Goal: Task Accomplishment & Management: Use online tool/utility

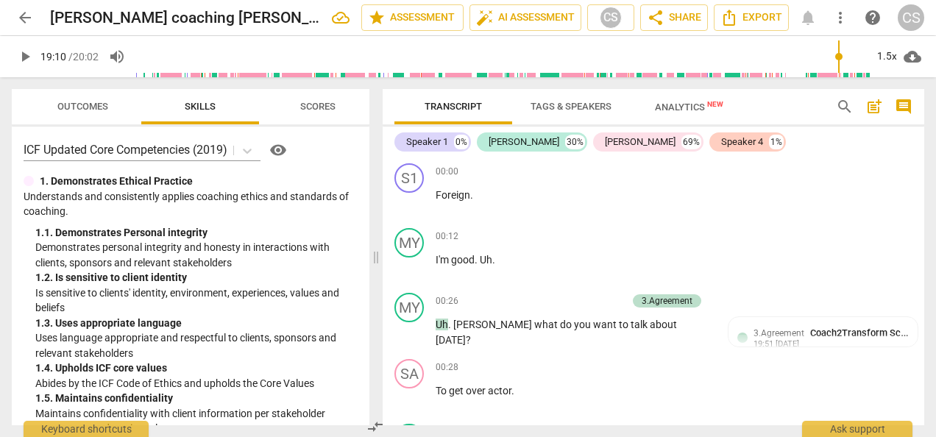
type input "1150"
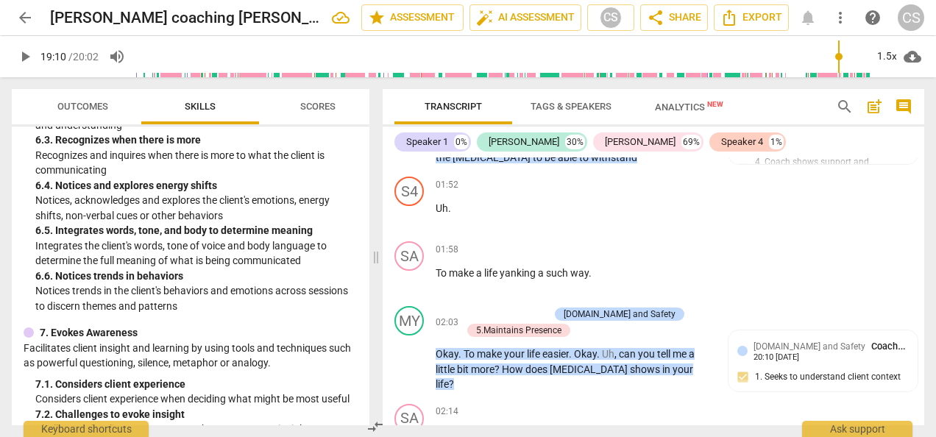
click at [21, 21] on span "arrow_back" at bounding box center [25, 18] width 18 height 18
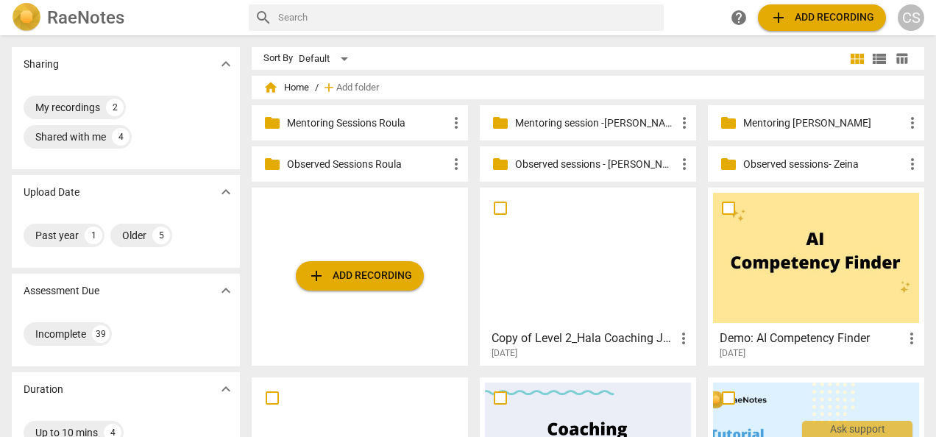
click at [343, 165] on p "Observed Sessions Roula" at bounding box center [367, 164] width 160 height 15
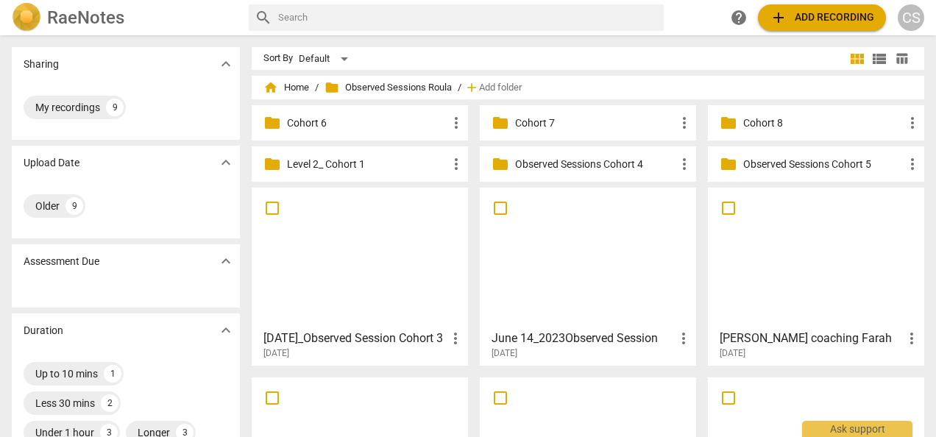
click at [758, 127] on p "Cohort 8" at bounding box center [823, 122] width 160 height 15
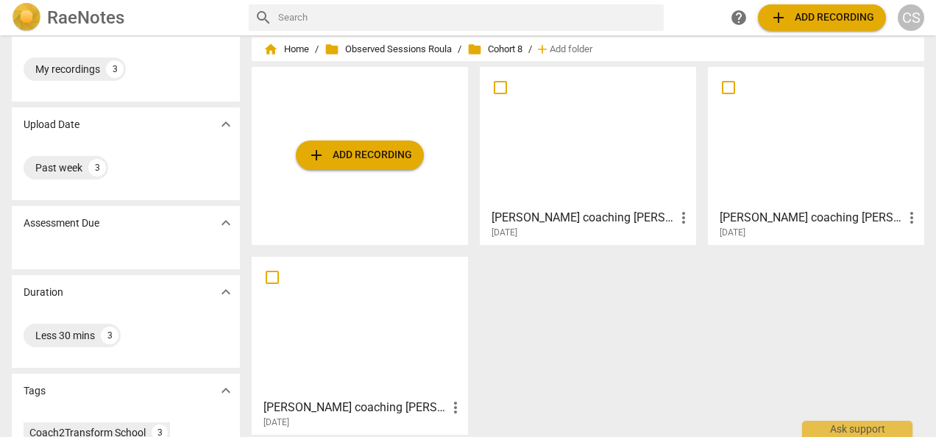
scroll to position [12, 0]
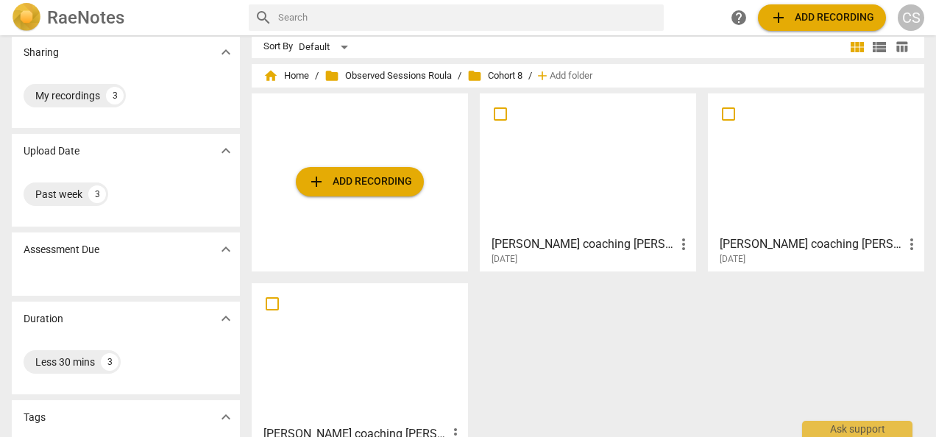
click at [585, 160] on div at bounding box center [588, 164] width 206 height 130
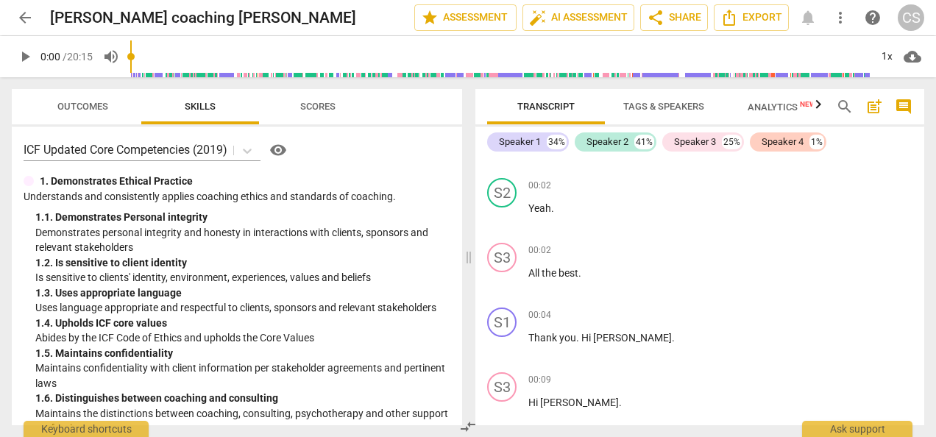
scroll to position [66, 0]
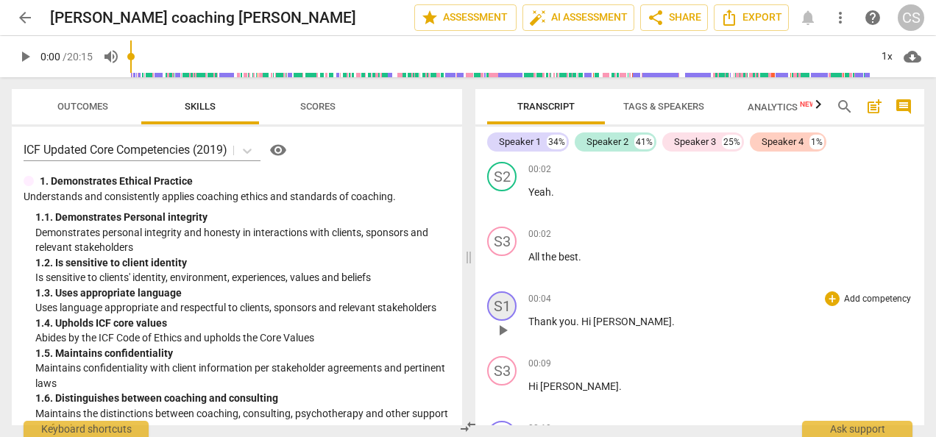
click at [496, 310] on div "S1" at bounding box center [501, 305] width 29 height 29
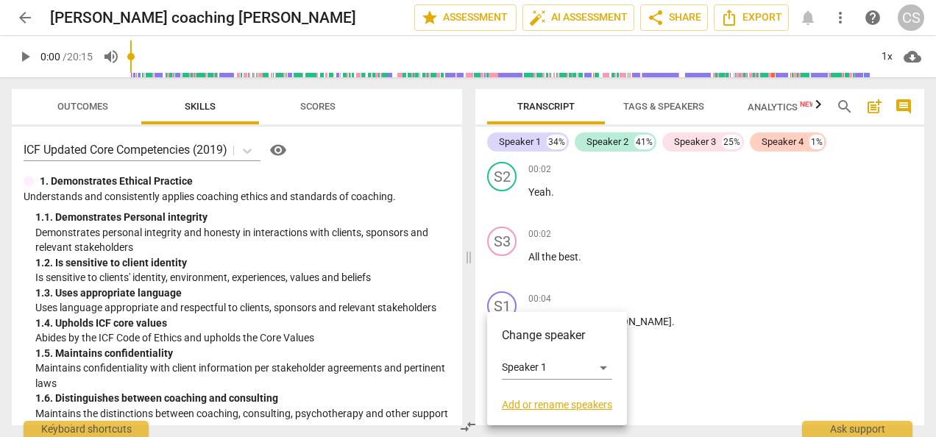
click at [496, 307] on div at bounding box center [468, 218] width 936 height 437
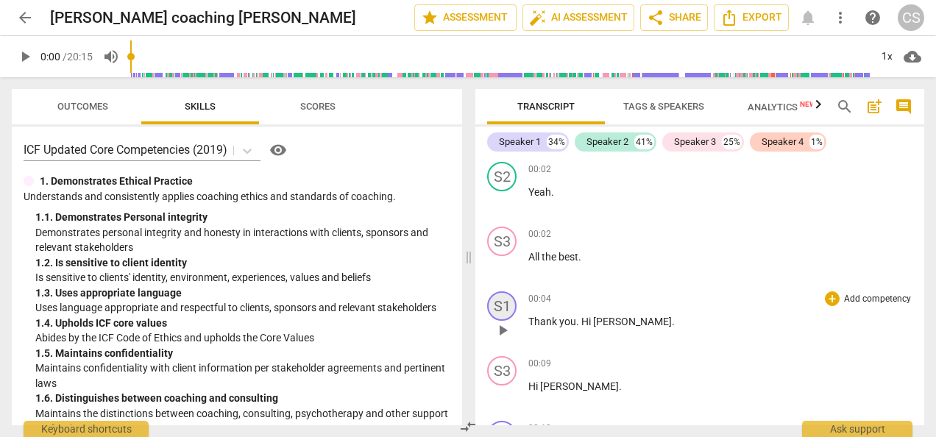
click at [500, 306] on div "S1" at bounding box center [501, 305] width 29 height 29
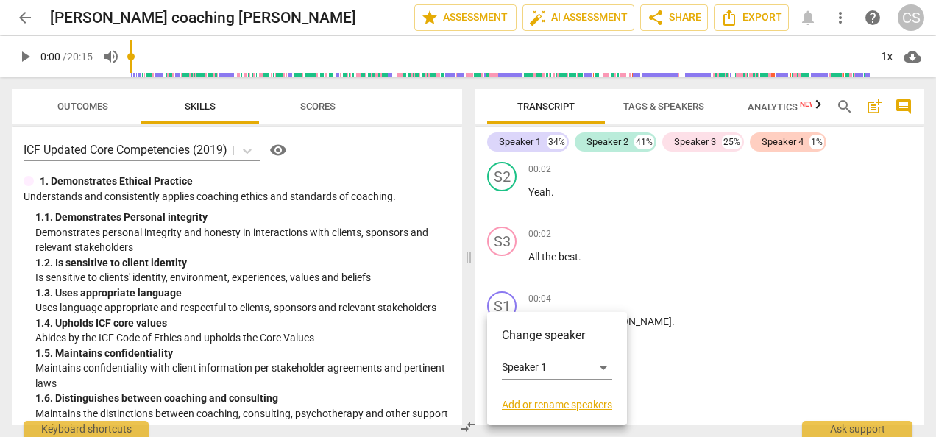
click at [549, 407] on link "Add or rename speakers" at bounding box center [557, 405] width 110 height 12
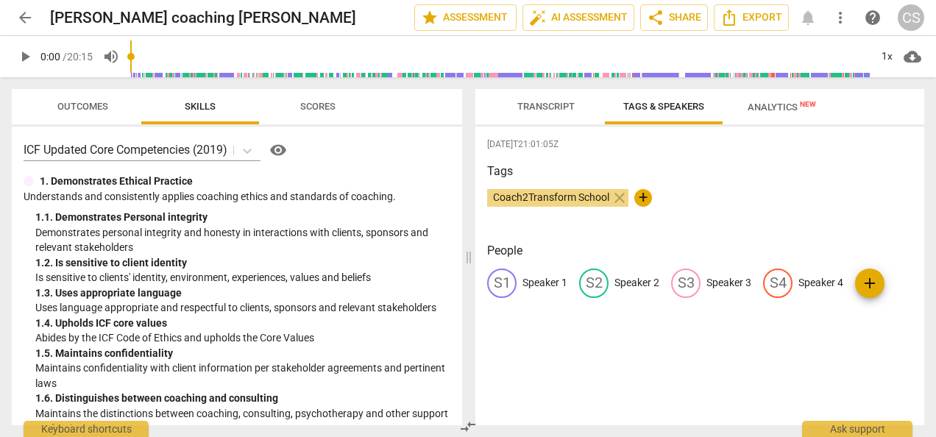
click at [500, 285] on div "S1" at bounding box center [501, 282] width 29 height 29
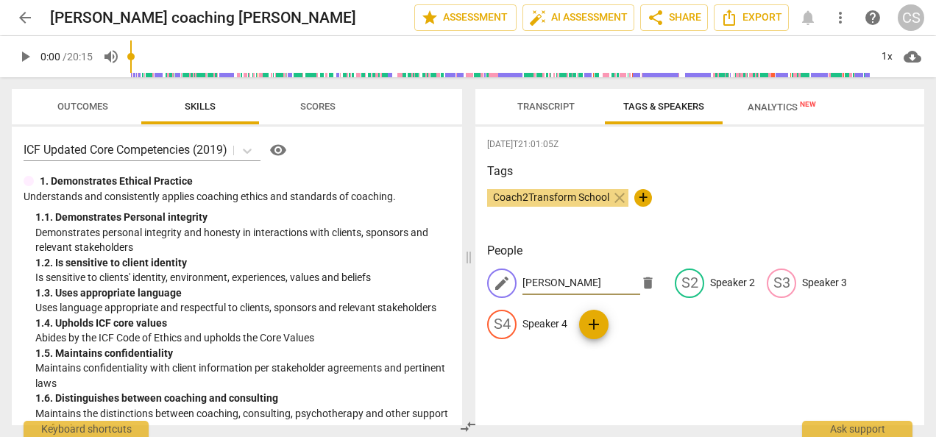
type input "[PERSON_NAME]"
click at [672, 390] on div "2025-08-20T21:01:05Z Tags Coach2Transform School close + People edit Diana dele…" at bounding box center [699, 276] width 449 height 299
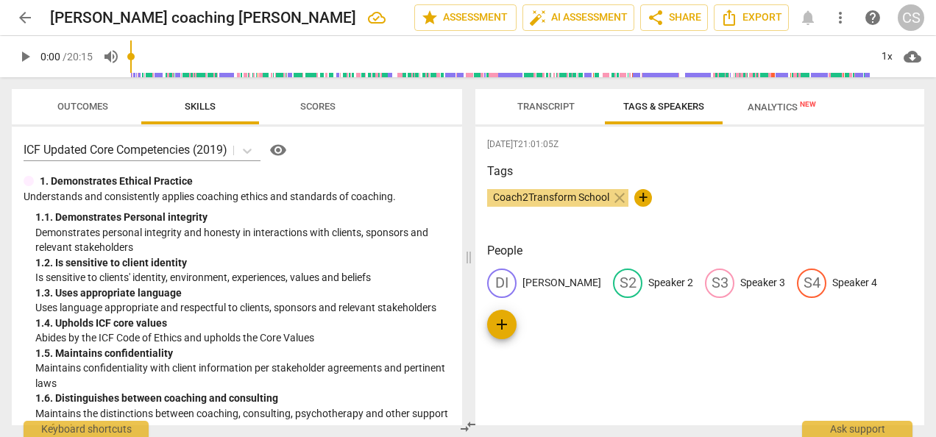
click at [538, 106] on span "Transcript" at bounding box center [545, 106] width 57 height 11
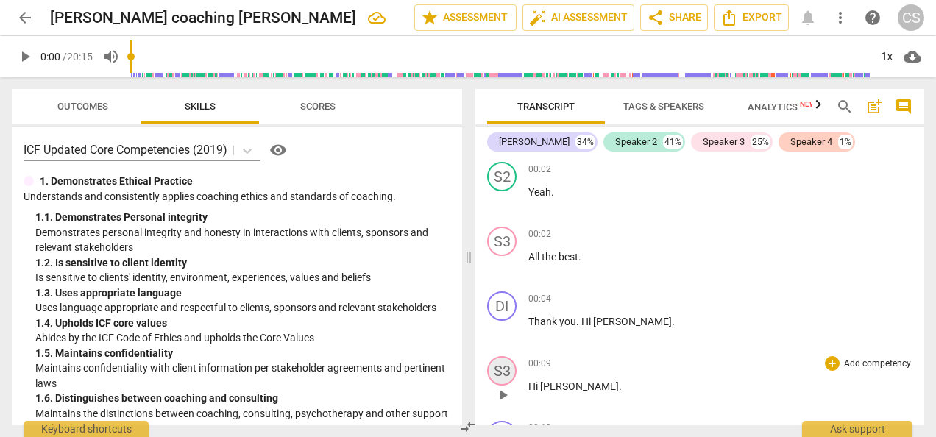
click at [505, 372] on div "S3" at bounding box center [501, 370] width 29 height 29
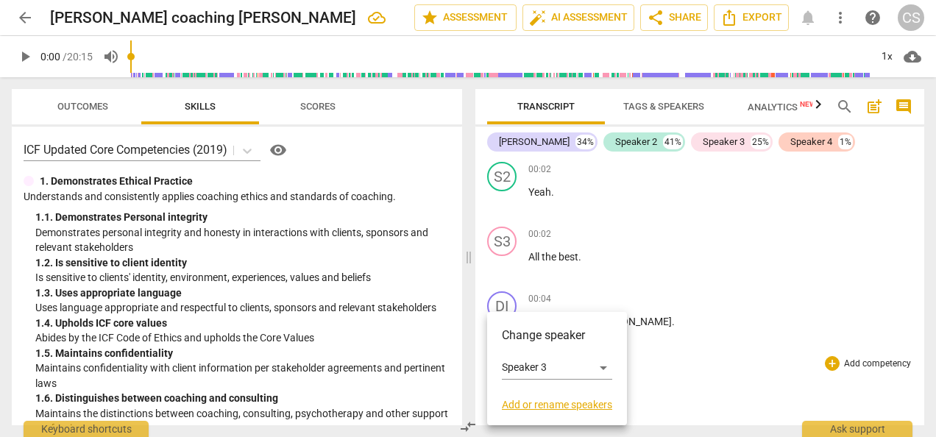
click at [566, 407] on link "Add or rename speakers" at bounding box center [557, 405] width 110 height 12
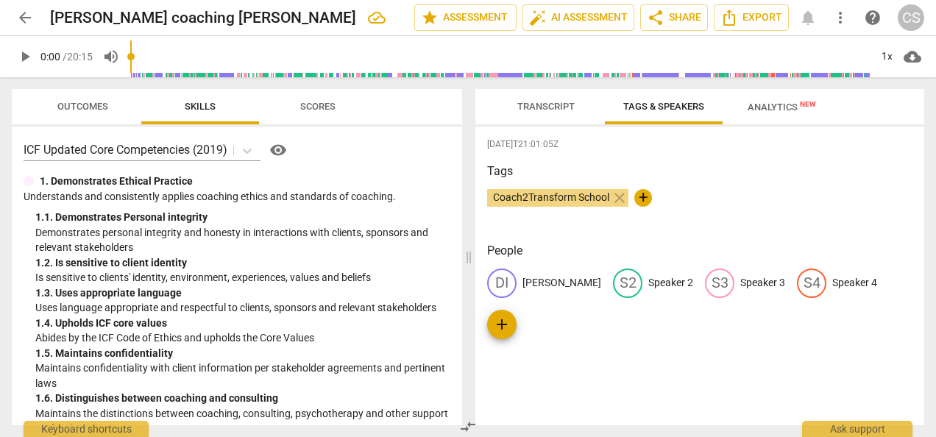
click at [705, 289] on div "S3" at bounding box center [719, 282] width 29 height 29
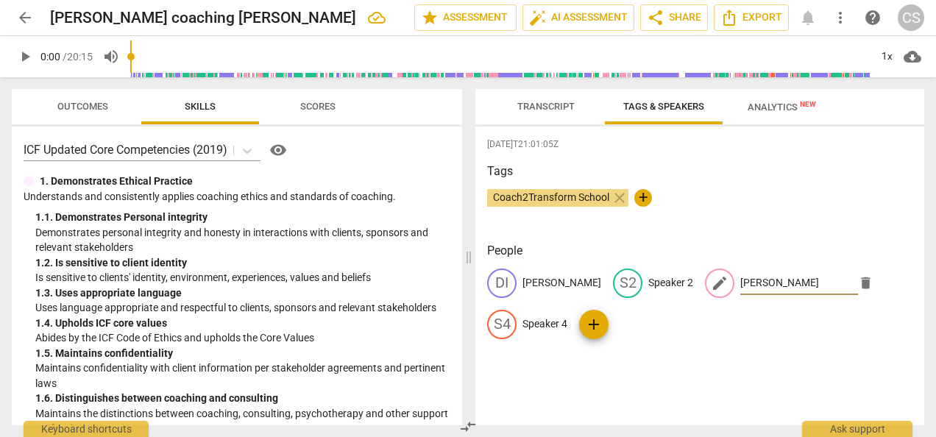
type input "[PERSON_NAME]"
click at [641, 394] on div "2025-08-20T21:01:05Z Tags Coach2Transform School close + People DI Diana S2 Spe…" at bounding box center [699, 276] width 449 height 299
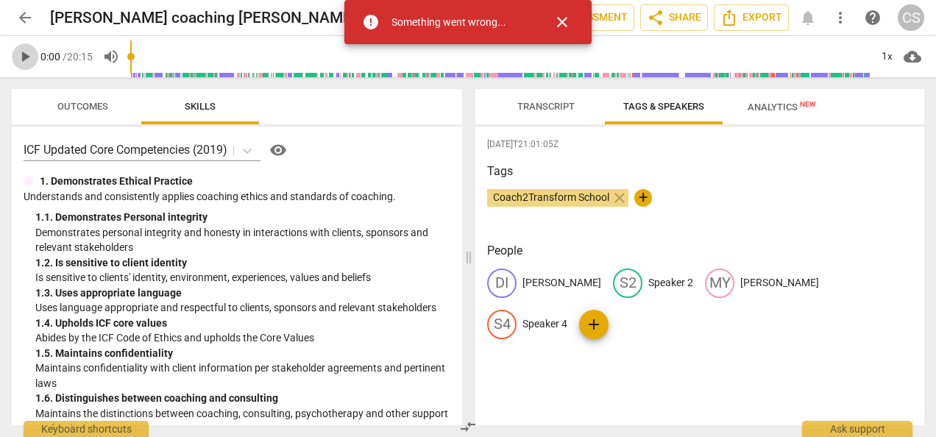
click at [20, 49] on span "play_arrow" at bounding box center [25, 57] width 18 height 18
click at [561, 113] on span "Transcript" at bounding box center [545, 107] width 93 height 20
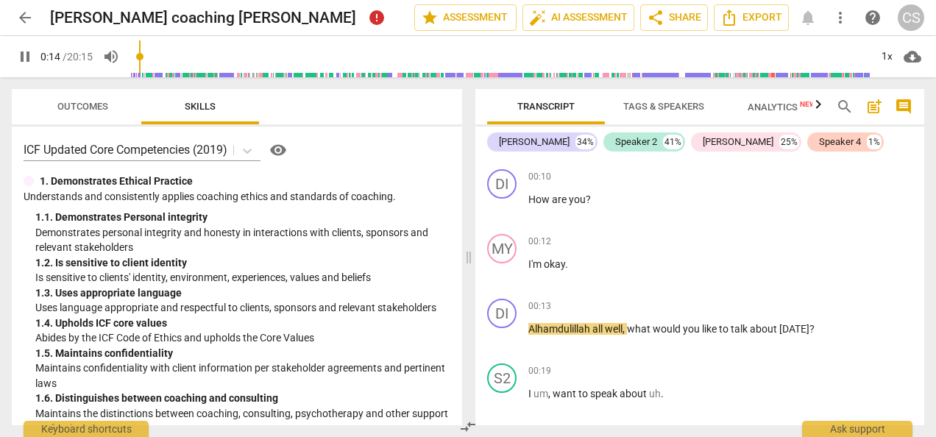
scroll to position [332, 0]
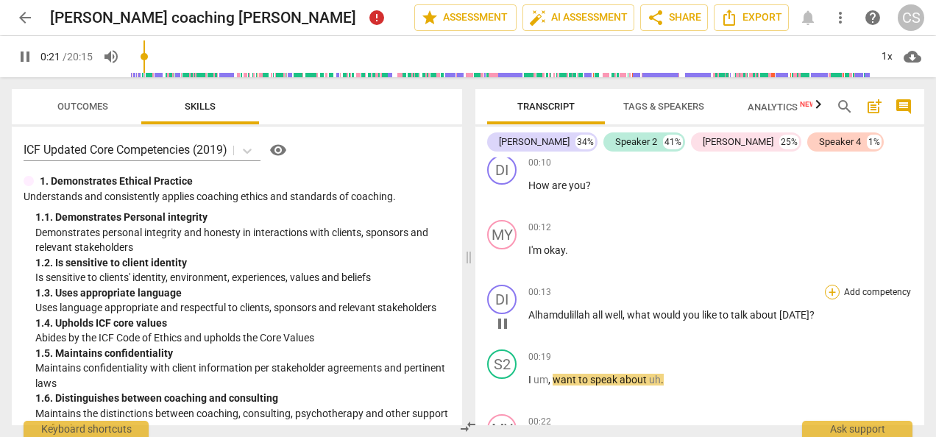
click at [828, 293] on div "+" at bounding box center [832, 292] width 15 height 15
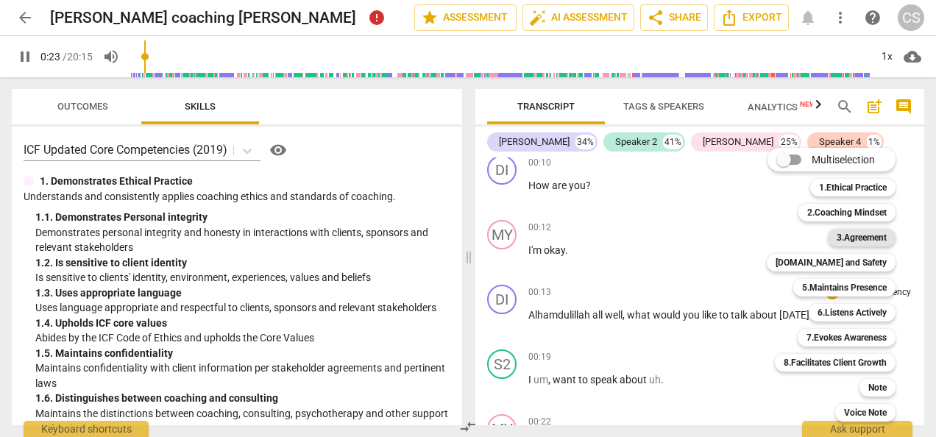
click at [850, 238] on b "3.Agreement" at bounding box center [861, 238] width 50 height 18
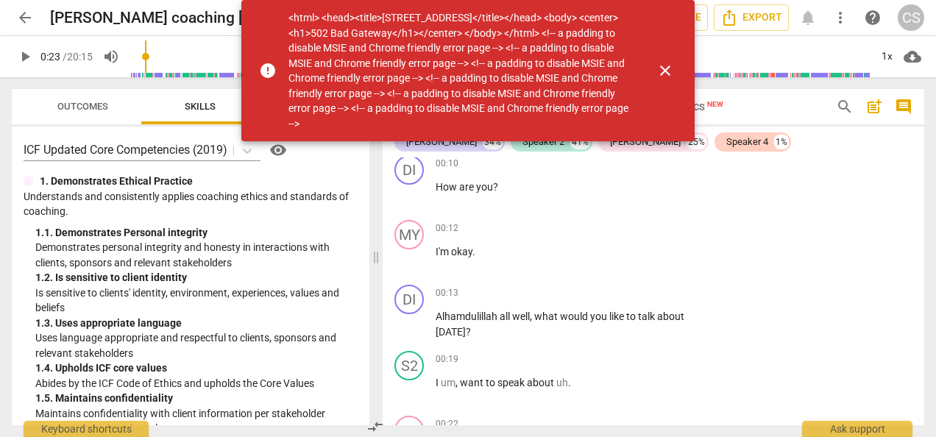
click at [668, 71] on span "close" at bounding box center [665, 71] width 18 height 18
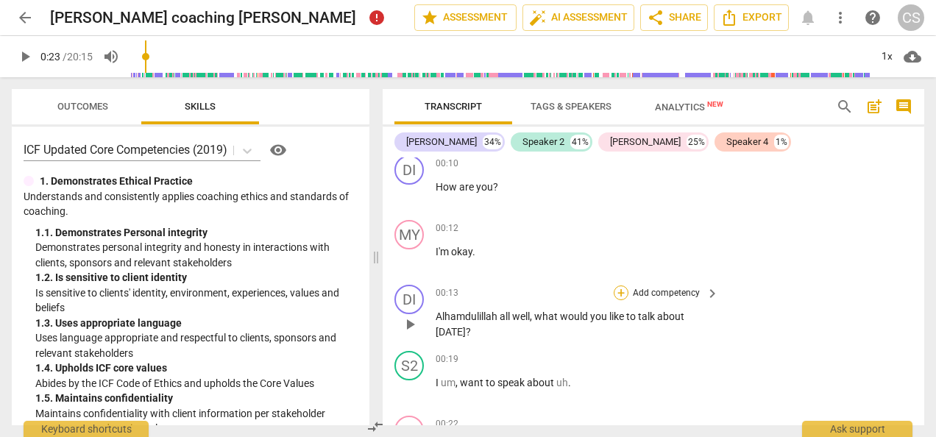
click at [621, 288] on div "+" at bounding box center [620, 292] width 15 height 15
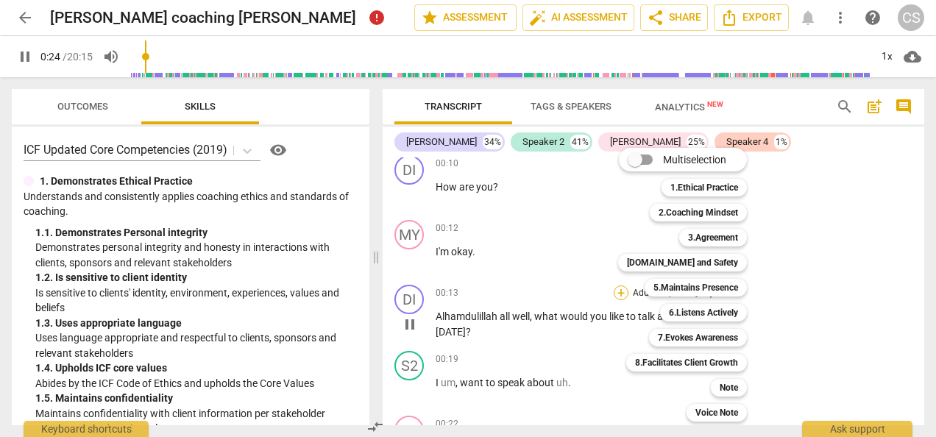
scroll to position [615, 0]
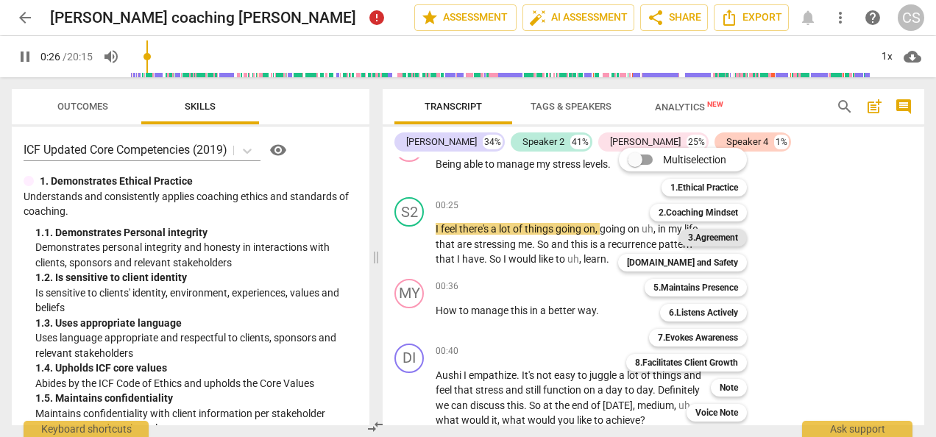
click at [721, 241] on b "3.Agreement" at bounding box center [713, 238] width 50 height 18
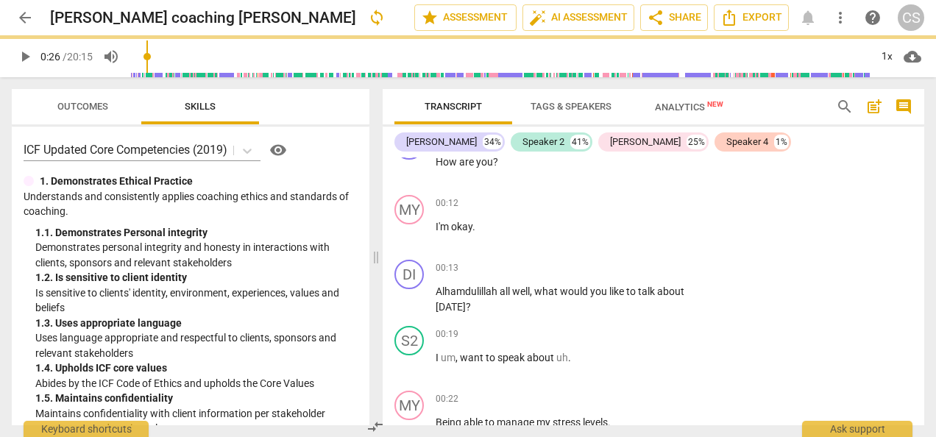
scroll to position [352, 0]
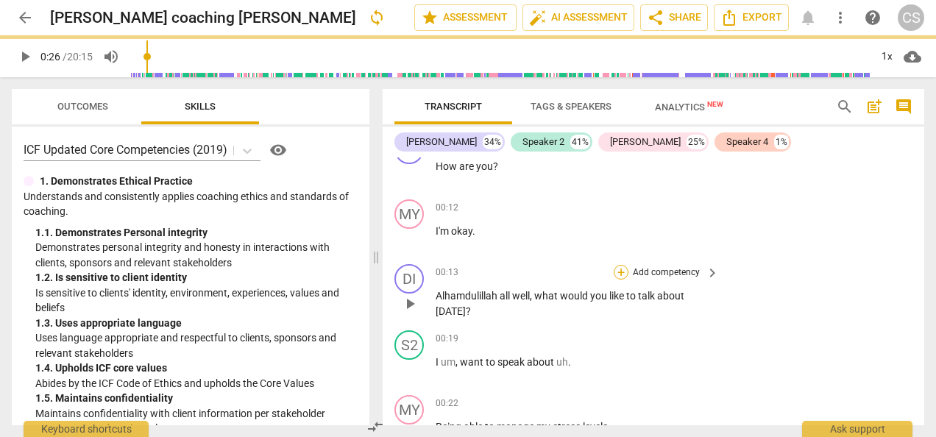
click at [618, 273] on div "+" at bounding box center [620, 272] width 15 height 15
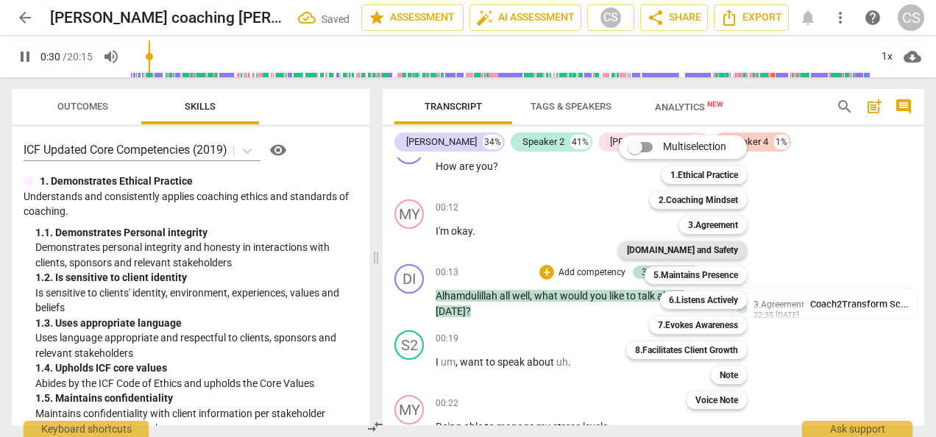
type input "31"
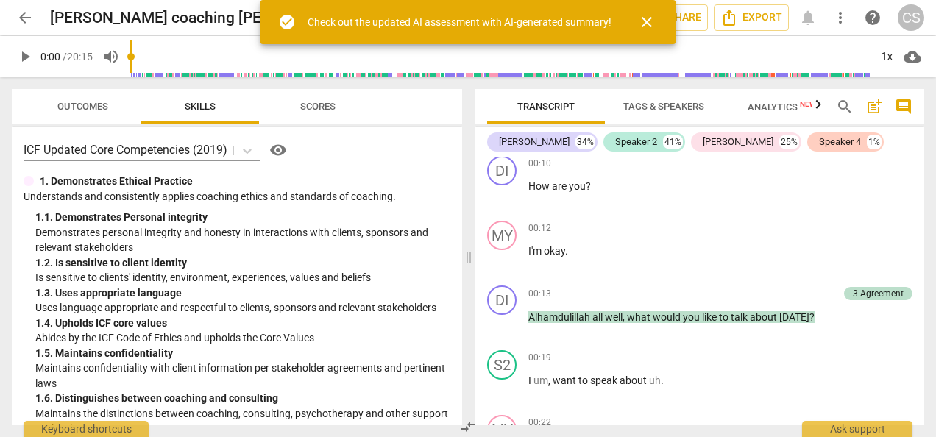
scroll to position [332, 0]
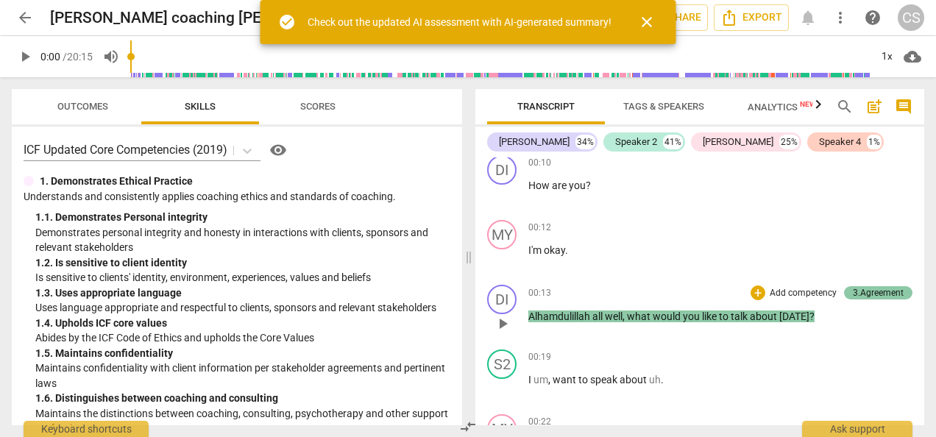
click at [882, 293] on div "3.Agreement" at bounding box center [877, 292] width 51 height 13
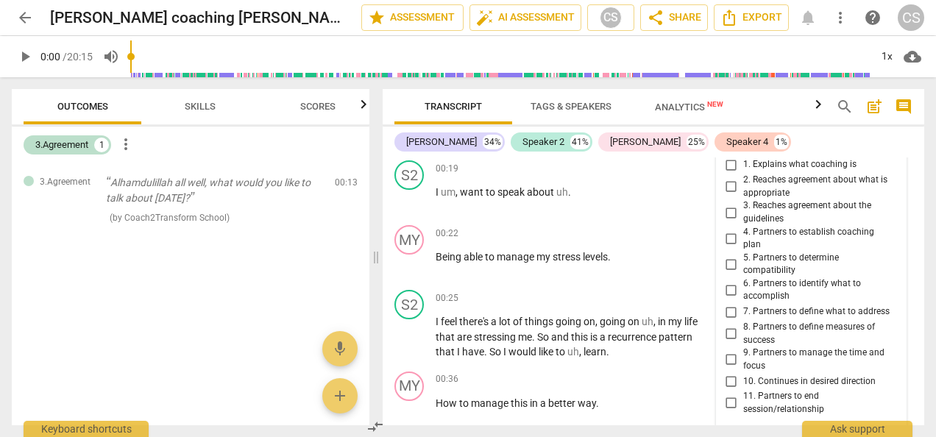
scroll to position [535, 0]
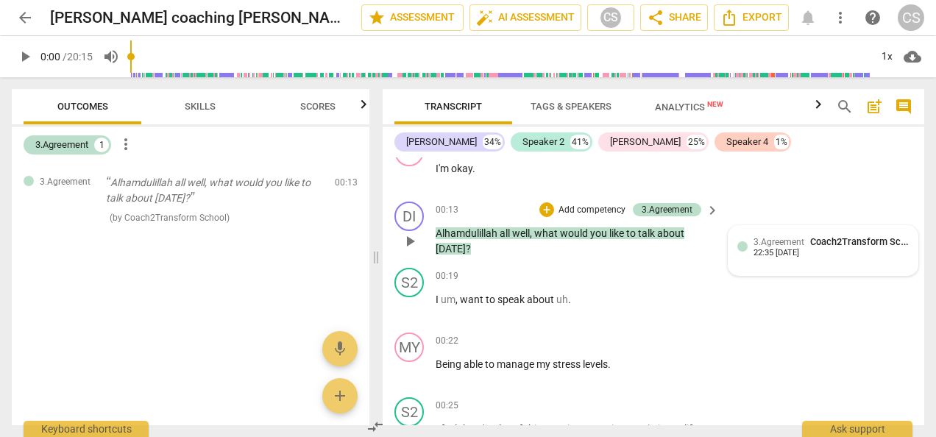
click at [799, 250] on div "22:35 [DATE]" at bounding box center [776, 254] width 46 height 10
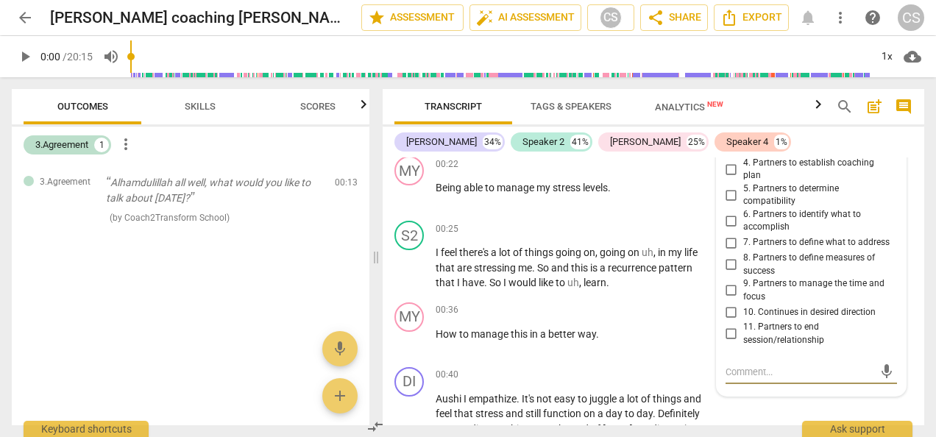
scroll to position [591, 0]
click at [722, 220] on input "6. Partners to identify what to accomplish" at bounding box center [731, 222] width 24 height 18
checkbox input "true"
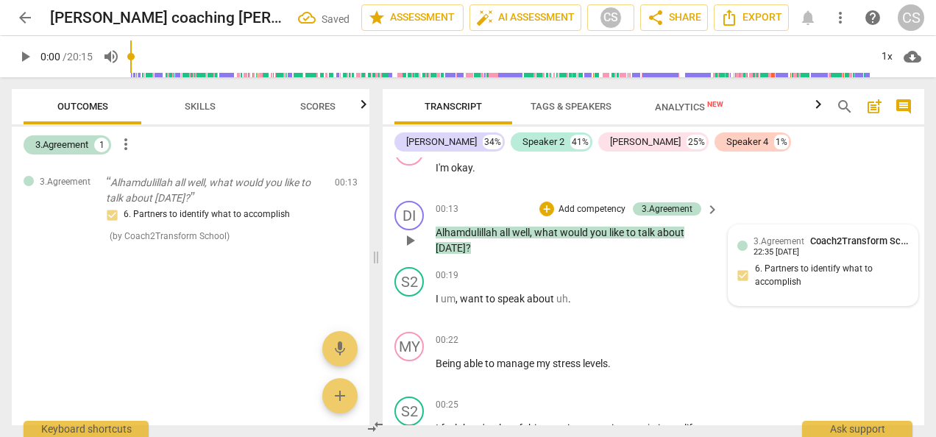
scroll to position [397, 0]
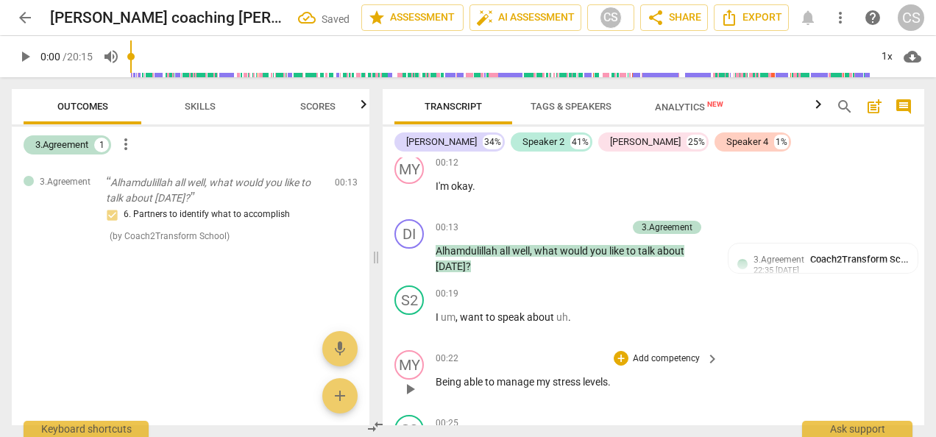
click at [452, 389] on p "Being able to manage my stress levels ." at bounding box center [573, 381] width 276 height 15
click at [404, 393] on span "play_arrow" at bounding box center [410, 389] width 18 height 18
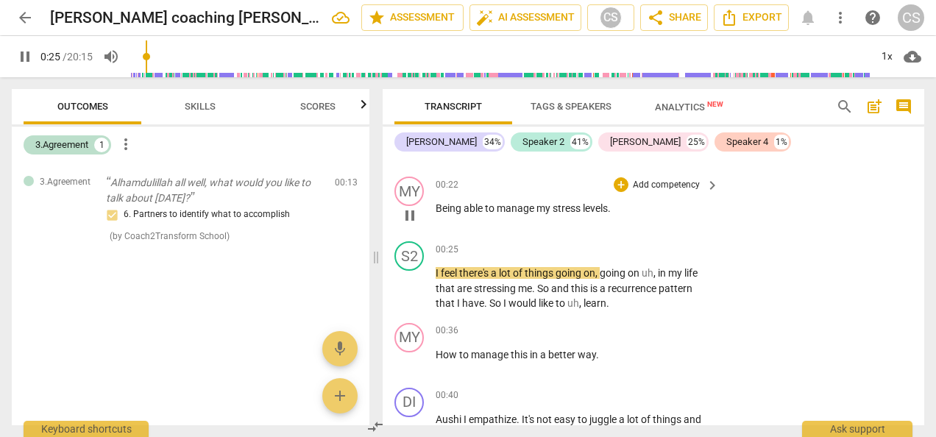
scroll to position [585, 0]
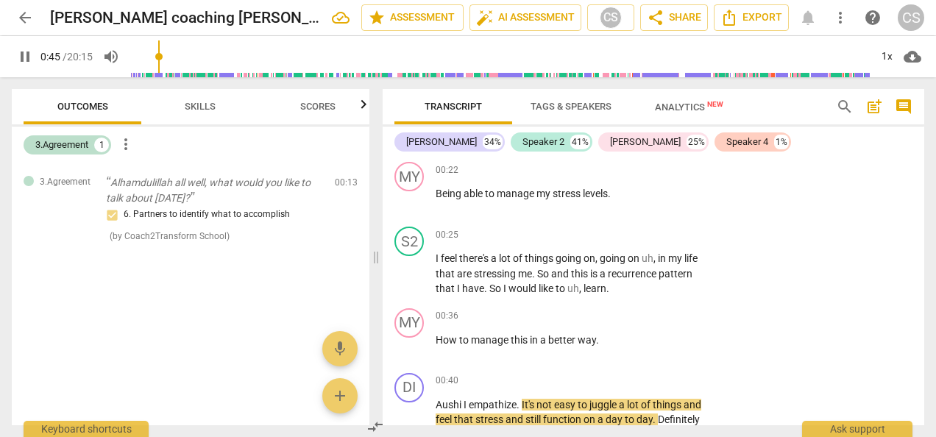
click at [26, 63] on span "pause" at bounding box center [25, 57] width 18 height 18
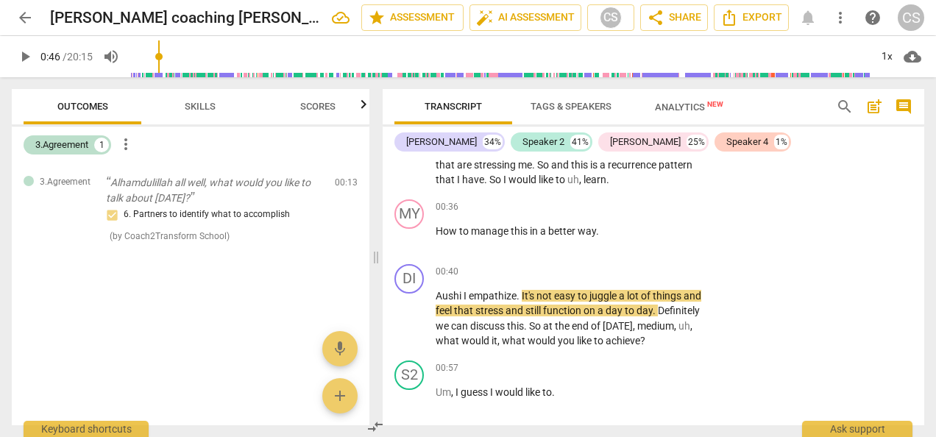
scroll to position [699, 0]
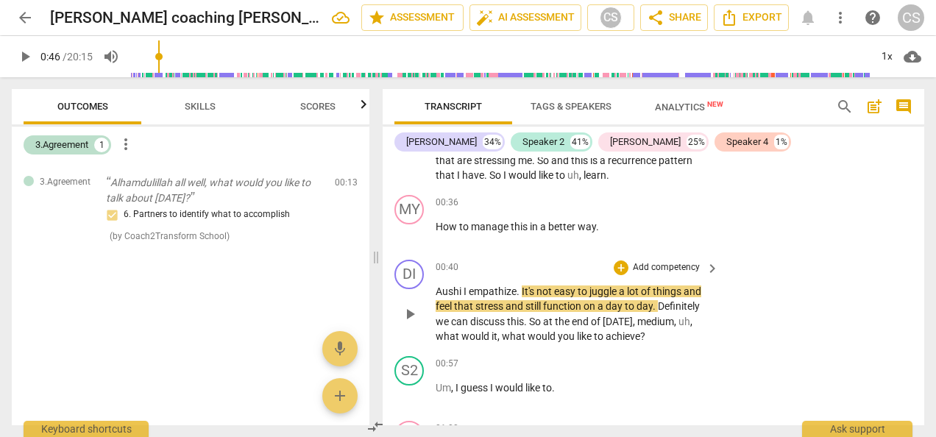
click at [417, 318] on span "play_arrow" at bounding box center [410, 314] width 18 height 18
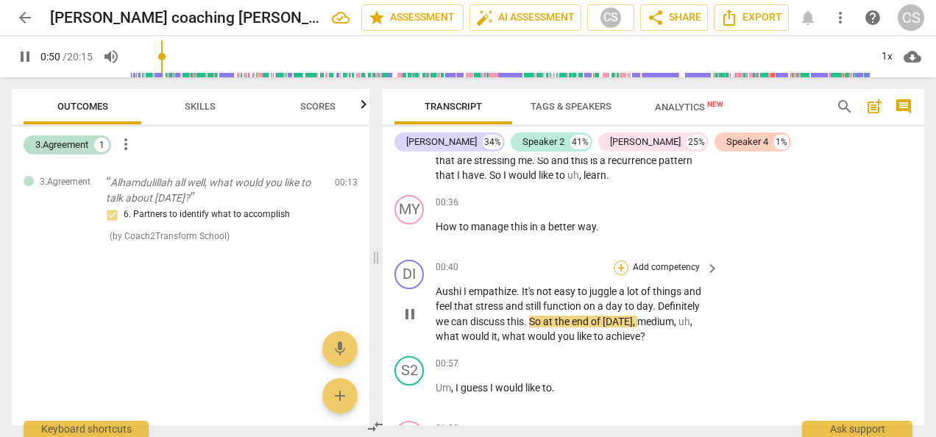
click at [618, 266] on div "+" at bounding box center [620, 267] width 15 height 15
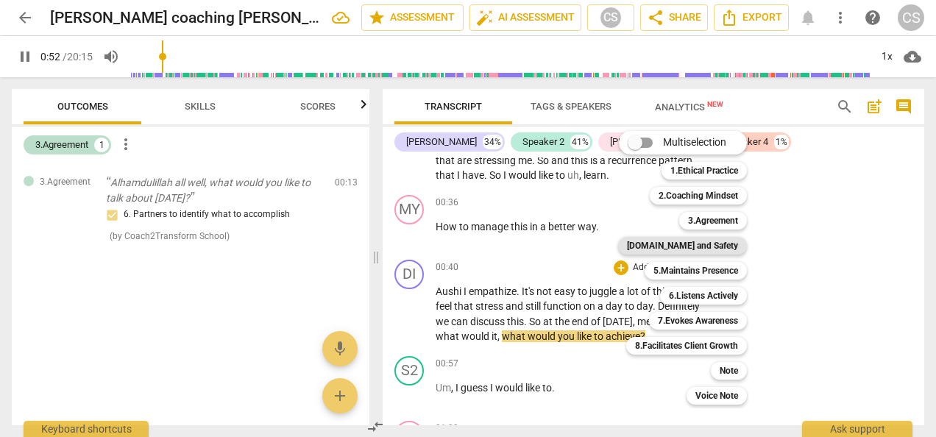
click at [726, 247] on b "[DOMAIN_NAME] and Safety" at bounding box center [682, 246] width 111 height 18
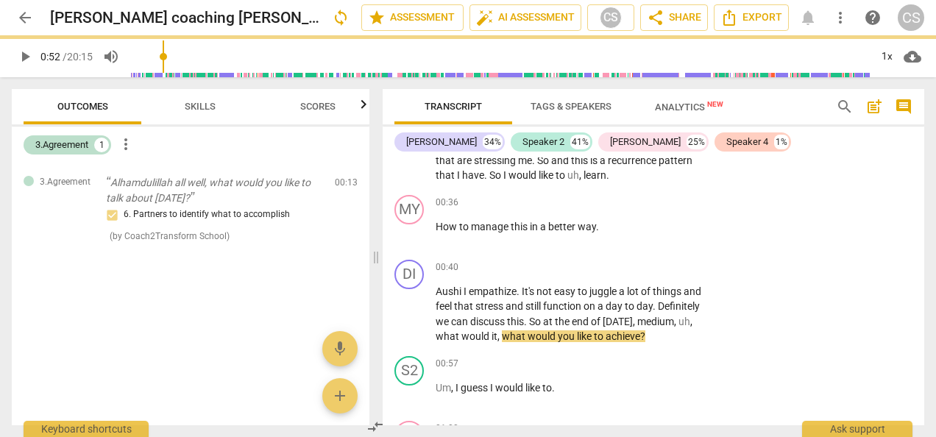
type input "53"
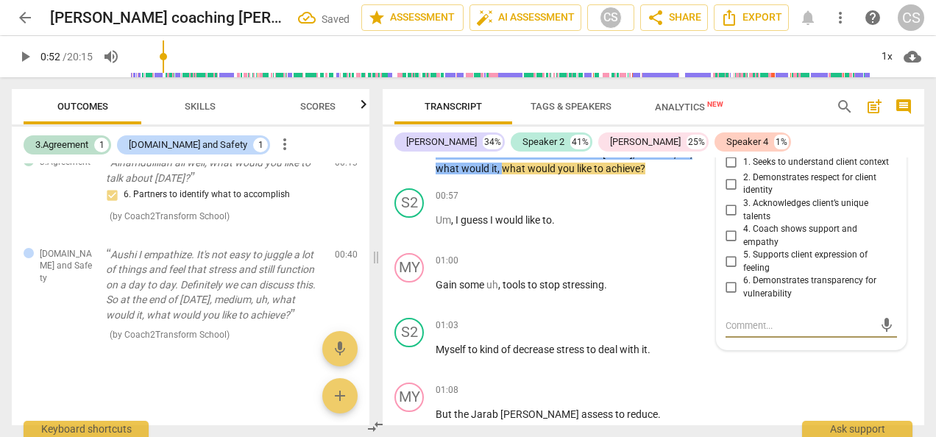
scroll to position [864, 0]
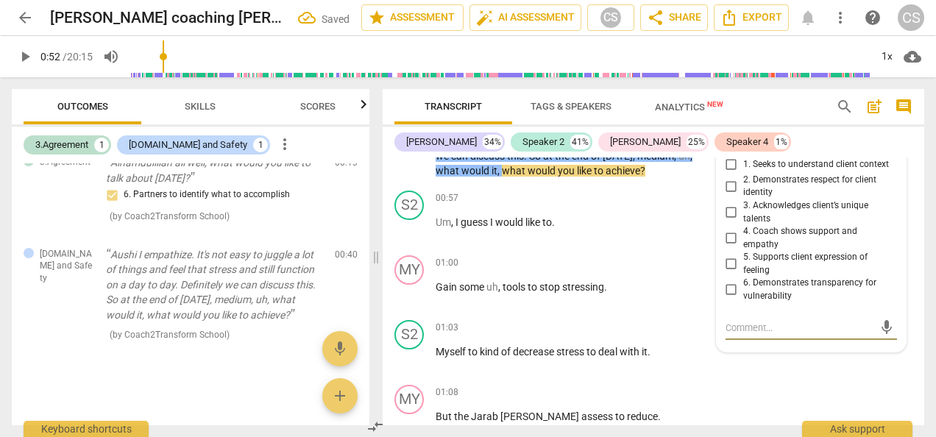
click at [734, 238] on input "4. Coach shows support and empathy" at bounding box center [731, 238] width 24 height 18
checkbox input "true"
click at [738, 291] on input "6. Demonstrates transparency for vulnerability" at bounding box center [731, 290] width 24 height 18
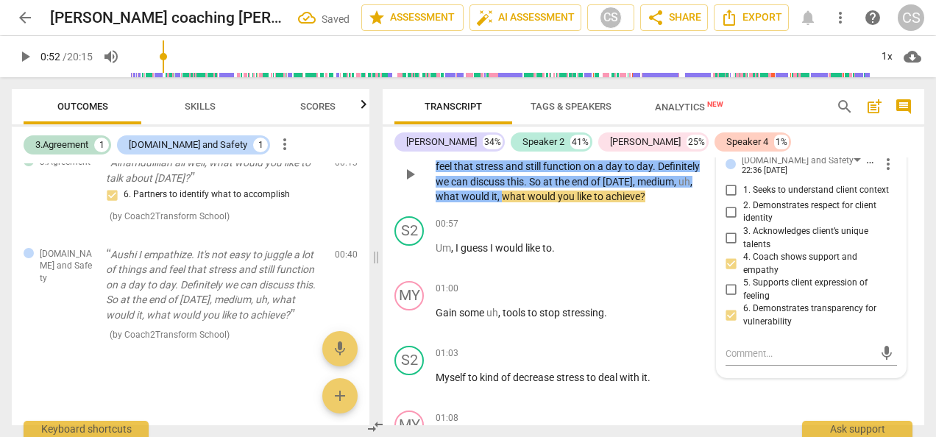
scroll to position [839, 0]
click at [733, 313] on input "6. Demonstrates transparency for vulnerability" at bounding box center [731, 316] width 24 height 18
click at [730, 316] on input "6. Demonstrates transparency for vulnerability" at bounding box center [731, 316] width 24 height 18
checkbox input "false"
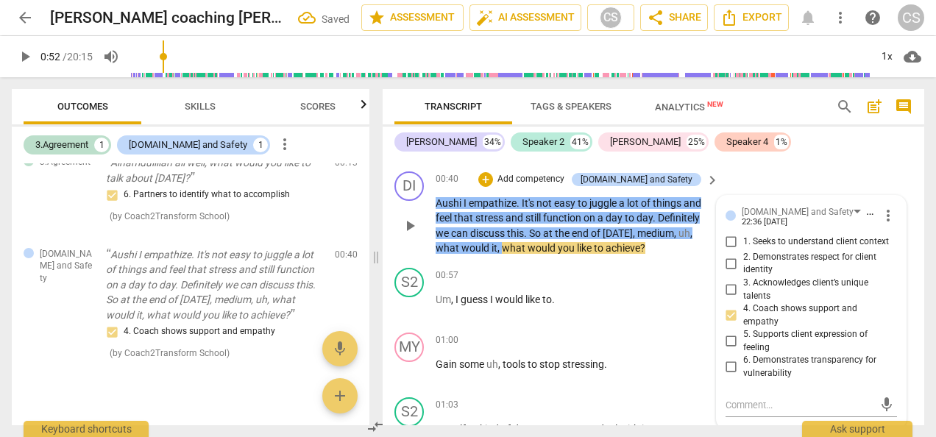
scroll to position [783, 0]
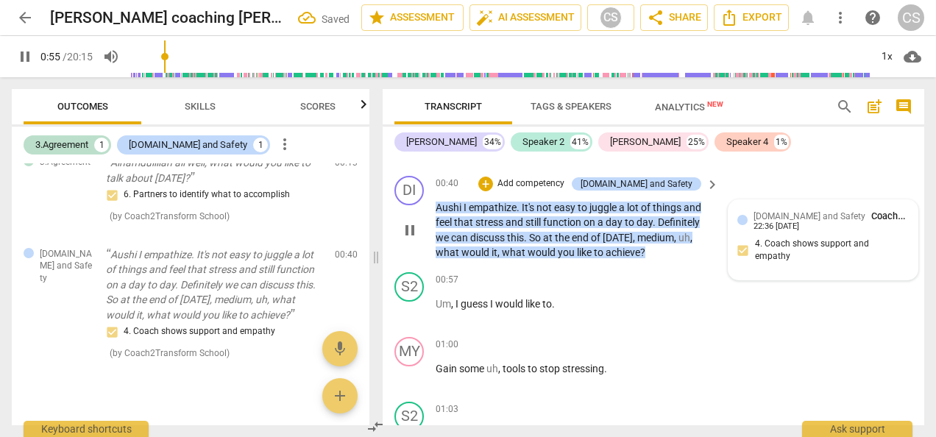
click at [405, 227] on span "pause" at bounding box center [410, 230] width 18 height 18
type input "56"
click at [493, 185] on div "+" at bounding box center [485, 184] width 15 height 15
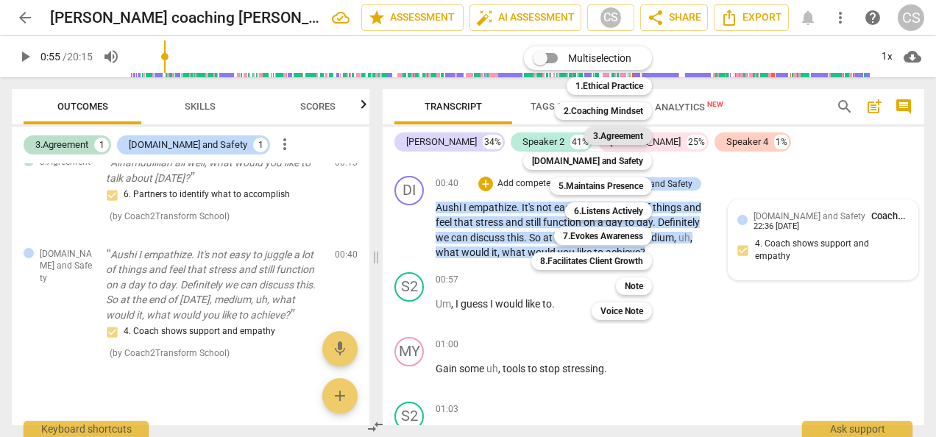
click at [613, 136] on b "3.Agreement" at bounding box center [618, 136] width 50 height 18
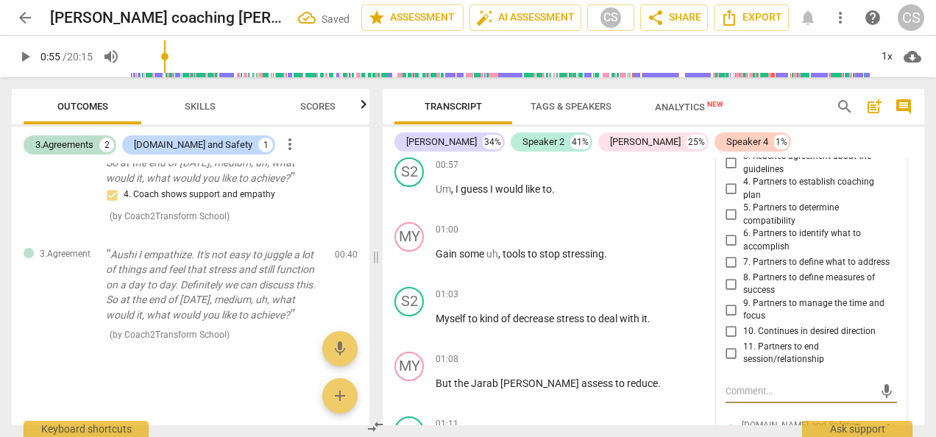
scroll to position [912, 0]
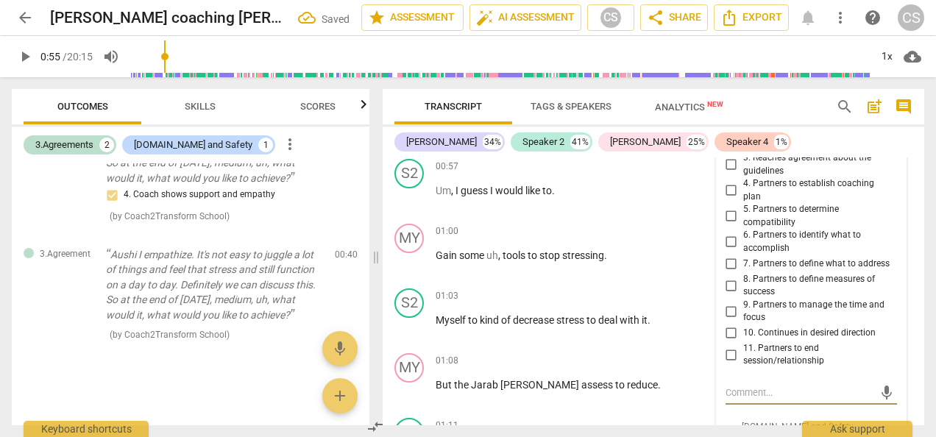
click at [731, 268] on input "7. Partners to define what to address" at bounding box center [731, 264] width 24 height 18
checkbox input "true"
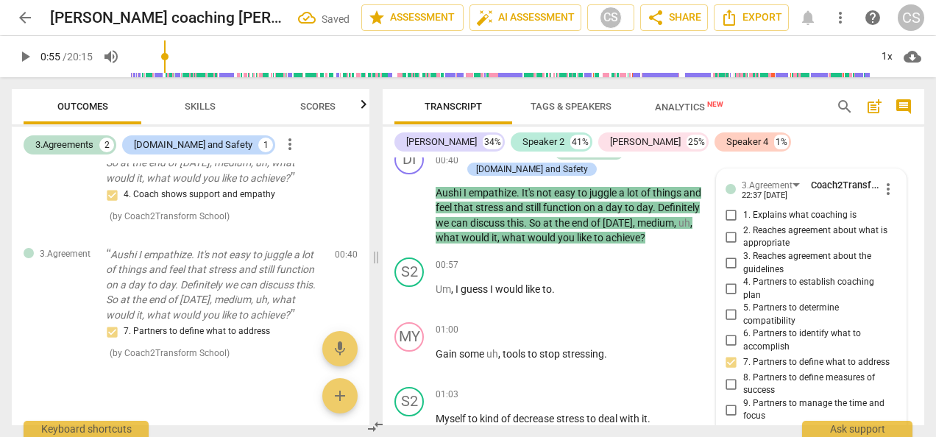
scroll to position [796, 0]
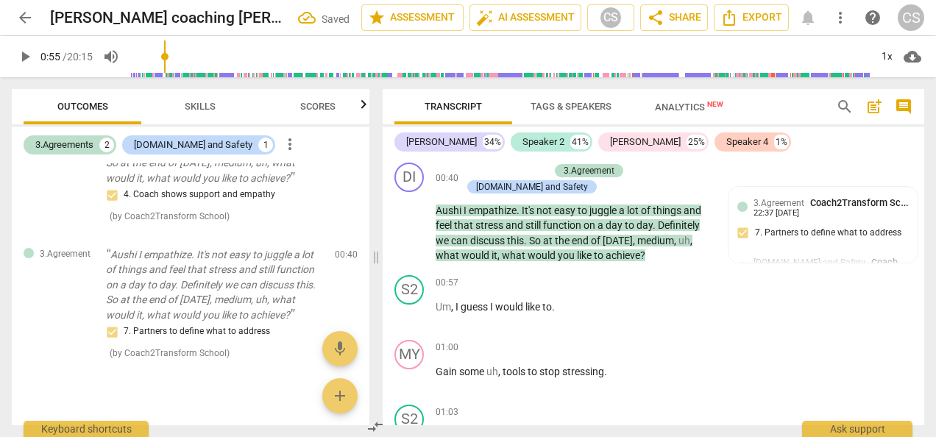
click at [24, 60] on span "play_arrow" at bounding box center [25, 57] width 18 height 18
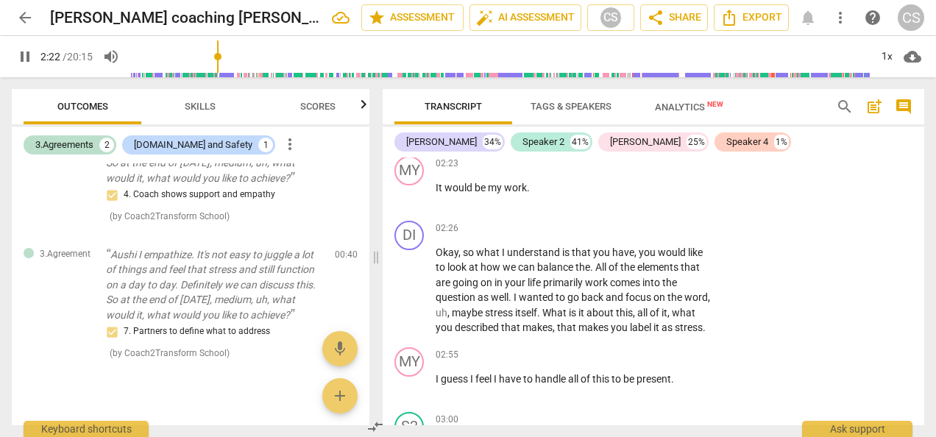
scroll to position [2149, 0]
click at [406, 298] on span "pause" at bounding box center [410, 289] width 18 height 18
type input "172"
click at [620, 228] on div "+" at bounding box center [620, 227] width 15 height 15
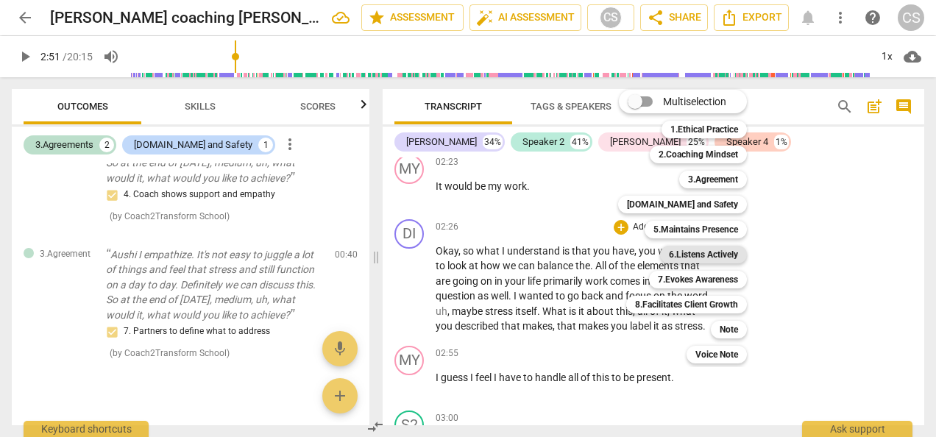
click at [700, 251] on b "6.Listens Actively" at bounding box center [703, 255] width 69 height 18
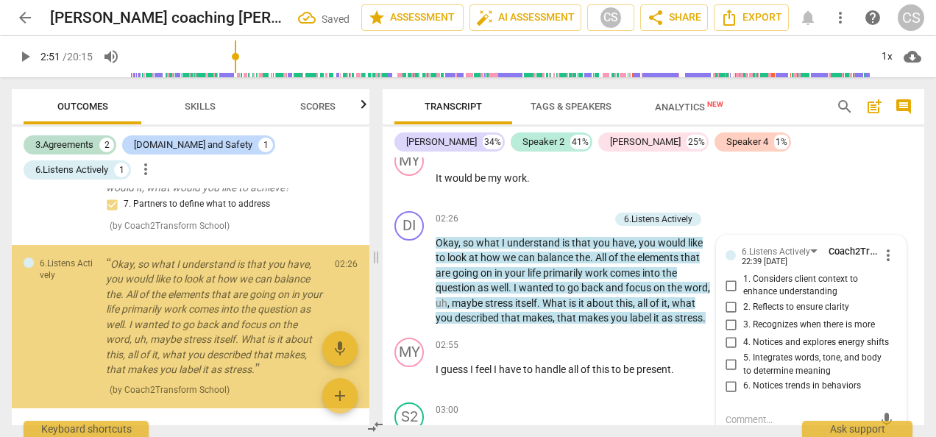
scroll to position [335, 0]
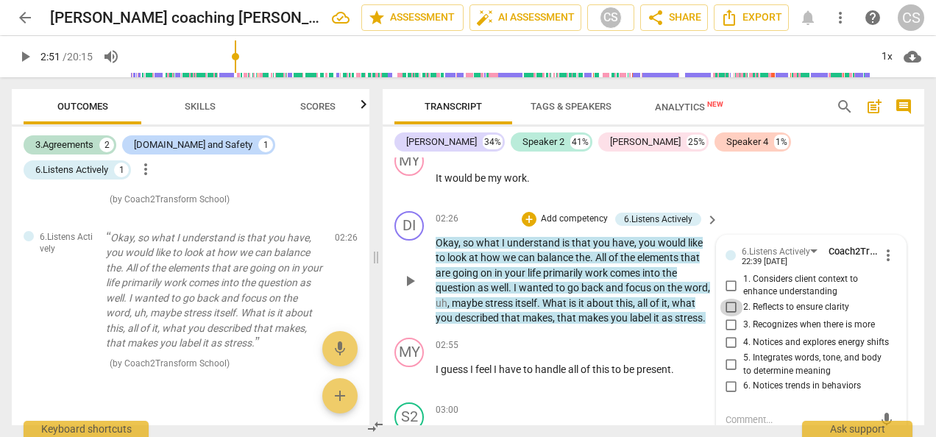
click at [730, 306] on input "2. Reflects to ensure clarity" at bounding box center [731, 308] width 24 height 18
checkbox input "true"
click at [730, 360] on input "5. Integrates words, tone, and body to determine meaning" at bounding box center [731, 365] width 24 height 18
checkbox input "true"
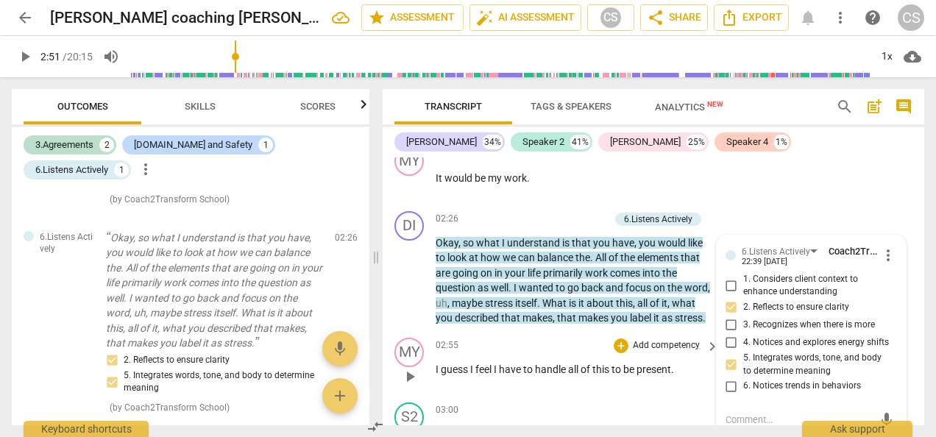
click at [405, 385] on span "play_arrow" at bounding box center [410, 377] width 18 height 18
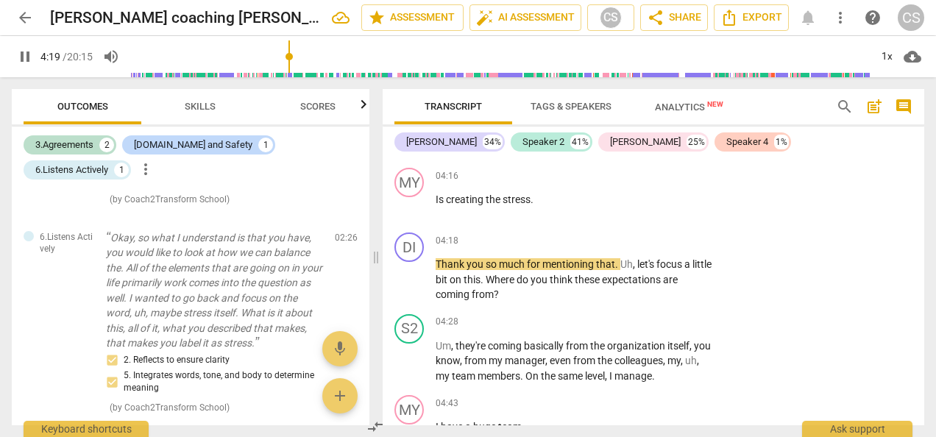
scroll to position [3451, 0]
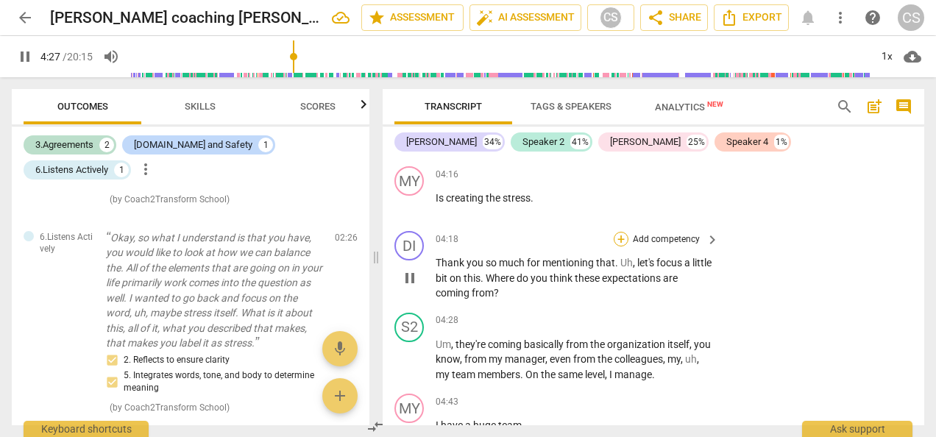
click at [619, 246] on div "+" at bounding box center [620, 239] width 15 height 15
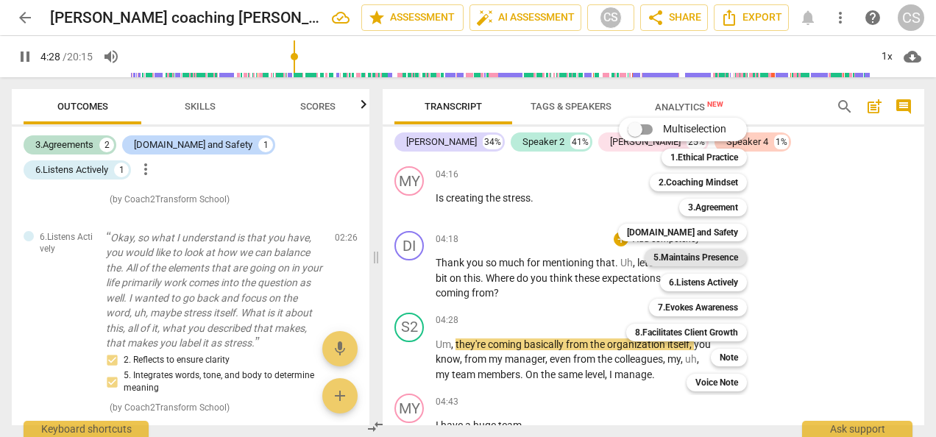
click at [683, 258] on b "5.Maintains Presence" at bounding box center [695, 258] width 85 height 18
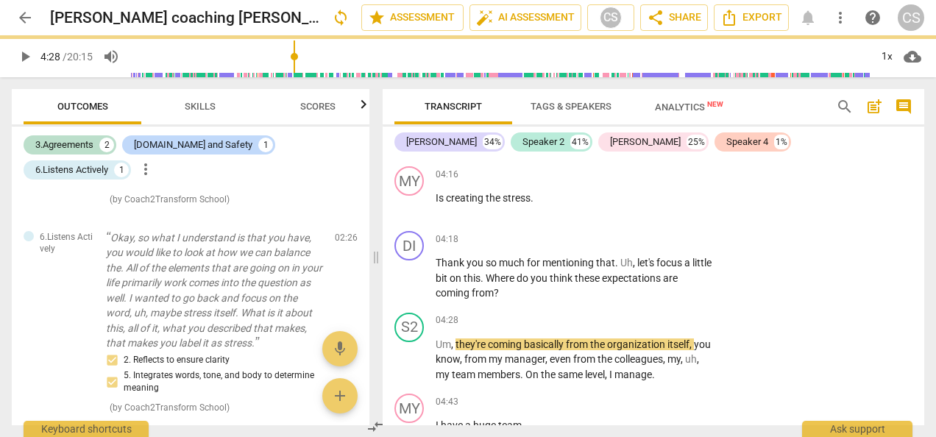
type input "269"
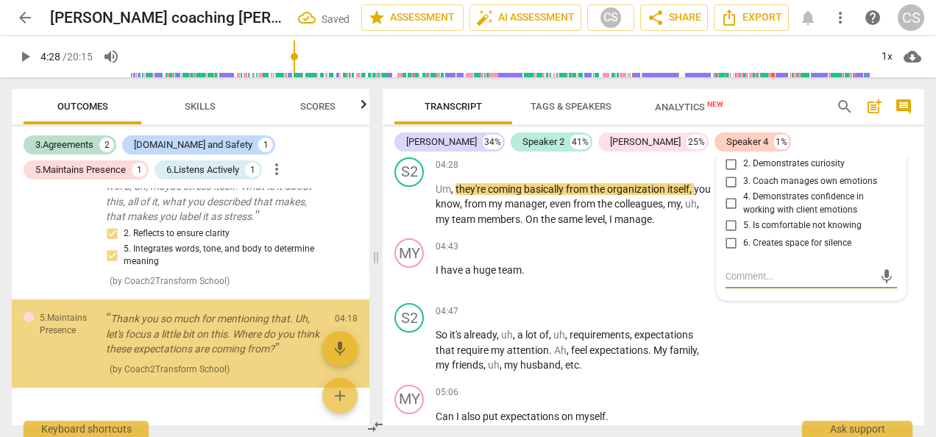
scroll to position [513, 0]
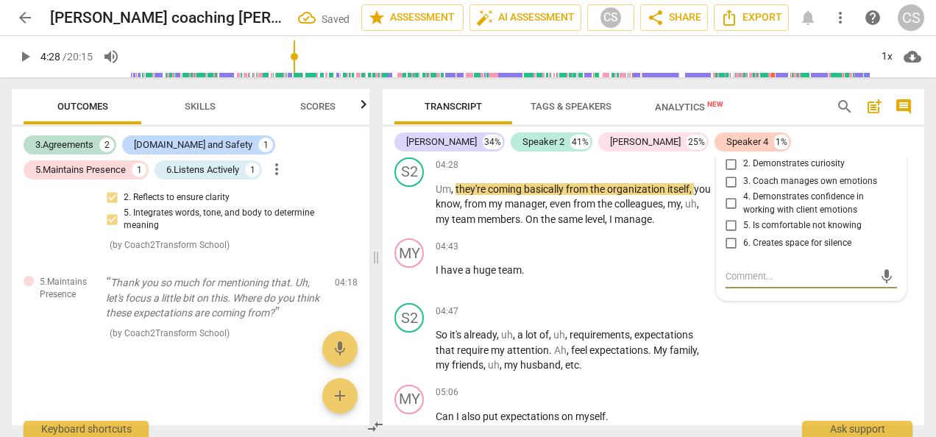
click at [728, 173] on input "2. Demonstrates curiosity" at bounding box center [731, 164] width 24 height 18
checkbox input "true"
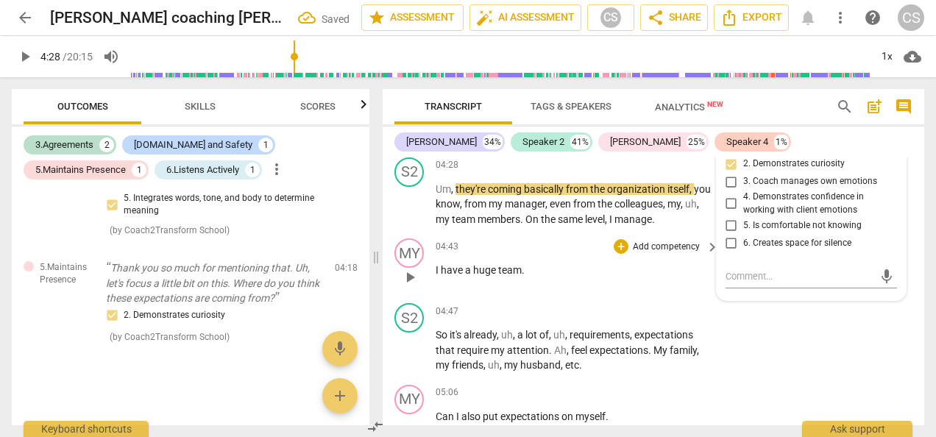
click at [542, 254] on div "04:43 + Add competency keyboard_arrow_right" at bounding box center [577, 246] width 285 height 16
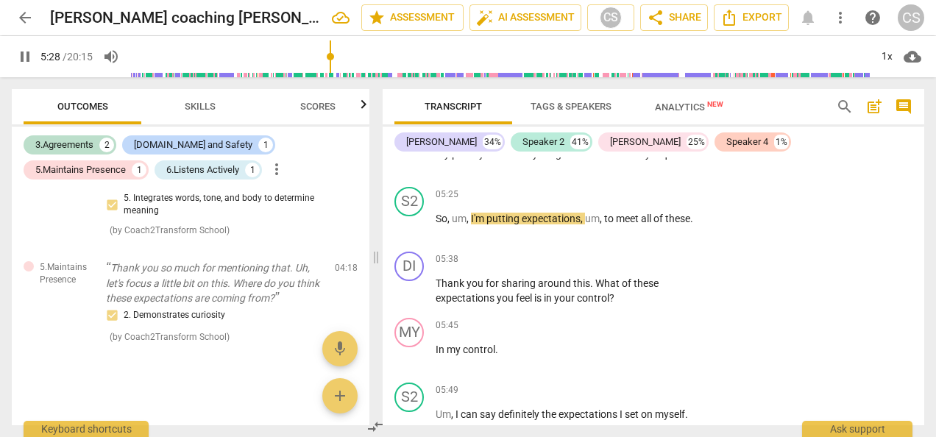
scroll to position [4001, 0]
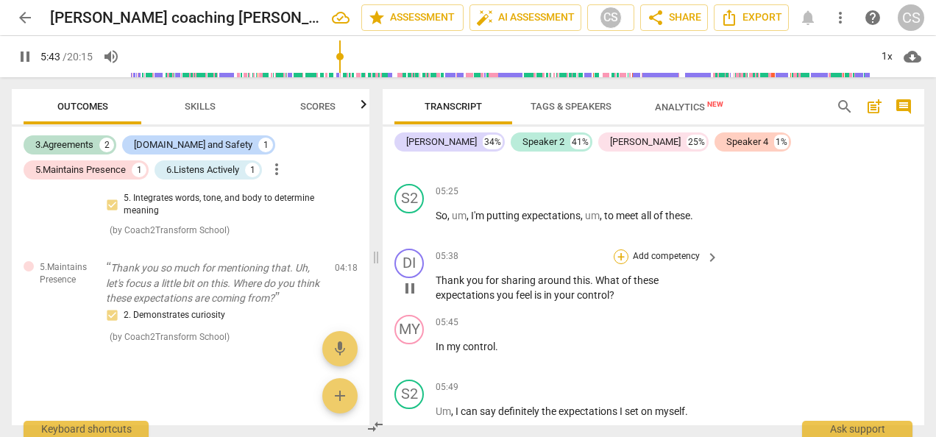
click at [616, 264] on div "+" at bounding box center [620, 256] width 15 height 15
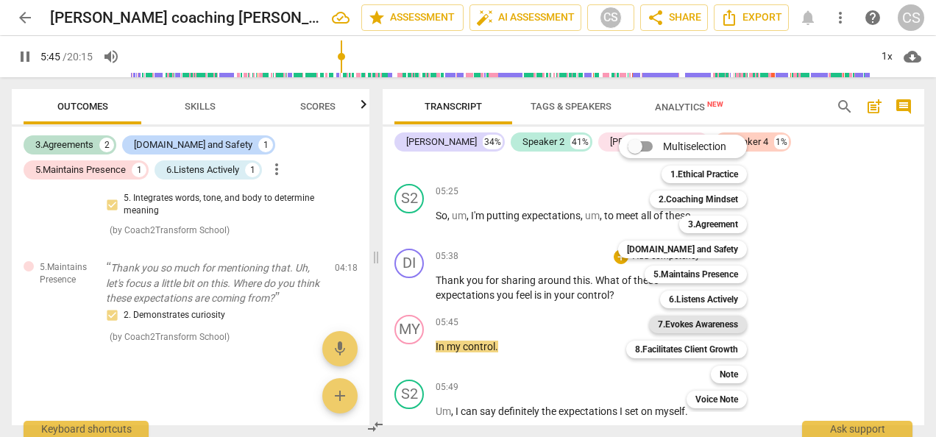
click at [708, 329] on b "7.Evokes Awareness" at bounding box center [698, 325] width 80 height 18
type input "346"
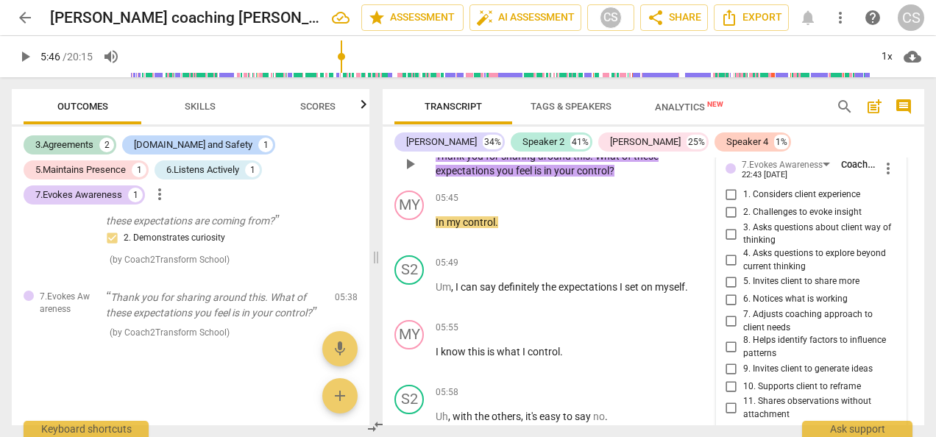
scroll to position [4125, 0]
click at [730, 243] on input "3. Asks questions about client way of thinking" at bounding box center [731, 235] width 24 height 18
checkbox input "true"
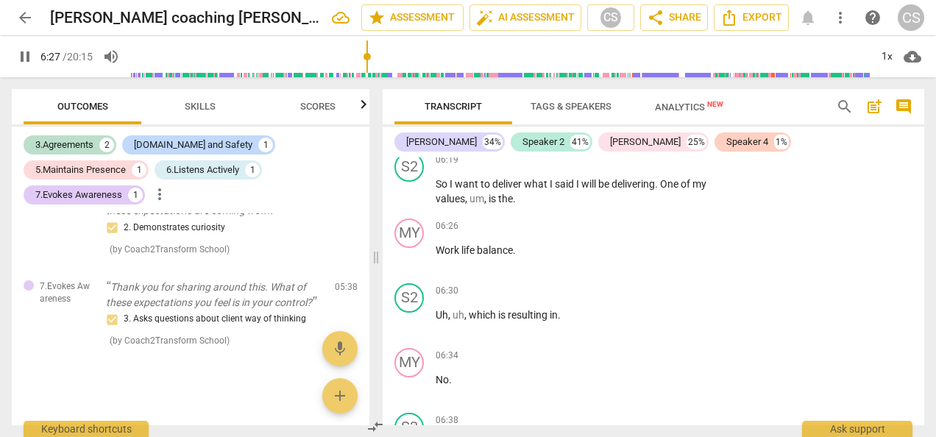
scroll to position [4628, 0]
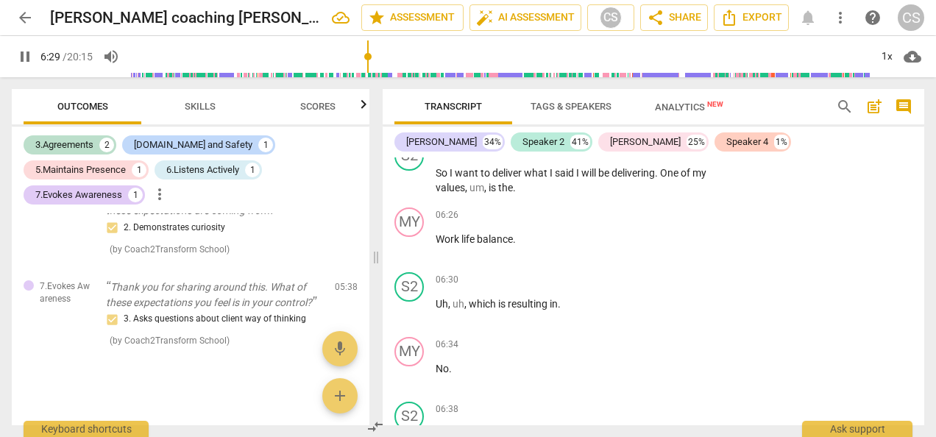
click at [21, 60] on span "pause" at bounding box center [25, 57] width 18 height 18
click at [26, 58] on span "play_arrow" at bounding box center [25, 57] width 18 height 18
click at [22, 56] on span "pause" at bounding box center [25, 57] width 18 height 18
click at [24, 62] on span "play_arrow" at bounding box center [25, 57] width 18 height 18
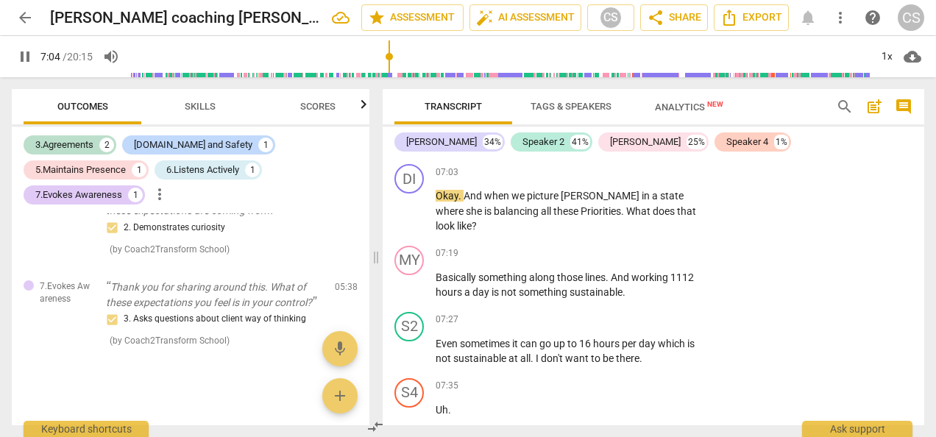
scroll to position [5208, 0]
click at [25, 57] on span "pause" at bounding box center [25, 57] width 18 height 18
type input "438"
click at [619, 178] on div "+" at bounding box center [620, 170] width 15 height 15
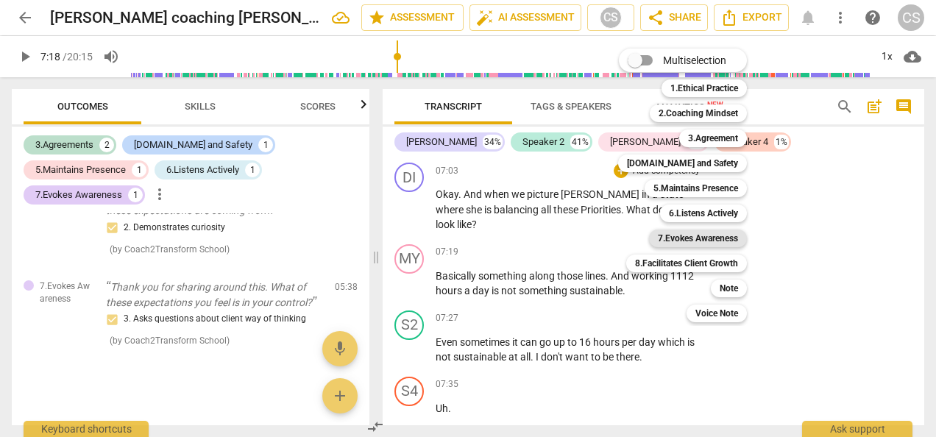
click at [688, 241] on b "7.Evokes Awareness" at bounding box center [698, 238] width 80 height 18
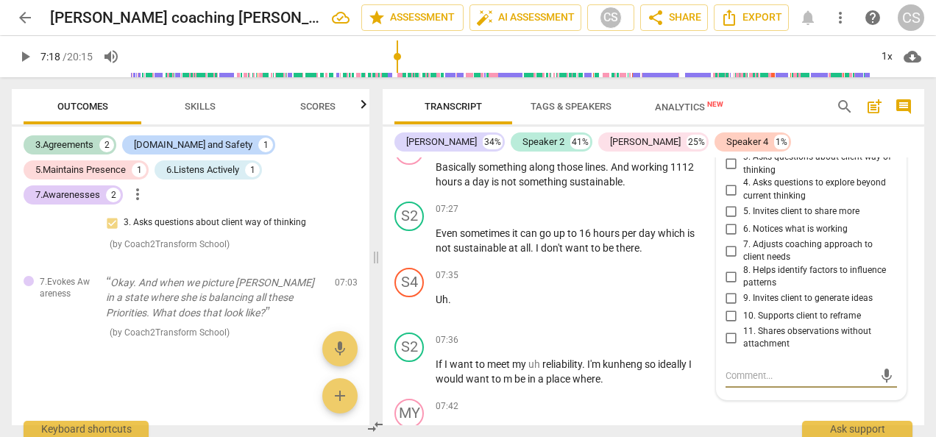
scroll to position [5316, 0]
click at [725, 199] on input "4. Asks questions to explore beyond current thinking" at bounding box center [731, 191] width 24 height 18
checkbox input "true"
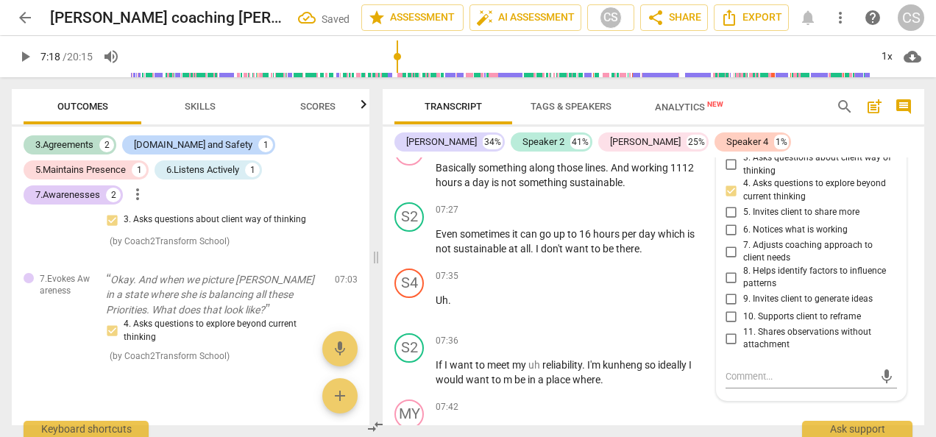
click at [17, 54] on span "play_arrow" at bounding box center [25, 57] width 18 height 18
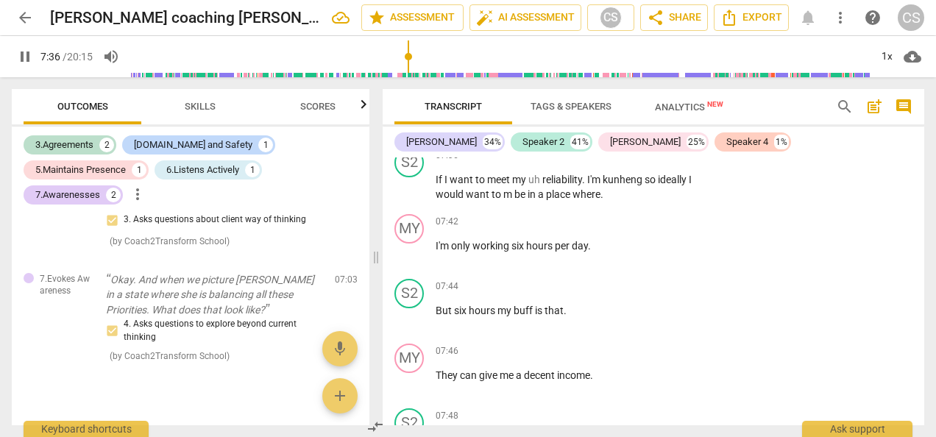
scroll to position [5503, 0]
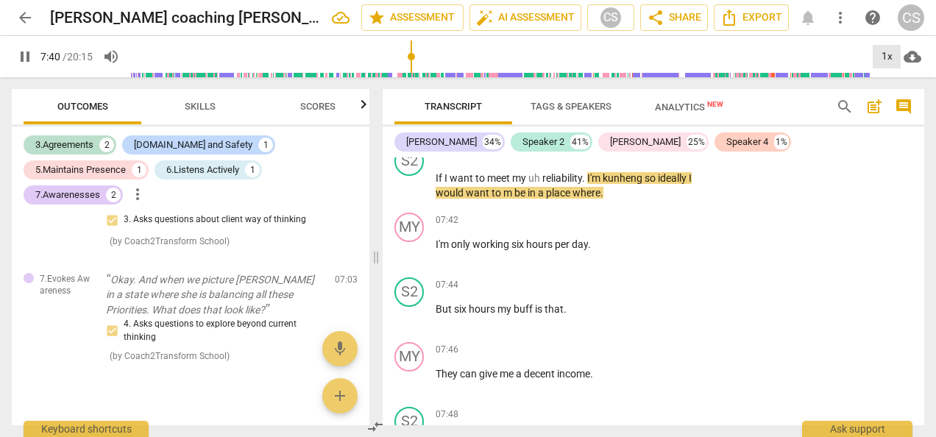
click at [885, 55] on div "1x" at bounding box center [886, 57] width 28 height 24
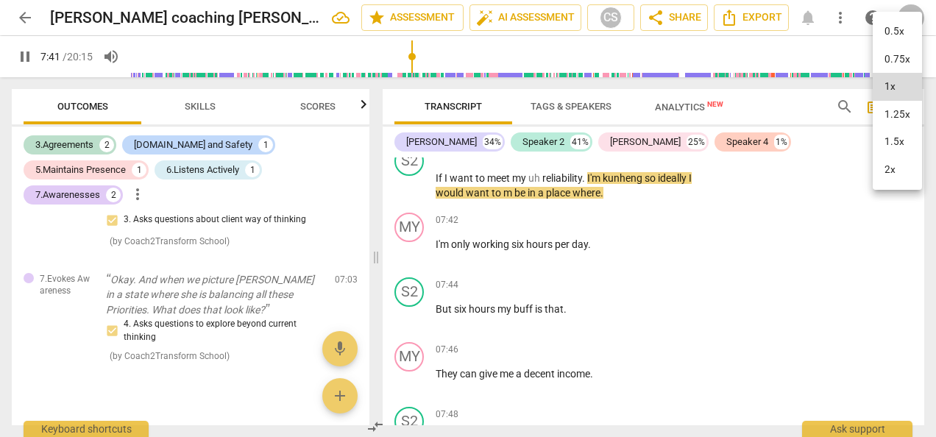
click at [899, 110] on li "1.25x" at bounding box center [896, 115] width 49 height 28
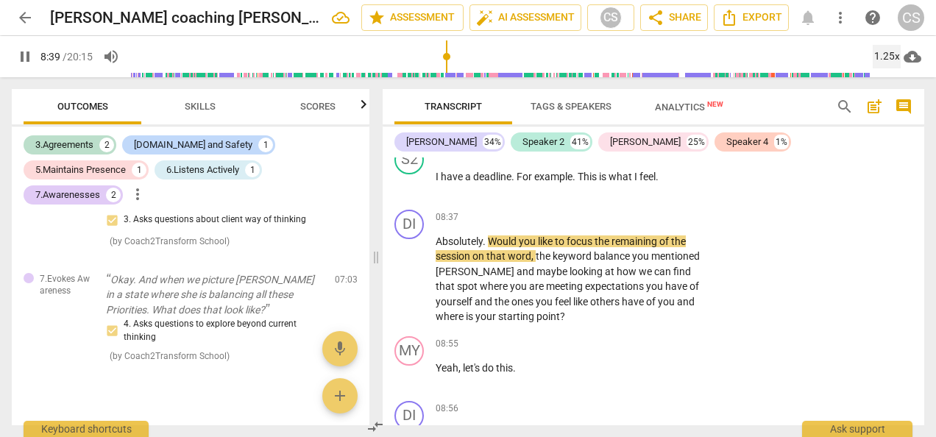
scroll to position [6296, 0]
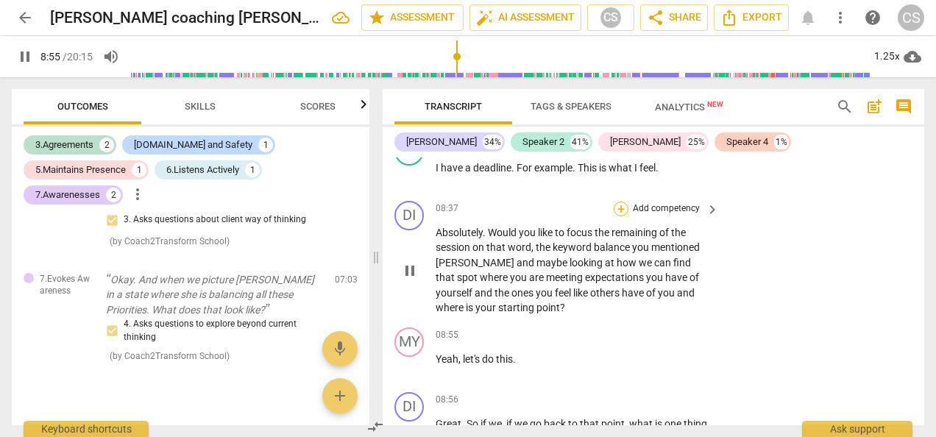
click at [622, 207] on div "+" at bounding box center [620, 209] width 15 height 15
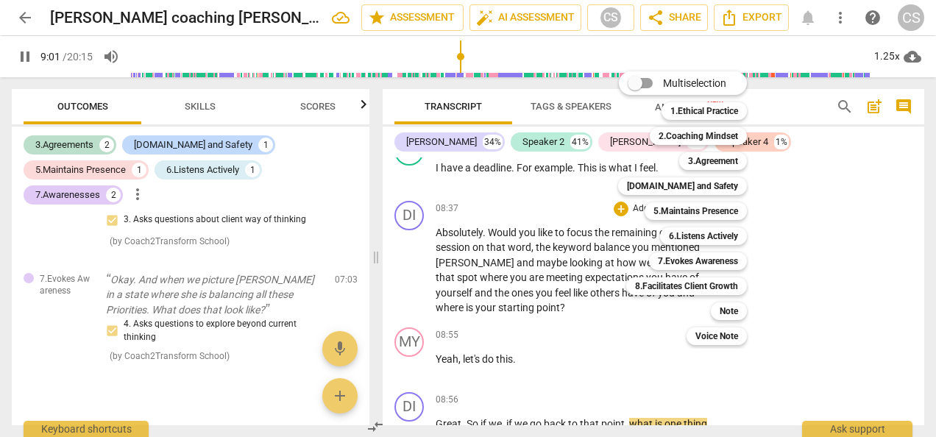
click at [26, 59] on div at bounding box center [468, 218] width 936 height 437
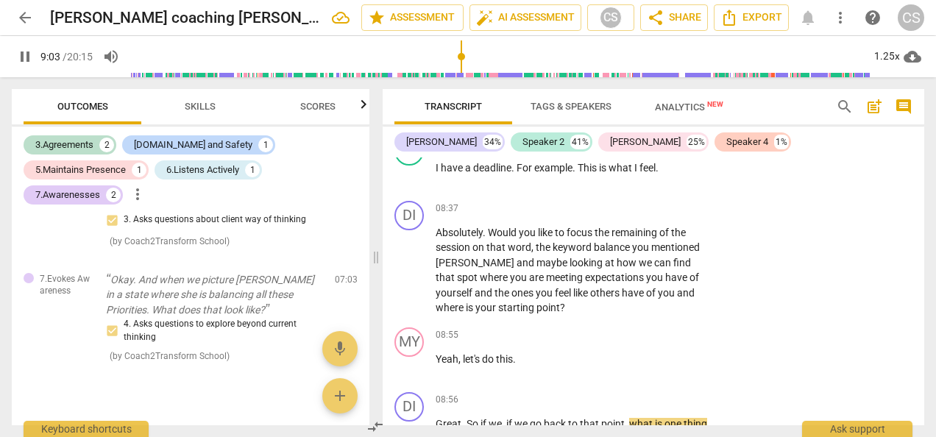
click at [25, 57] on span "pause" at bounding box center [25, 57] width 18 height 18
type input "544"
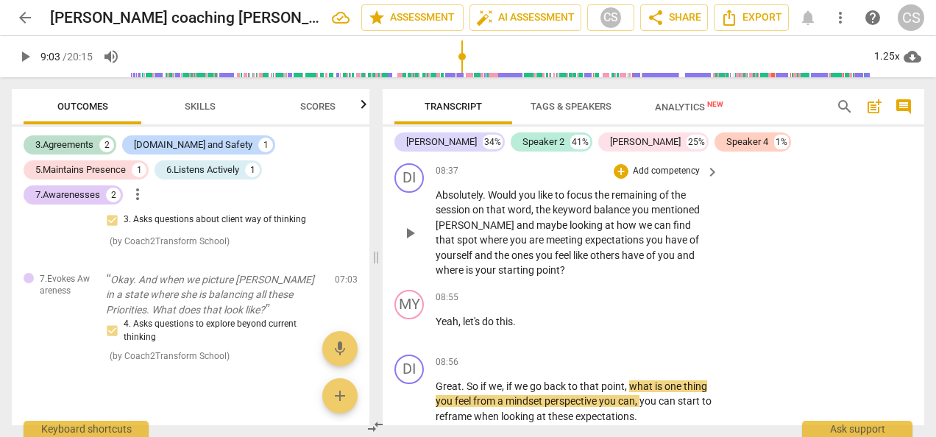
scroll to position [6335, 0]
click at [618, 171] on div "+" at bounding box center [620, 170] width 15 height 15
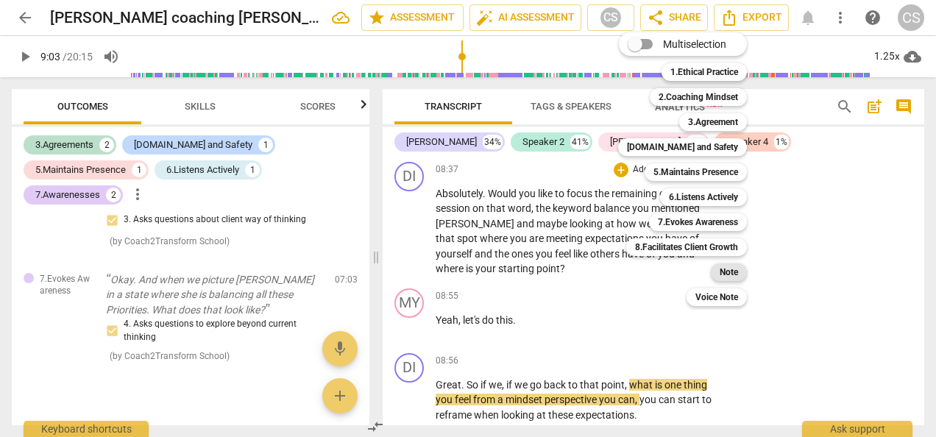
click at [729, 275] on b "Note" at bounding box center [728, 272] width 18 height 18
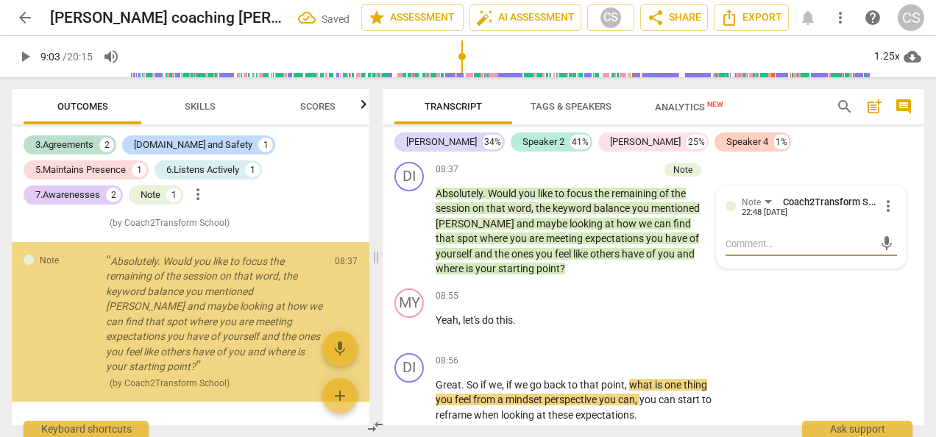
scroll to position [868, 0]
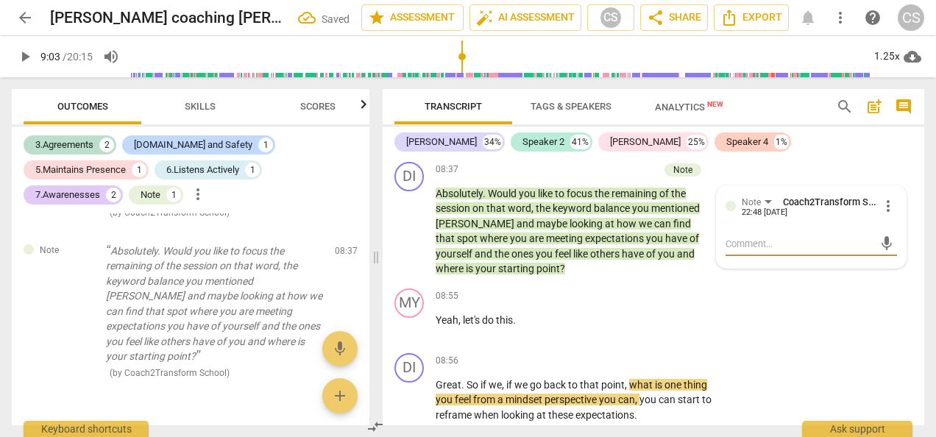
type textarea "L"
type textarea "Lo"
type textarea "Lon"
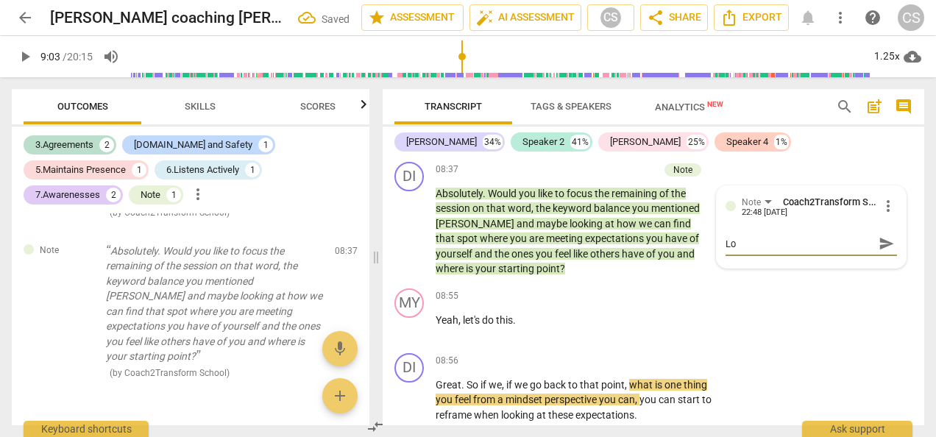
type textarea "Lon"
type textarea "Long"
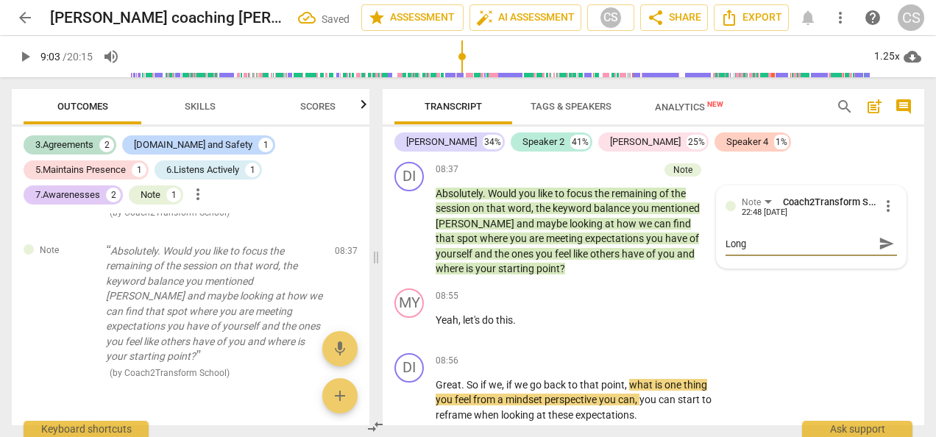
type textarea "Long s"
type textarea "Long se"
type textarea "Long sen"
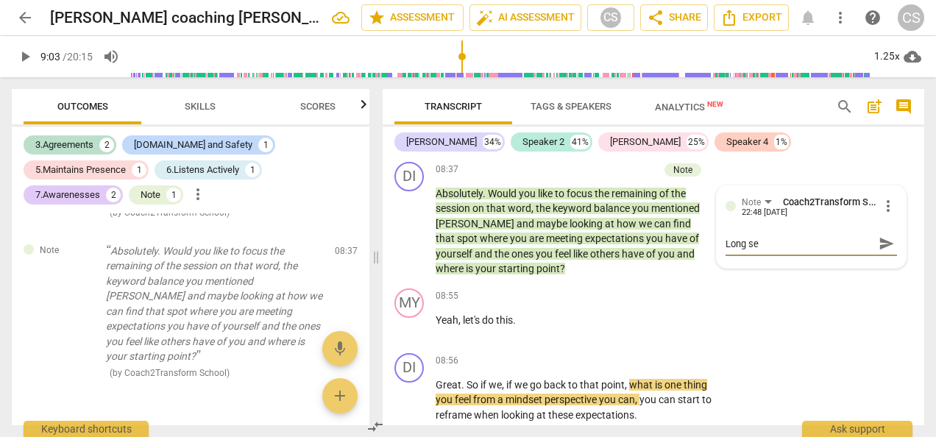
type textarea "Long sen"
type textarea "Long sent"
type textarea "Long sente"
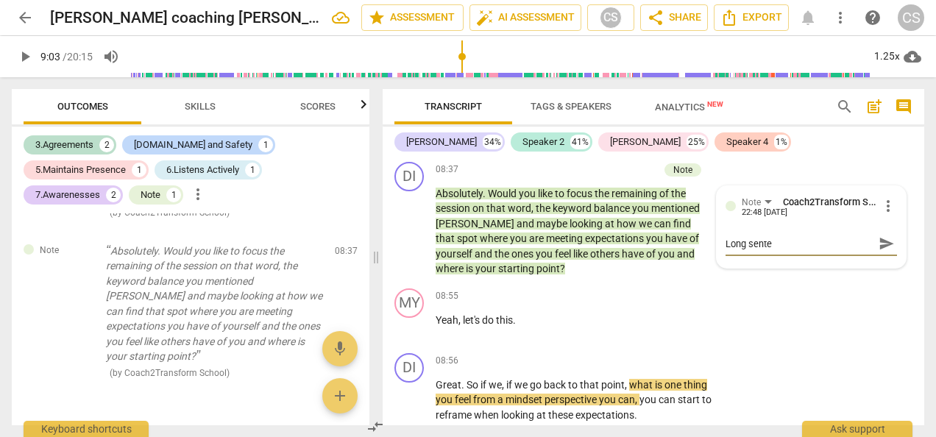
type textarea "Long senten"
type textarea "Long sentenc"
type textarea "Long sentence"
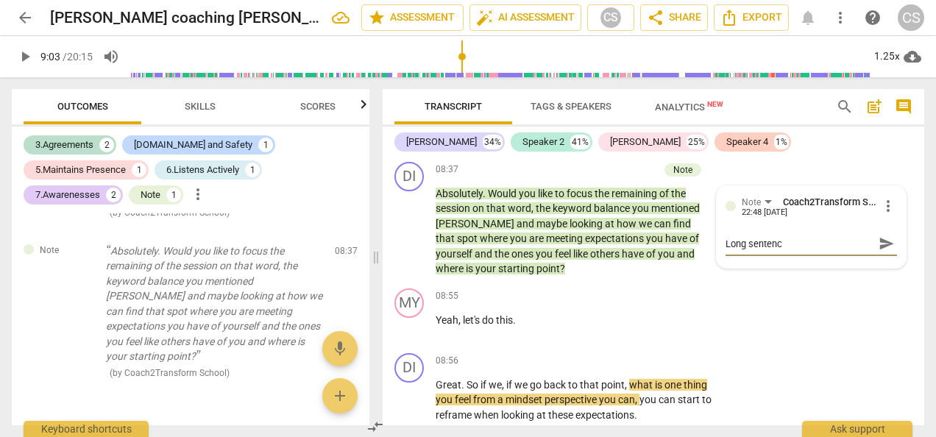
type textarea "Long sentence"
click at [14, 59] on span "play_arrow" at bounding box center [25, 57] width 26 height 18
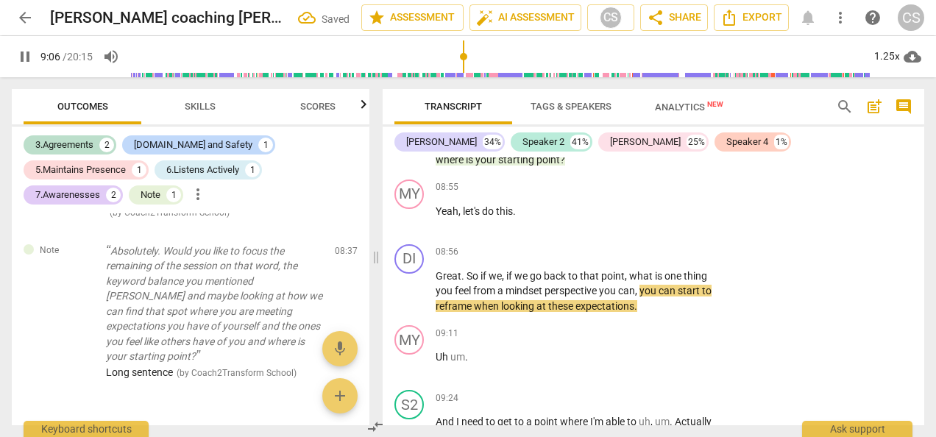
scroll to position [6450, 0]
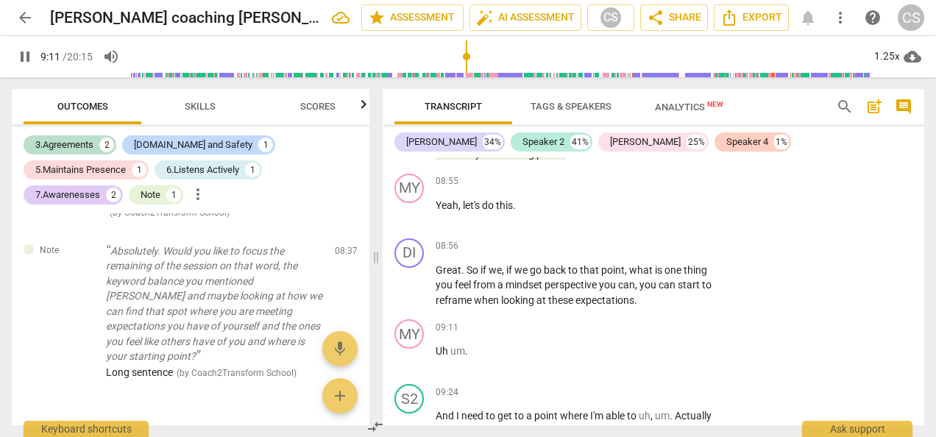
click at [20, 63] on span "pause" at bounding box center [25, 57] width 18 height 18
type input "552"
click at [621, 247] on div "+" at bounding box center [620, 246] width 15 height 15
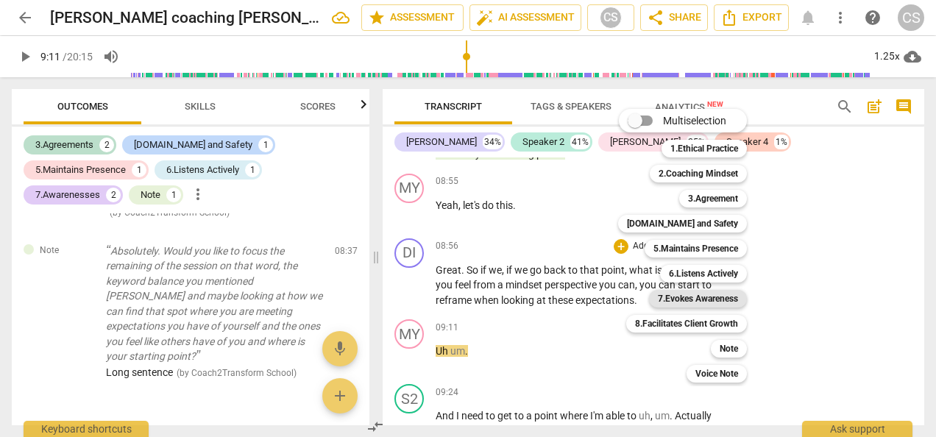
click at [679, 293] on b "7.Evokes Awareness" at bounding box center [698, 299] width 80 height 18
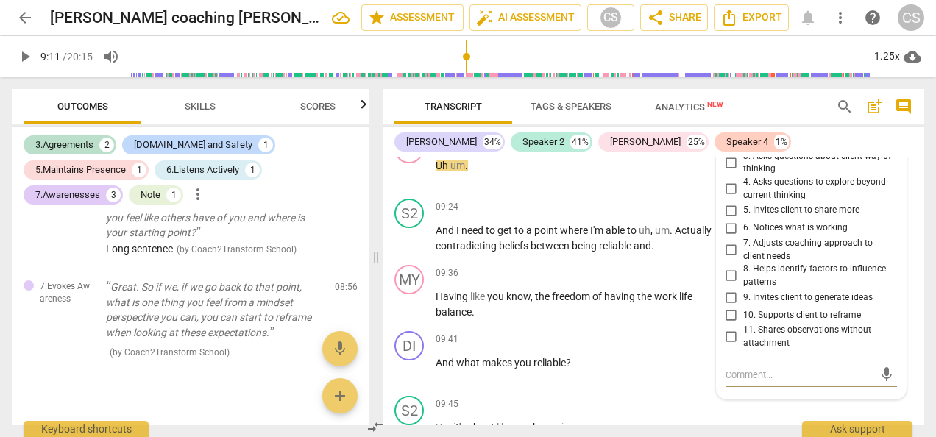
scroll to position [6641, 0]
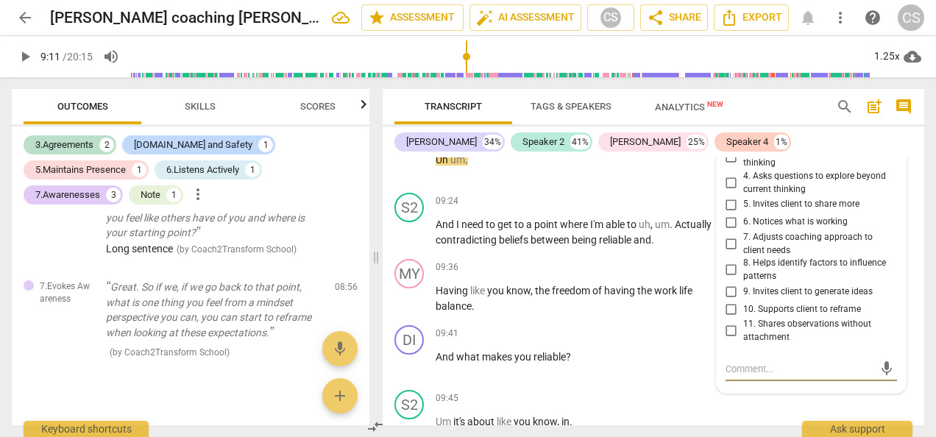
click at [731, 312] on input "10. Supports client to reframe" at bounding box center [731, 309] width 24 height 18
checkbox input "true"
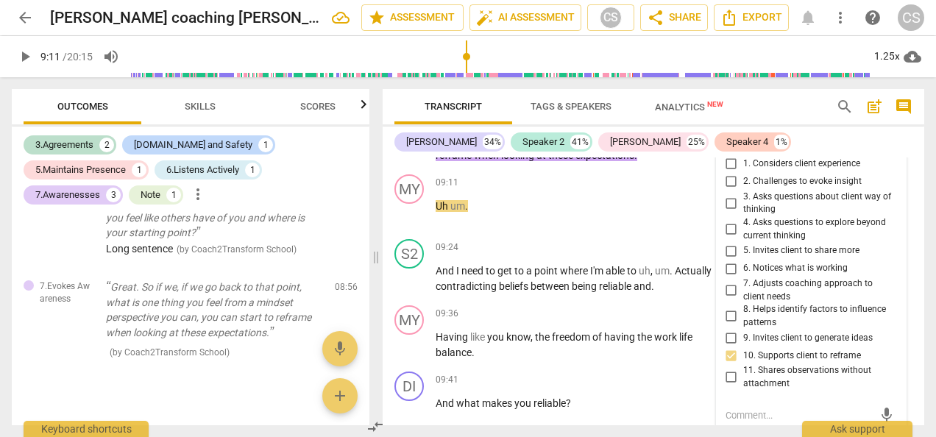
scroll to position [6593, 0]
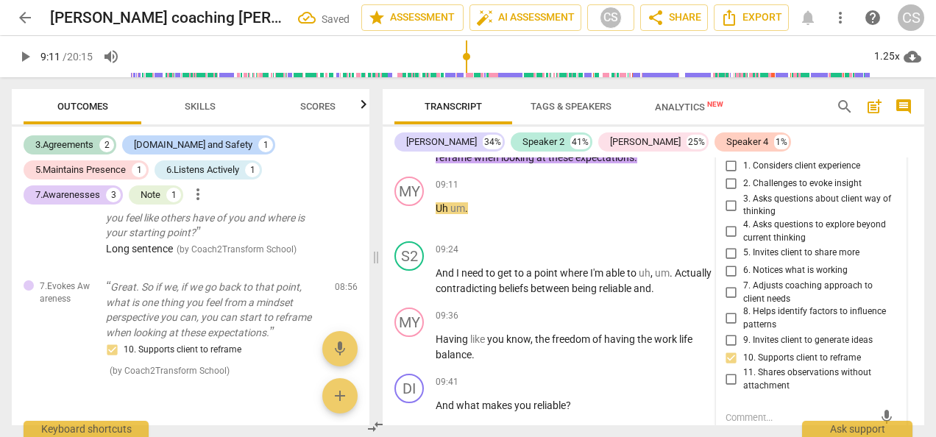
click at [730, 234] on input "4. Asks questions to explore beyond current thinking" at bounding box center [731, 232] width 24 height 18
checkbox input "true"
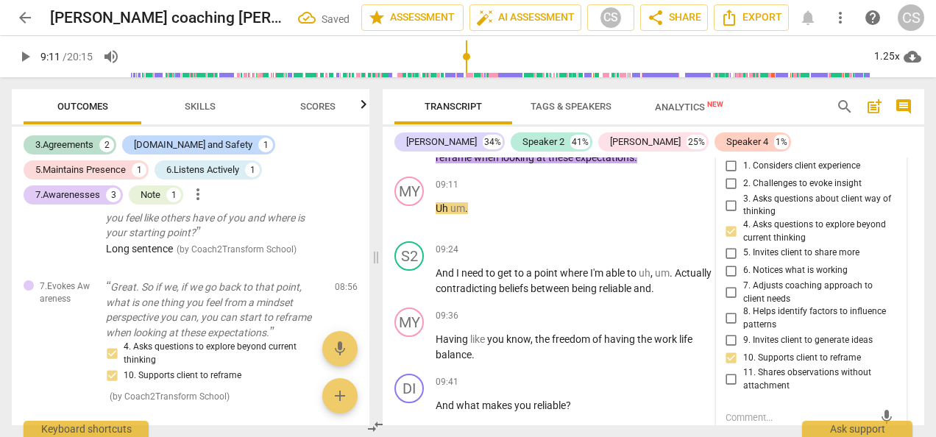
click at [724, 184] on input "2. Challenges to evoke insight" at bounding box center [731, 184] width 24 height 18
checkbox input "true"
click at [387, 216] on div "MY play_arrow pause 09:11 + Add competency keyboard_arrow_right Uh um ." at bounding box center [652, 203] width 541 height 65
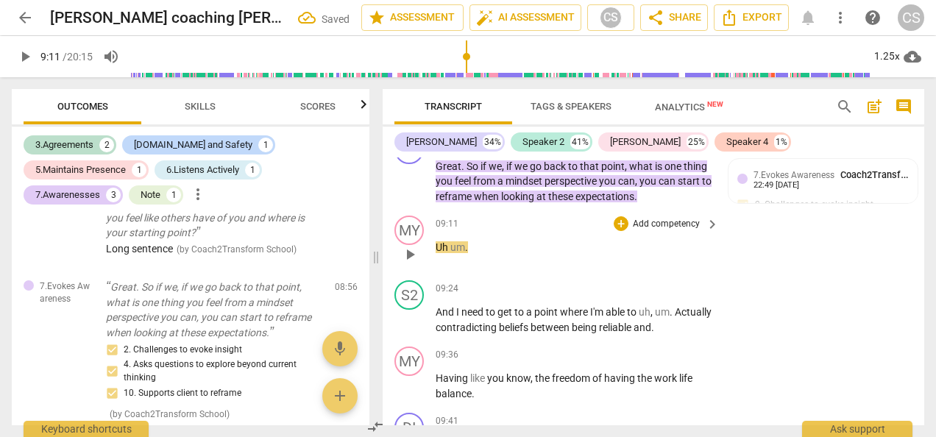
scroll to position [6555, 0]
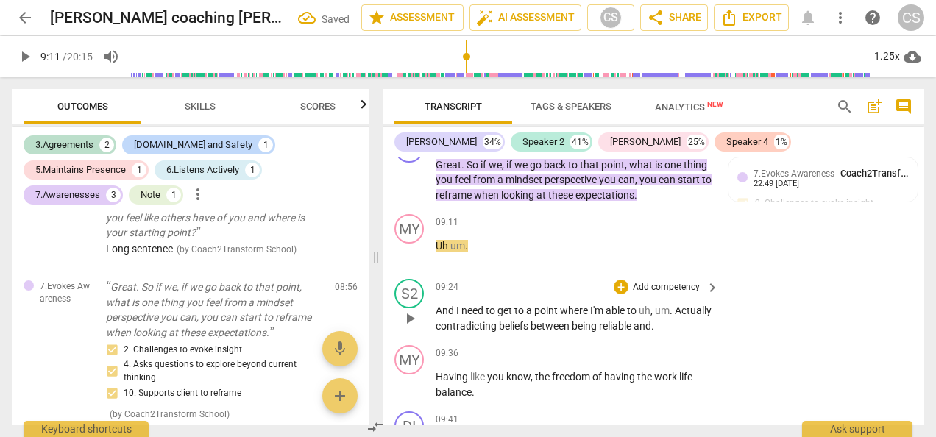
click at [413, 320] on span "play_arrow" at bounding box center [410, 319] width 18 height 18
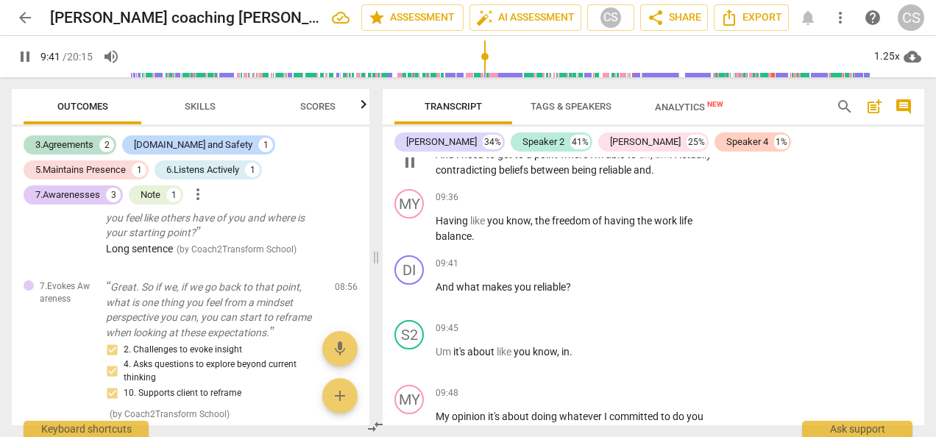
scroll to position [6712, 0]
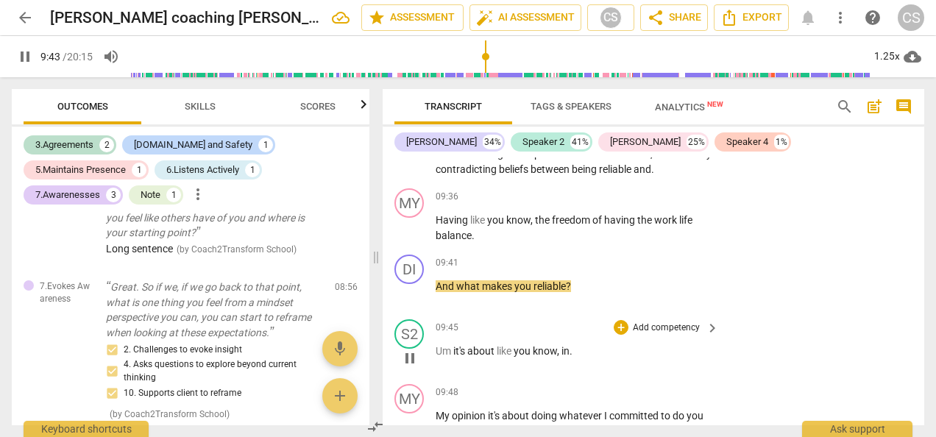
click at [846, 352] on div "S2 play_arrow pause 09:45 + Add competency keyboard_arrow_right Um it's about l…" at bounding box center [652, 345] width 541 height 65
click at [577, 270] on div "09:41 + Add competency keyboard_arrow_right" at bounding box center [577, 262] width 285 height 16
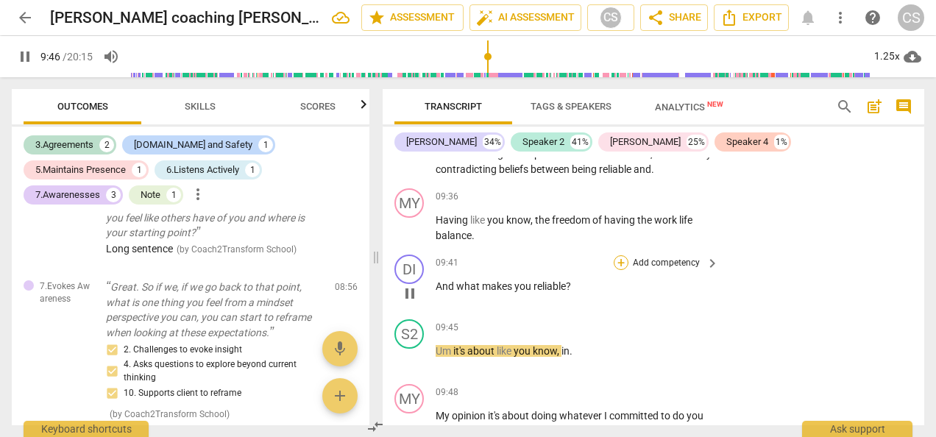
click at [619, 266] on div "+" at bounding box center [620, 262] width 15 height 15
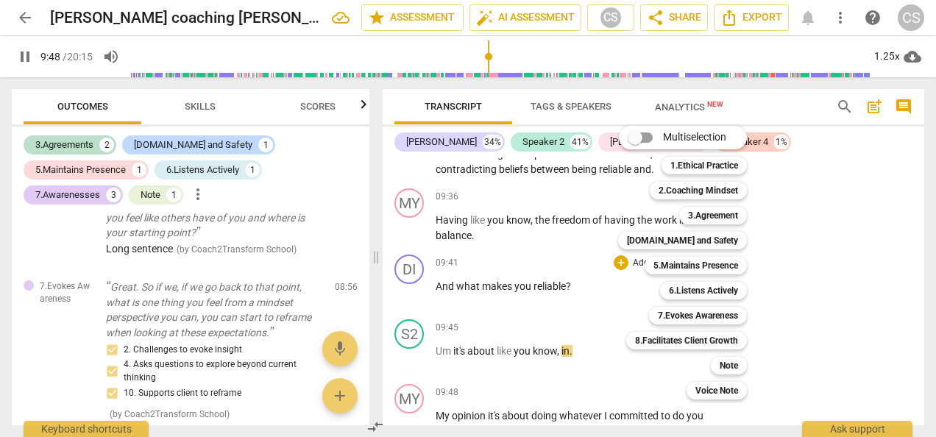
click at [19, 55] on div at bounding box center [468, 218] width 936 height 437
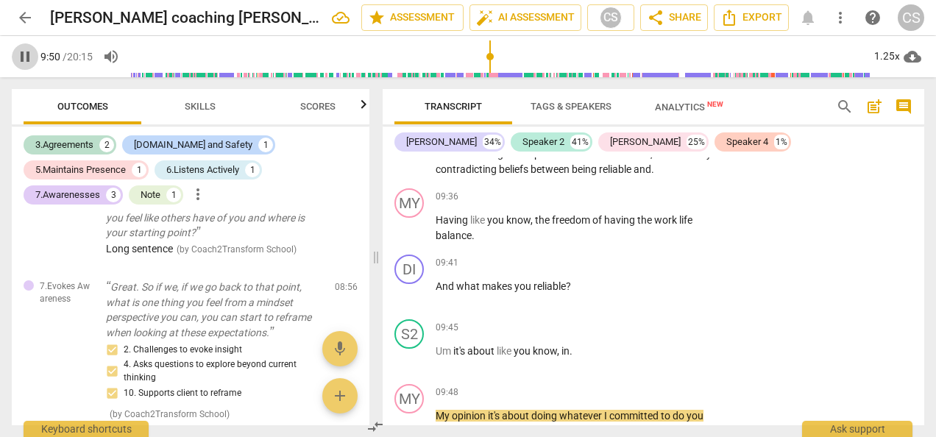
click at [17, 60] on span "pause" at bounding box center [25, 57] width 18 height 18
type input "591"
click at [574, 291] on p "And what makes you reliable ?" at bounding box center [573, 286] width 276 height 15
click at [622, 265] on div "+" at bounding box center [620, 262] width 15 height 15
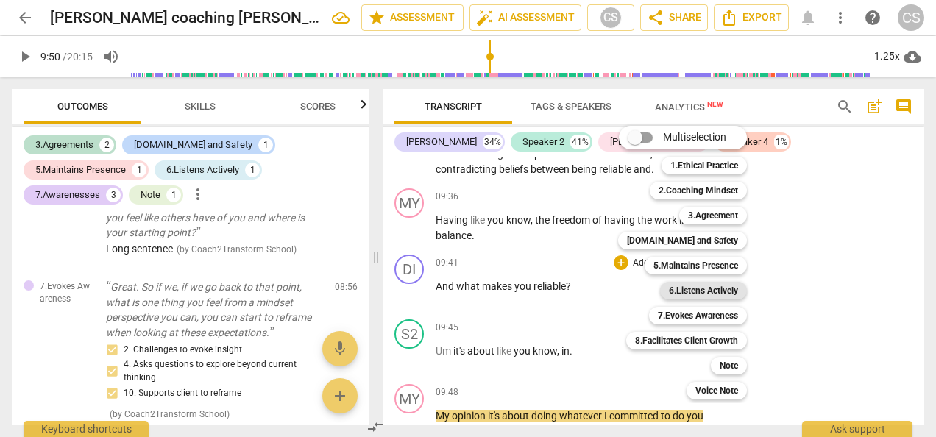
click at [714, 299] on b "6.Listens Actively" at bounding box center [703, 291] width 69 height 18
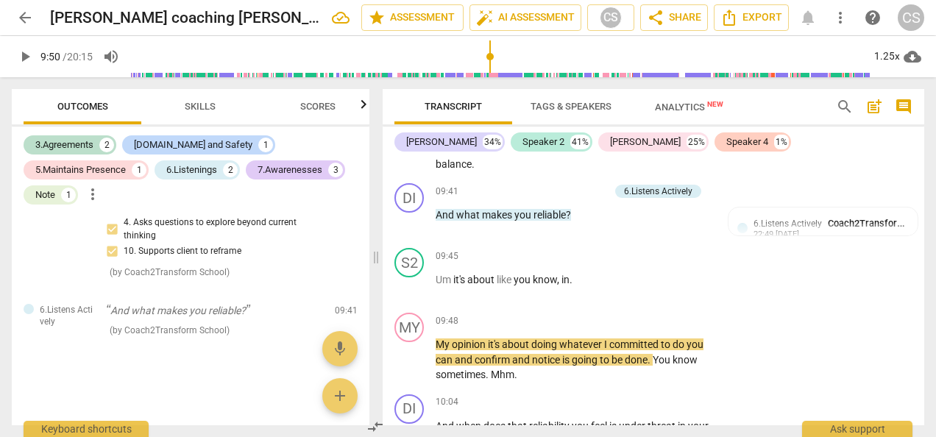
scroll to position [6785, 0]
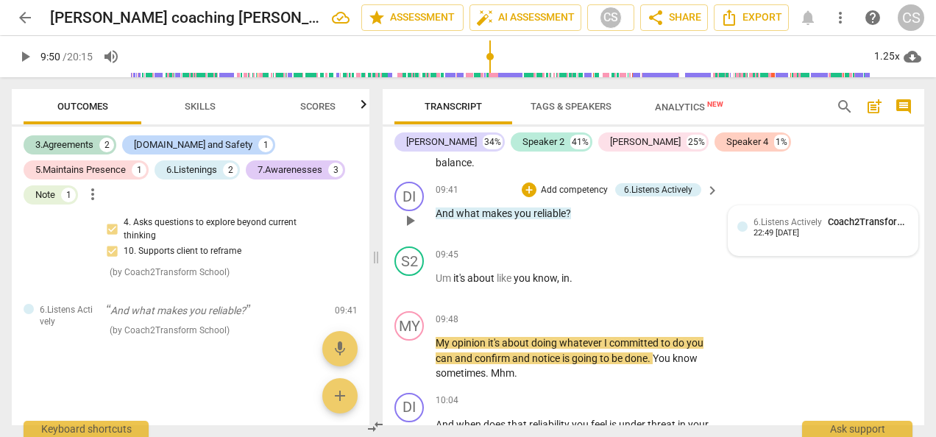
click at [756, 227] on span "6.Listens Actively" at bounding box center [787, 222] width 68 height 10
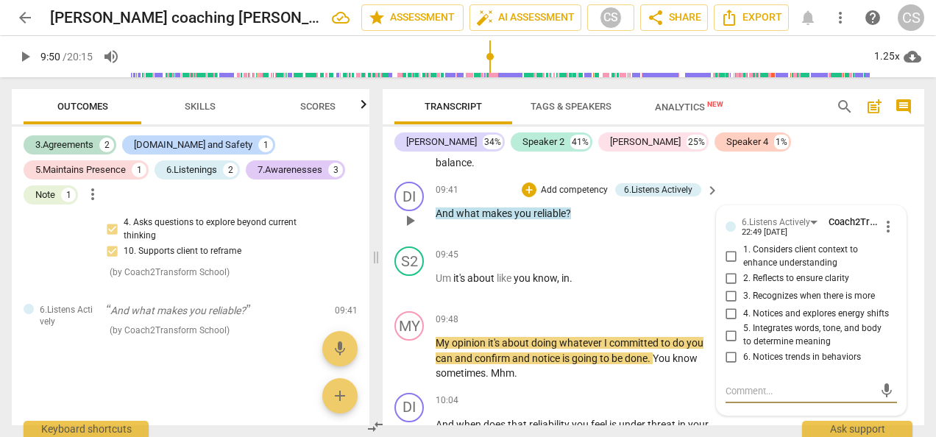
click at [730, 338] on input "5. Integrates words, tone, and body to determine meaning" at bounding box center [731, 336] width 24 height 18
checkbox input "true"
click at [525, 190] on div "+" at bounding box center [528, 189] width 15 height 15
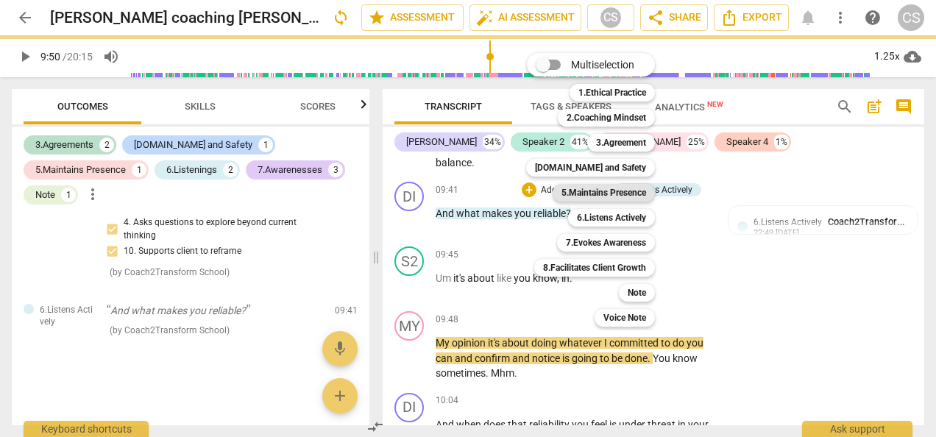
click at [591, 193] on b "5.Maintains Presence" at bounding box center [603, 193] width 85 height 18
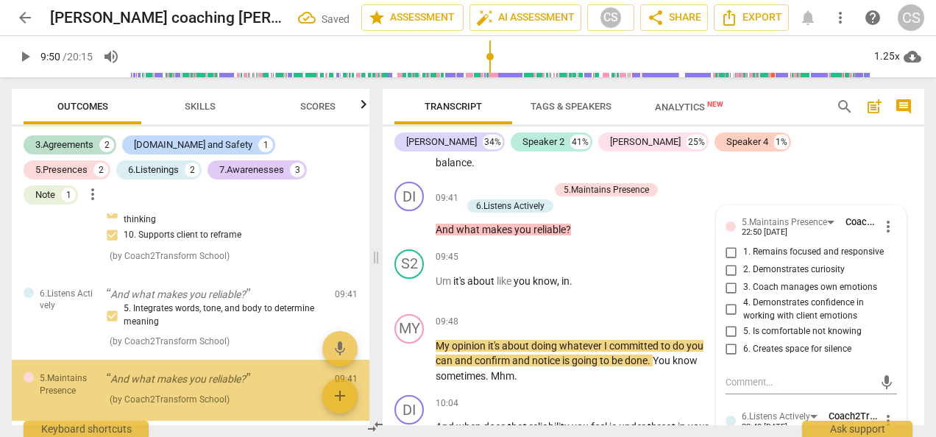
scroll to position [1193, 0]
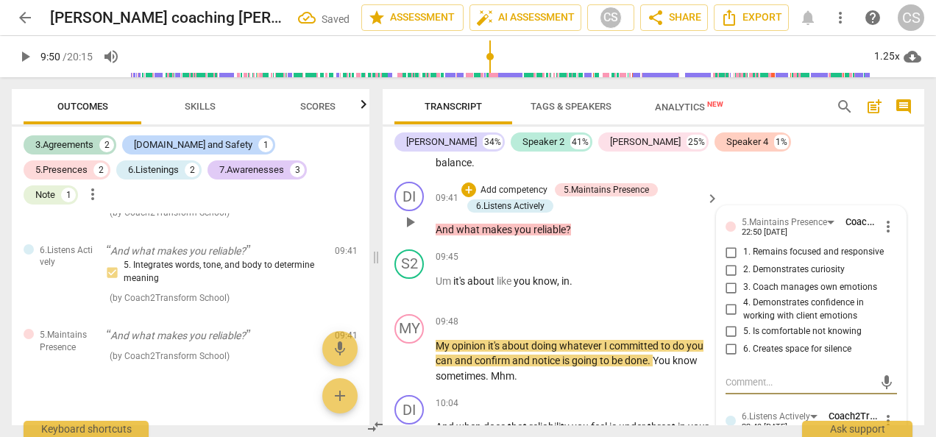
click at [727, 272] on input "2. Demonstrates curiosity" at bounding box center [731, 270] width 24 height 18
checkbox input "true"
click at [725, 256] on input "1. Remains focused and responsive" at bounding box center [731, 252] width 24 height 18
checkbox input "true"
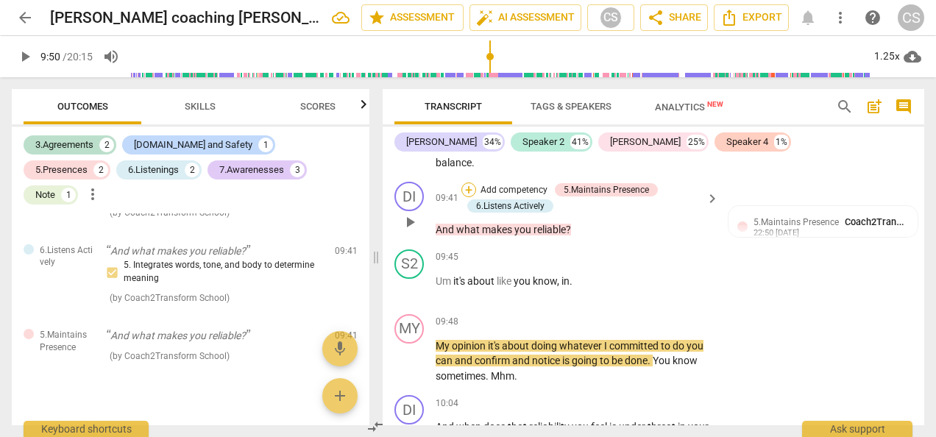
click at [467, 191] on div "+" at bounding box center [468, 189] width 15 height 15
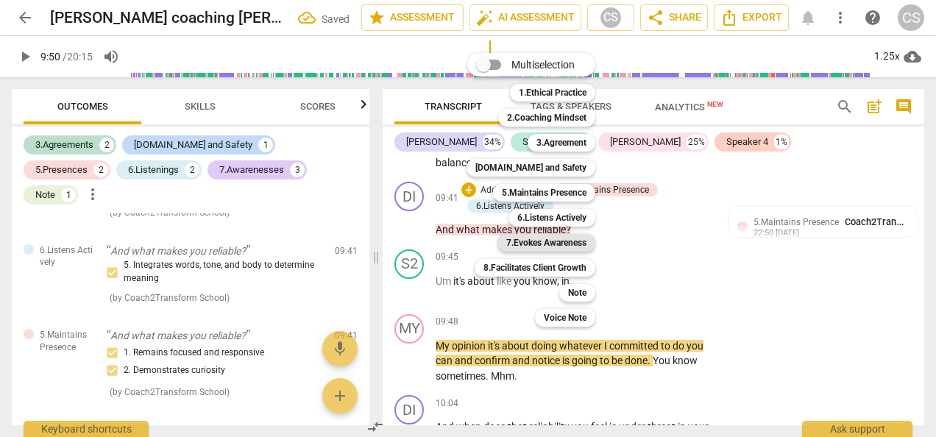
click at [531, 241] on b "7.Evokes Awareness" at bounding box center [546, 243] width 80 height 18
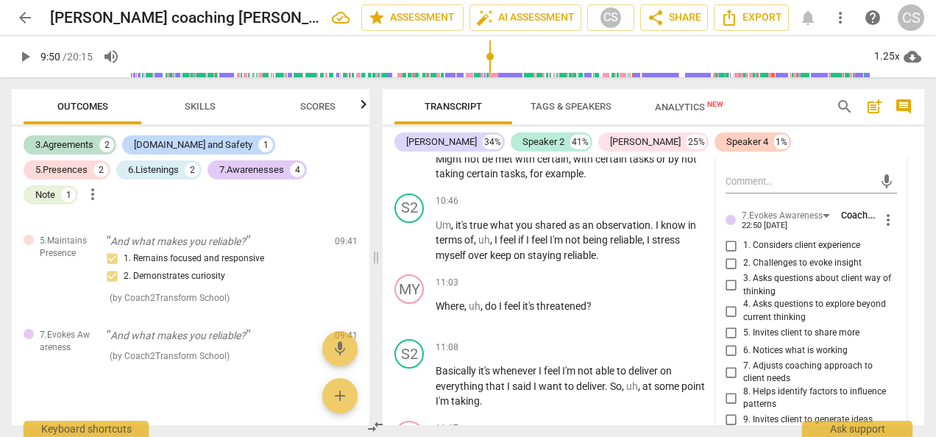
scroll to position [7192, 0]
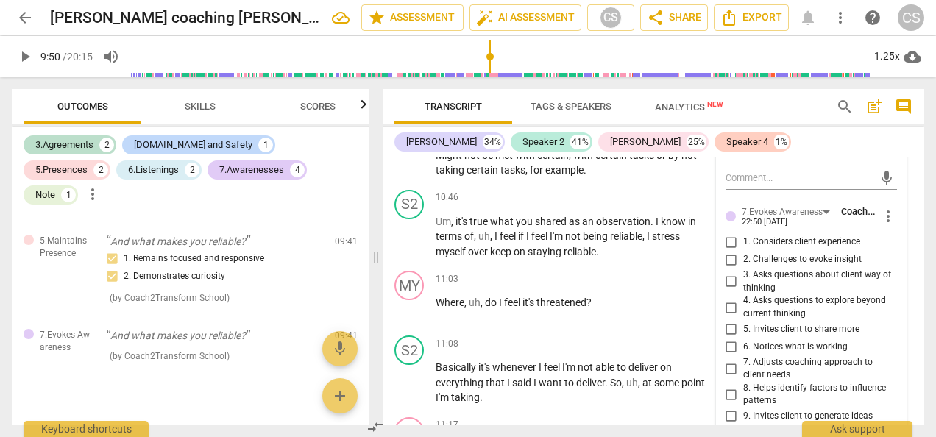
click at [725, 285] on input "3. Asks questions about client way of thinking" at bounding box center [731, 282] width 24 height 18
checkbox input "true"
click at [20, 57] on span "play_arrow" at bounding box center [25, 57] width 18 height 18
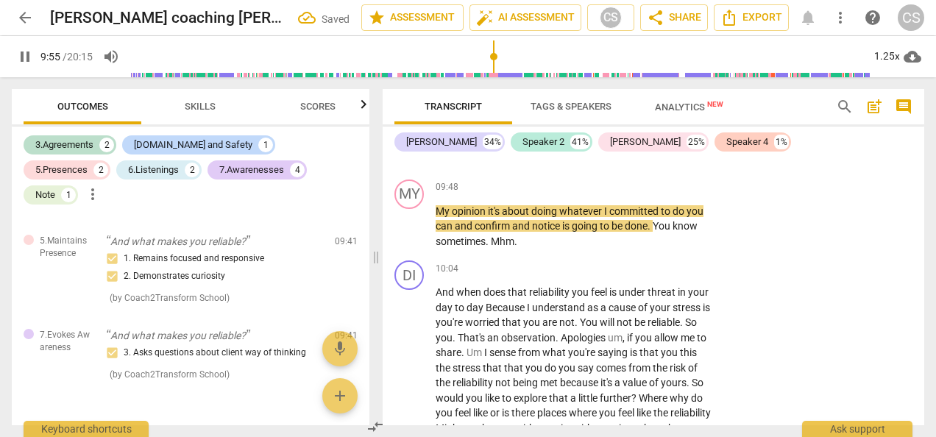
scroll to position [6920, 0]
click at [832, 372] on div "DI play_arrow pause 10:04 + Add competency keyboard_arrow_right And when does t…" at bounding box center [652, 355] width 541 height 202
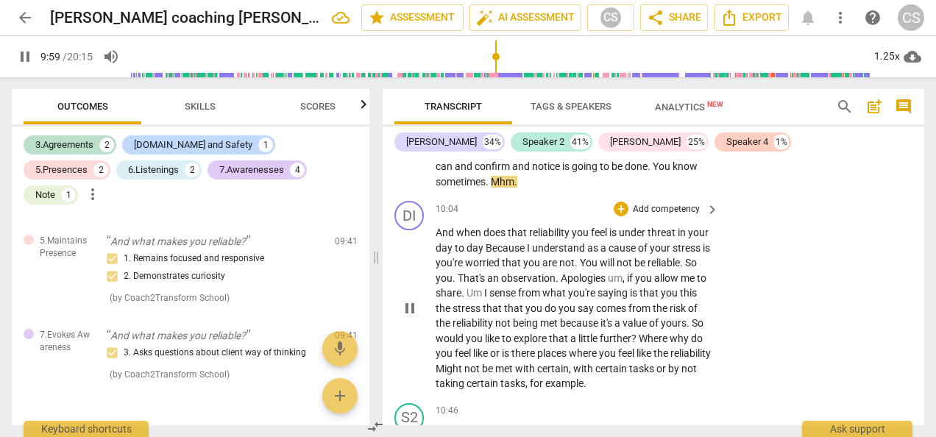
scroll to position [6980, 0]
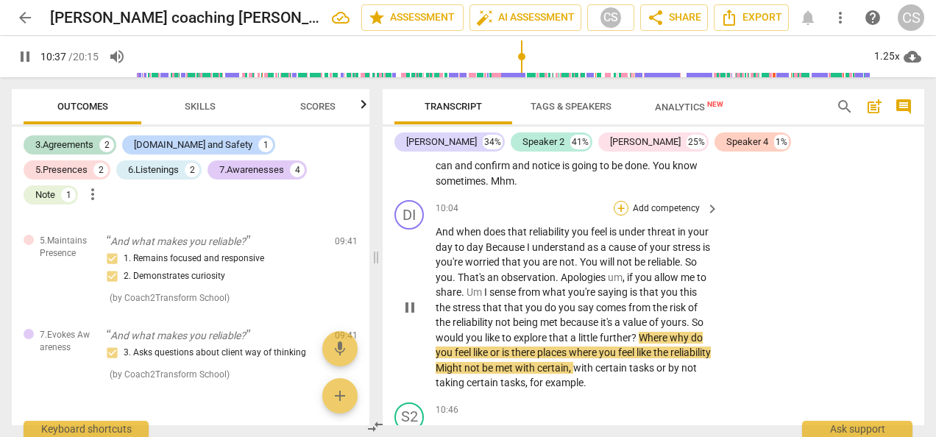
click at [622, 202] on div "+" at bounding box center [620, 208] width 15 height 15
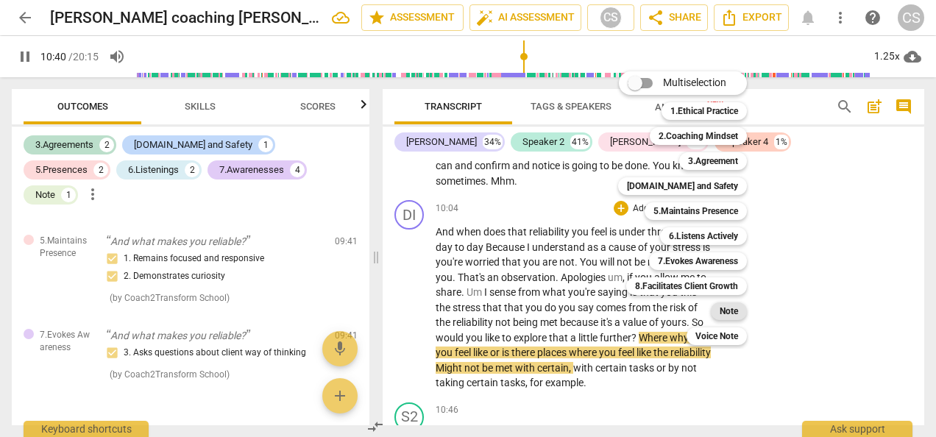
click at [725, 314] on b "Note" at bounding box center [728, 311] width 18 height 18
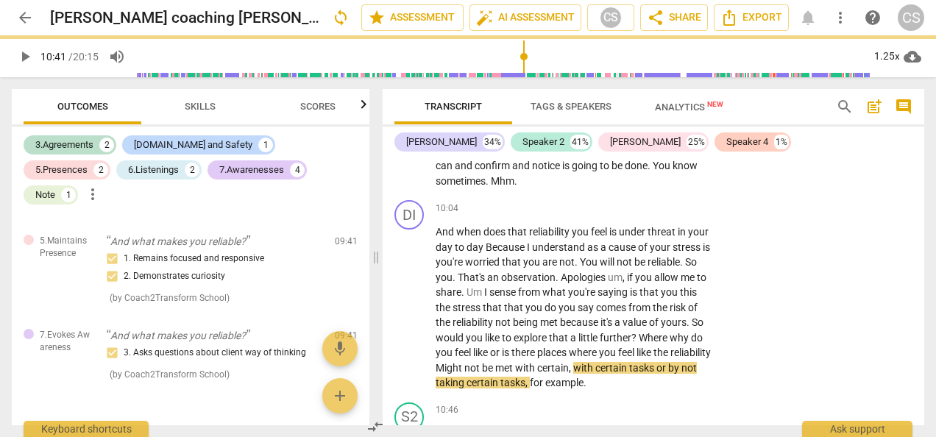
type input "641"
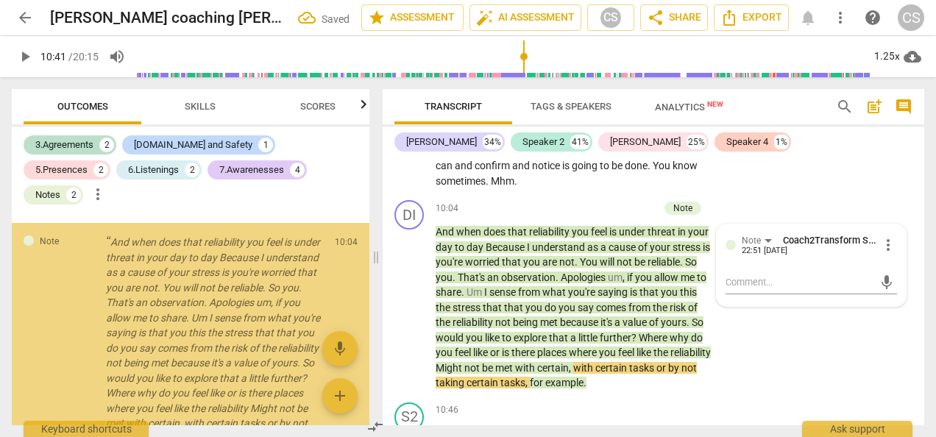
scroll to position [1481, 0]
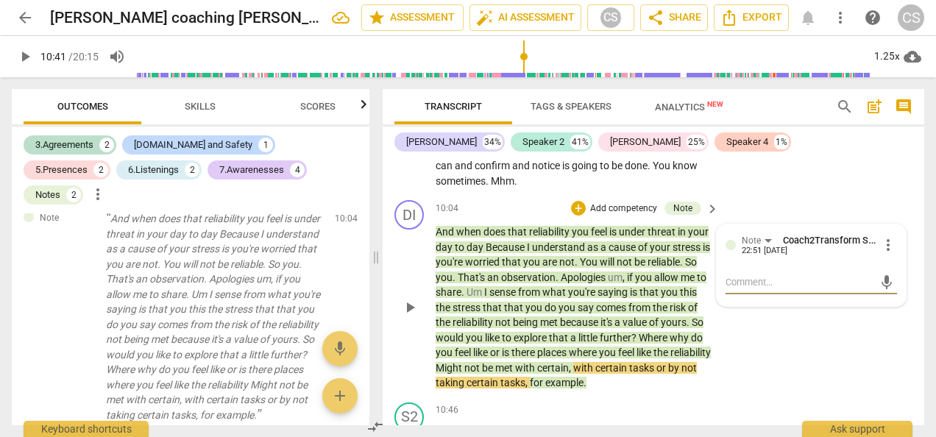
type textarea "L"
type textarea "Lo"
type textarea "Lon"
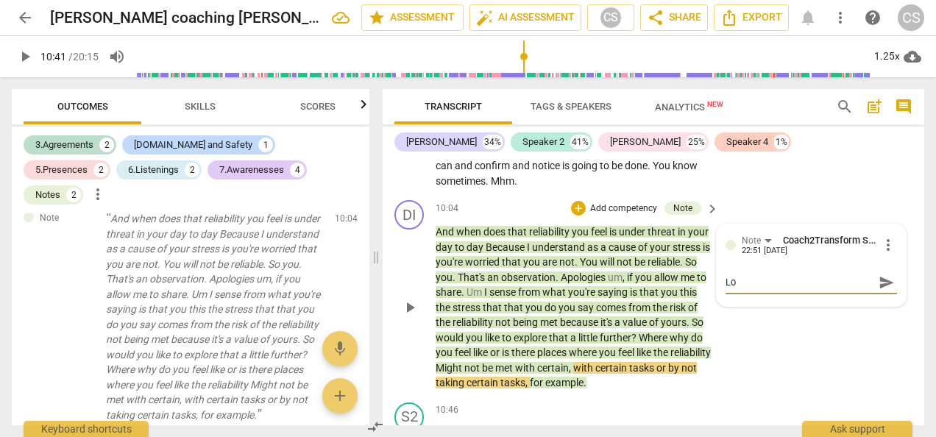
type textarea "Lon"
type textarea "Long"
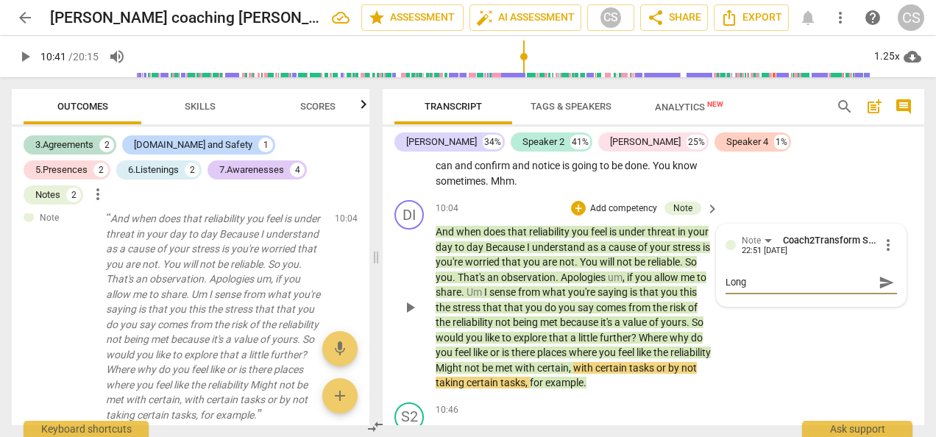
type textarea "Long s"
type textarea "Long se"
type textarea "Long sen"
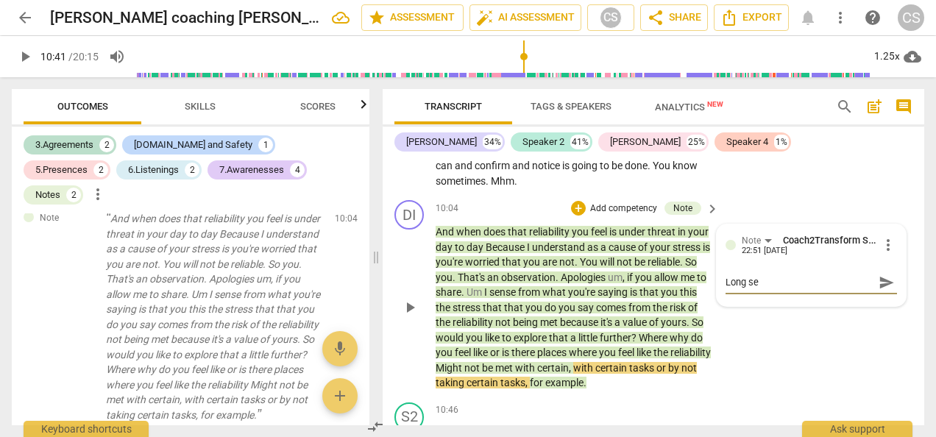
type textarea "Long sen"
type textarea "Long sent"
type textarea "Long sente"
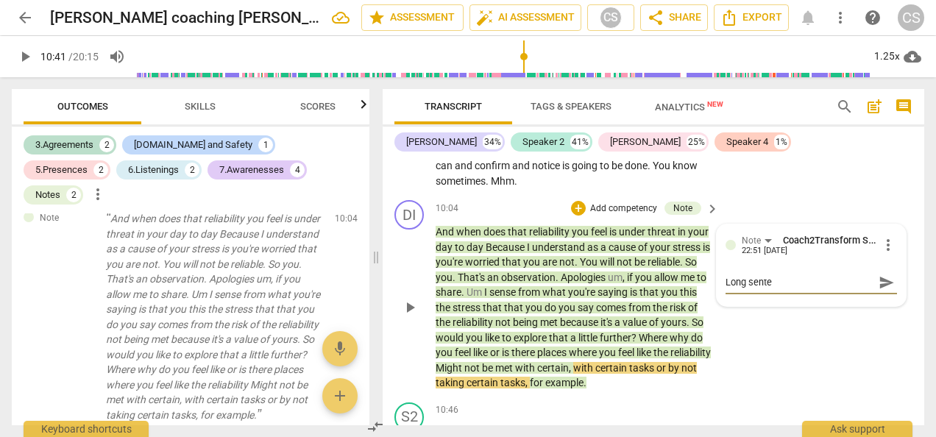
type textarea "Long senten"
type textarea "Long sentenc"
type textarea "Long sentence"
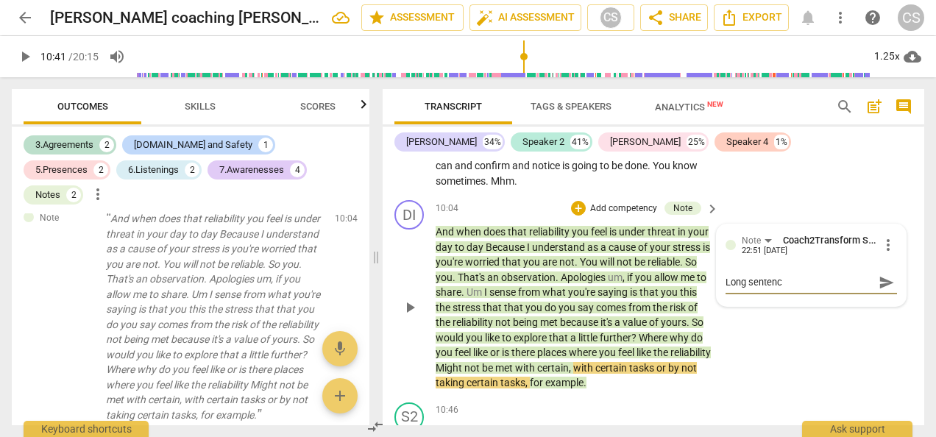
type textarea "Long sentence"
type textarea "Long sentences"
type textarea "Long sentences."
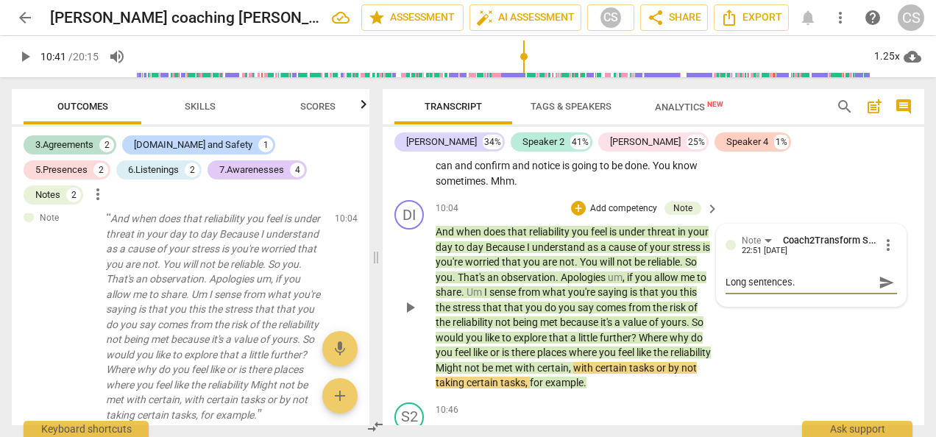
type textarea "Long sentences."
type textarea "Long sentences. S"
type textarea "Long sentences. St"
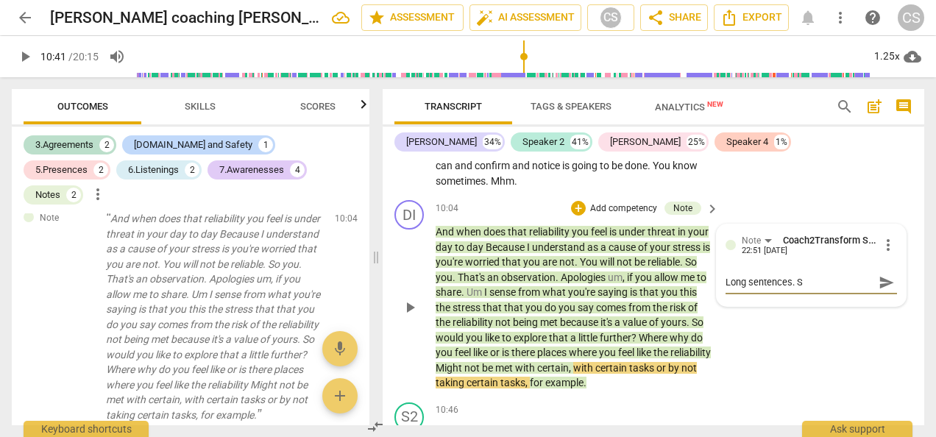
type textarea "Long sentences. St"
type textarea "Long sentences. Sta"
type textarea "Long sentences. [GEOGRAPHIC_DATA]"
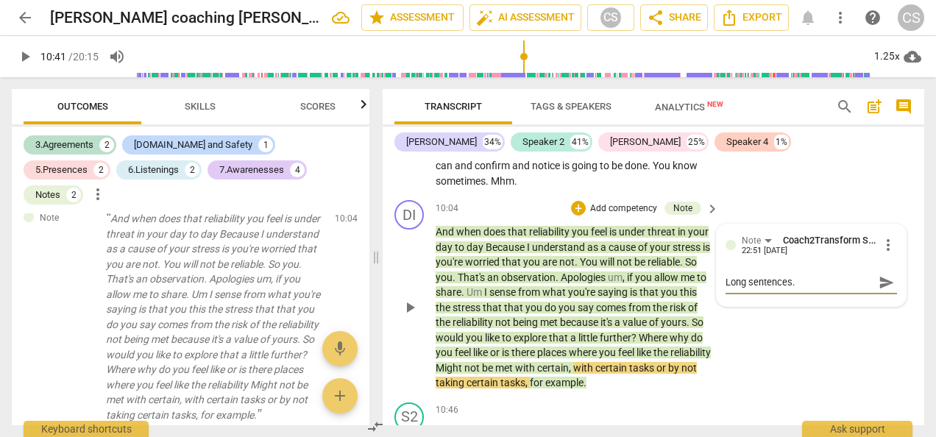
type textarea "Long sentences. Stack"
type textarea "Long sentences. Stacki"
type textarea "Long sentences. Stackin"
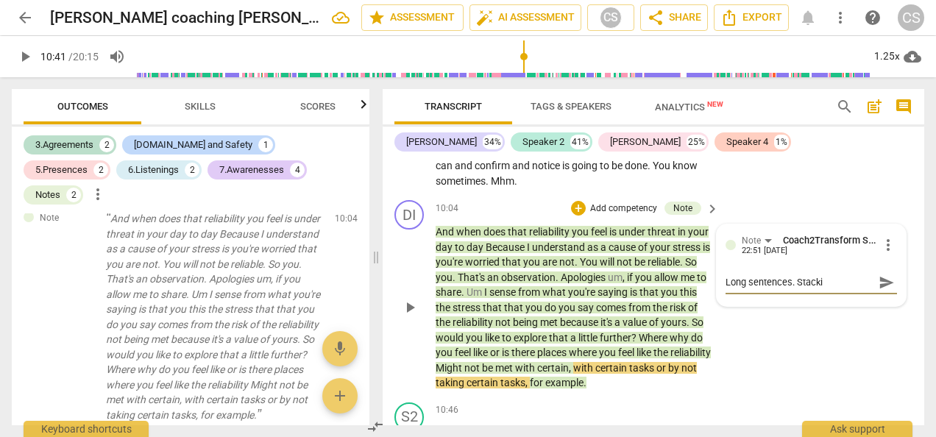
type textarea "Long sentences. Stackin"
type textarea "Long sentences. Stacking"
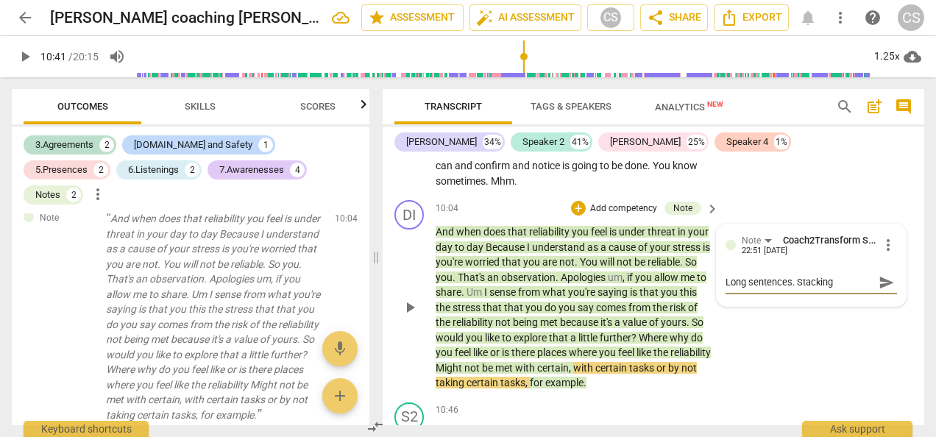
type textarea "Long sentences. Stacking q"
type textarea "Long sentences. Stacking qu"
type textarea "Long sentences. Stacking que"
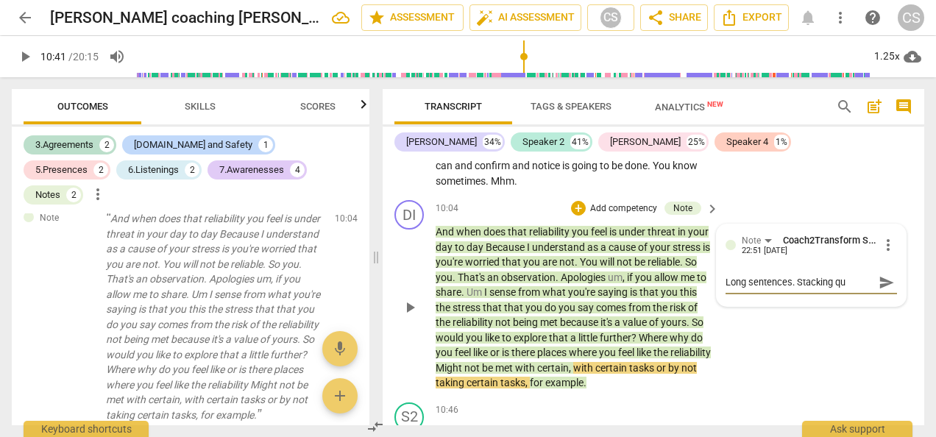
type textarea "Long sentences. Stacking que"
type textarea "Long sentences. Stacking ques"
type textarea "Long sentences. Stacking quest"
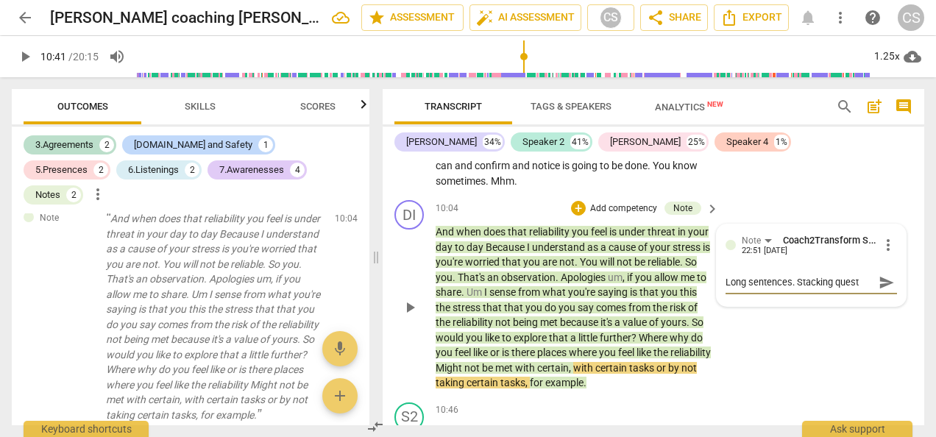
type textarea "Long sentences. Stacking questi"
type textarea "Long sentences. Stacking questio"
type textarea "Long sentences. Stacking question"
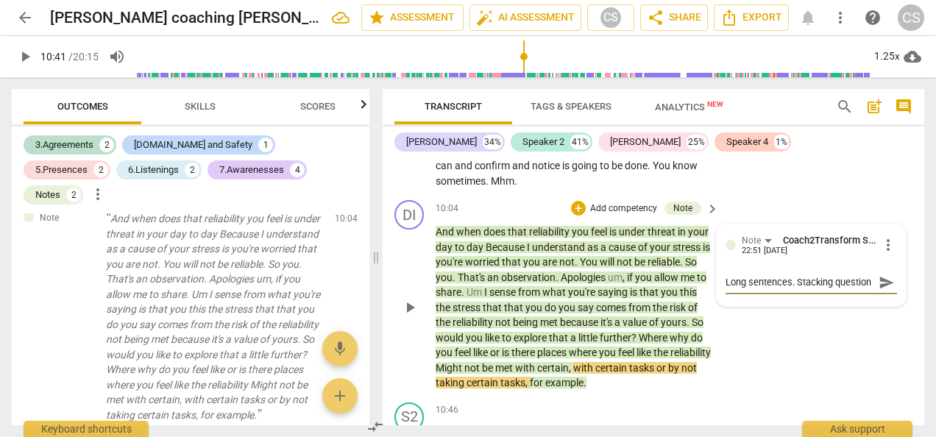
type textarea "Long sentences. Stacking questions"
click at [578, 204] on div "+" at bounding box center [578, 208] width 15 height 15
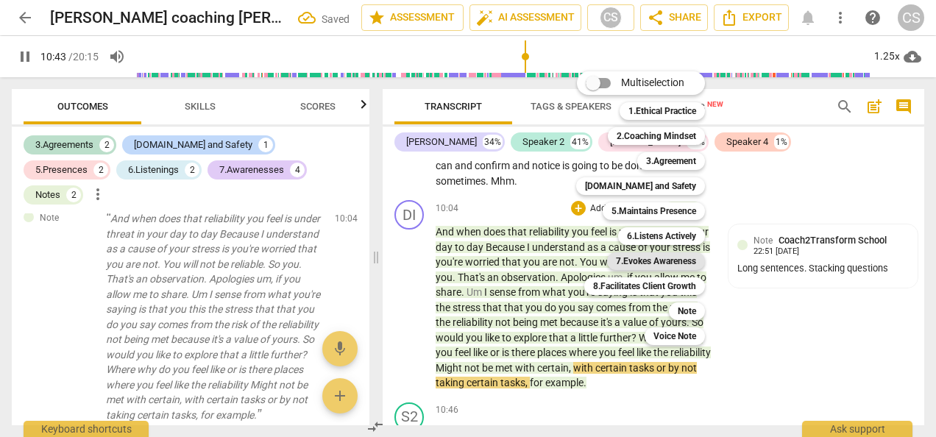
click at [632, 264] on b "7.Evokes Awareness" at bounding box center [656, 261] width 80 height 18
type input "644"
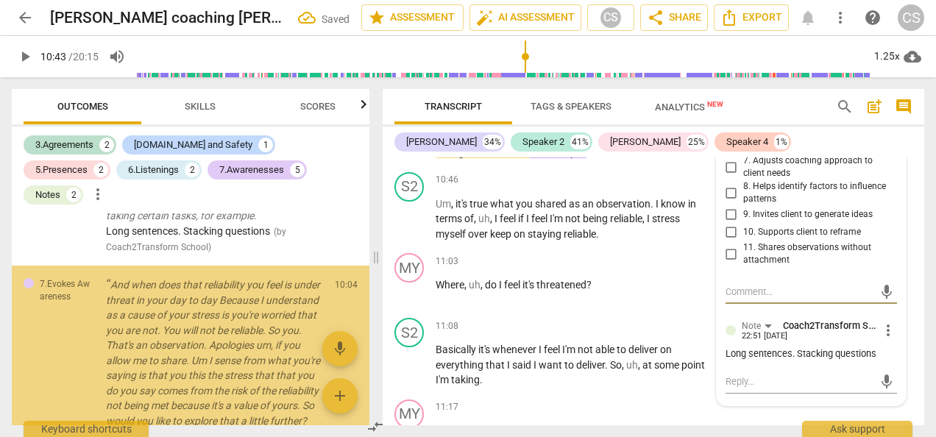
scroll to position [1763, 0]
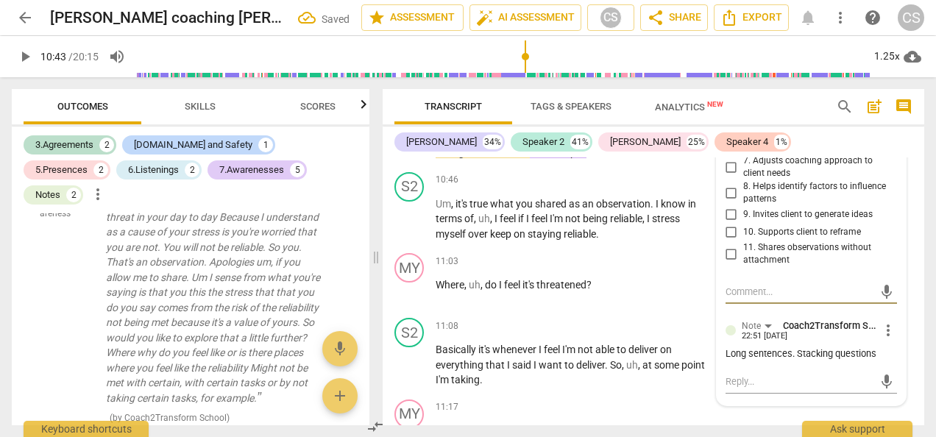
click at [727, 254] on input "11. Shares observations without attachment" at bounding box center [731, 254] width 24 height 18
checkbox input "true"
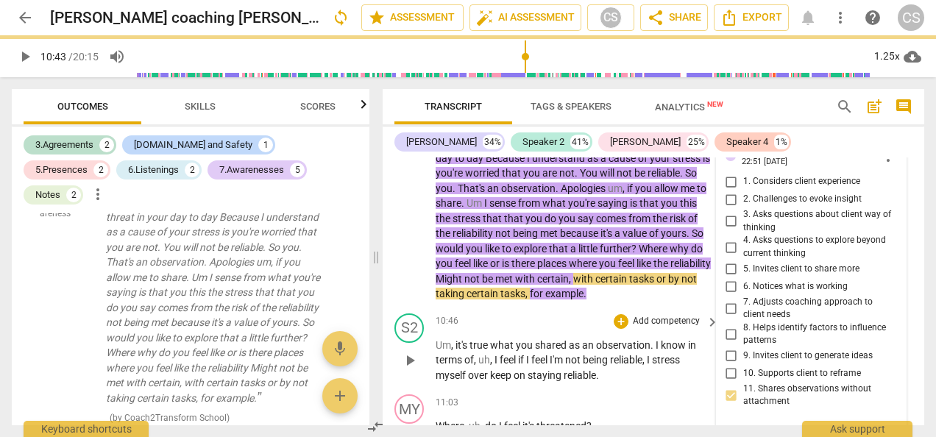
scroll to position [7061, 0]
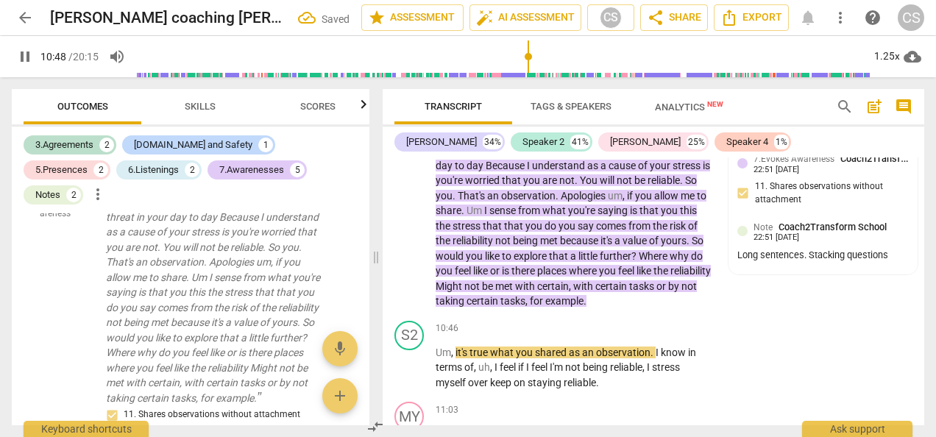
click at [23, 56] on span "pause" at bounding box center [25, 57] width 18 height 18
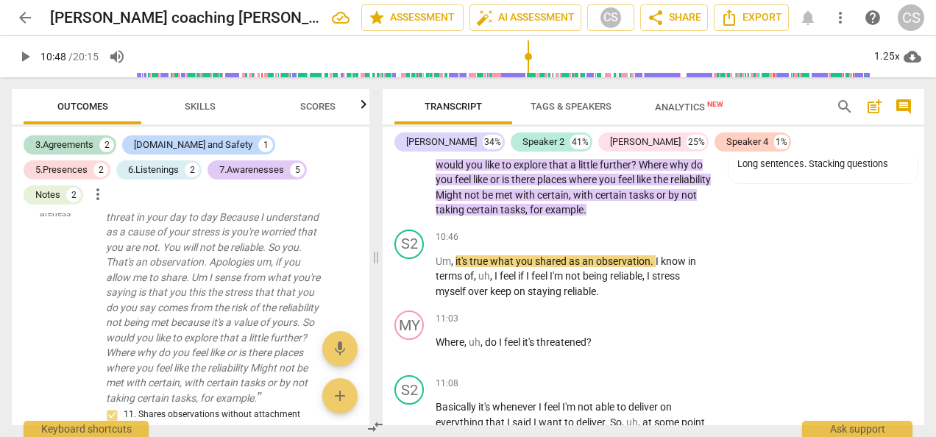
scroll to position [7158, 0]
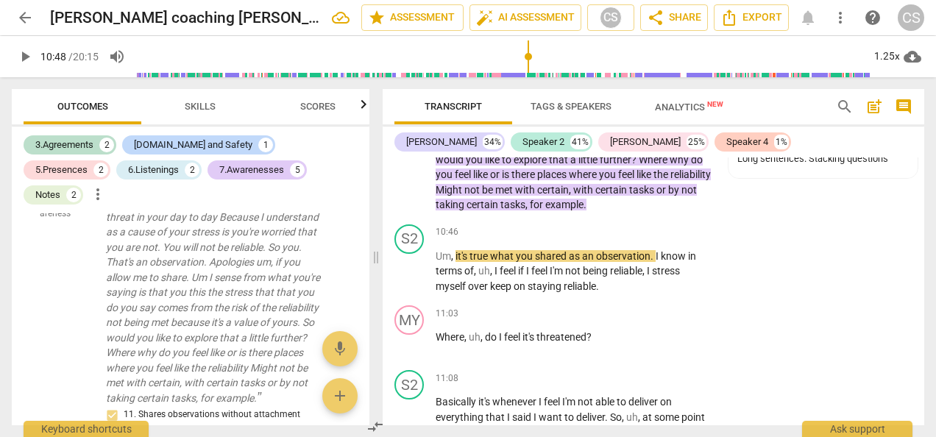
click at [15, 57] on span "play_arrow" at bounding box center [25, 57] width 26 height 18
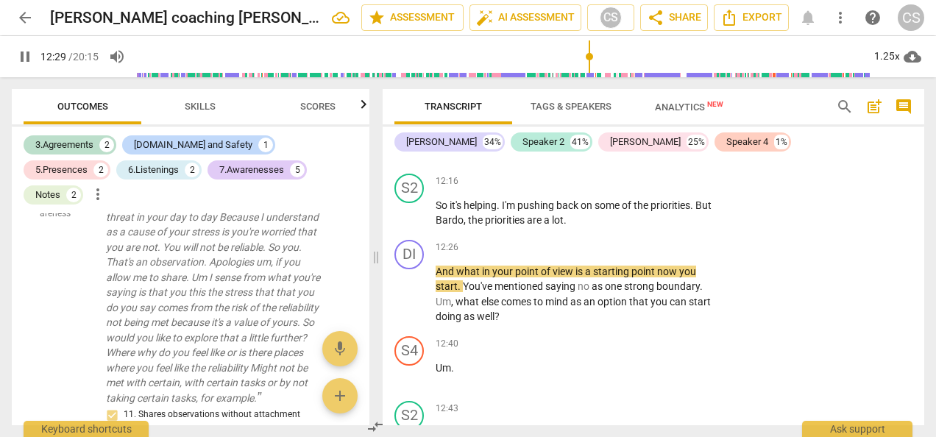
scroll to position [8312, 0]
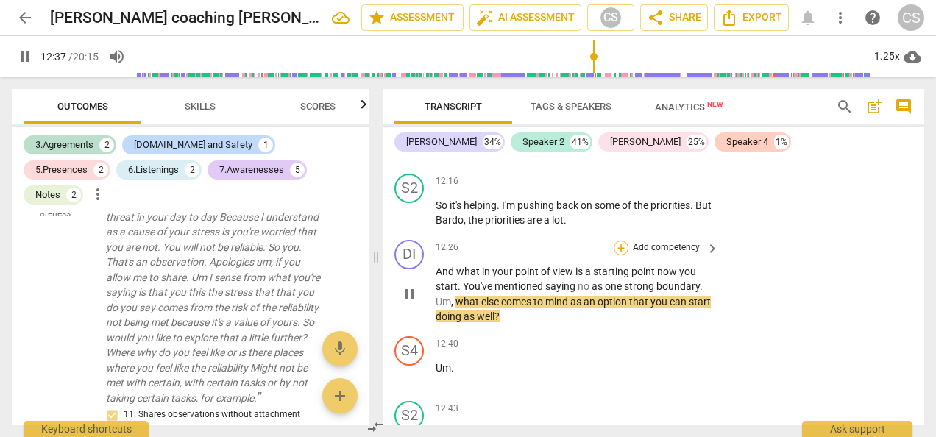
click at [616, 255] on div "+" at bounding box center [620, 248] width 15 height 15
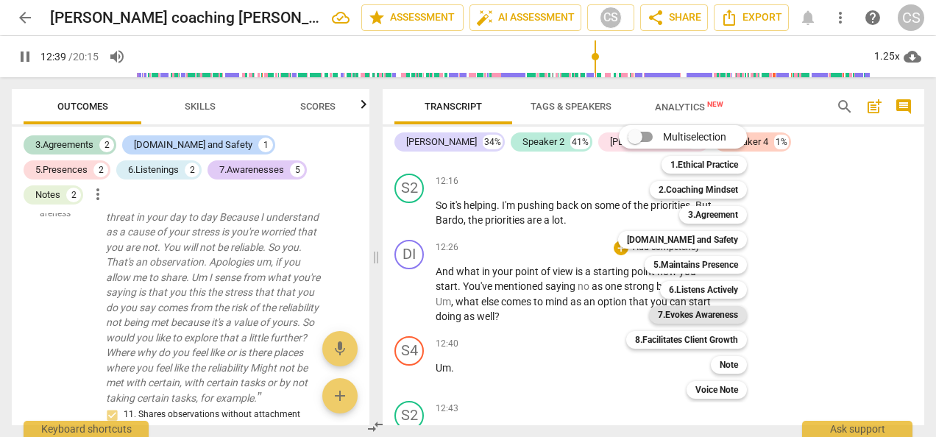
click at [686, 313] on b "7.Evokes Awareness" at bounding box center [698, 315] width 80 height 18
type input "759"
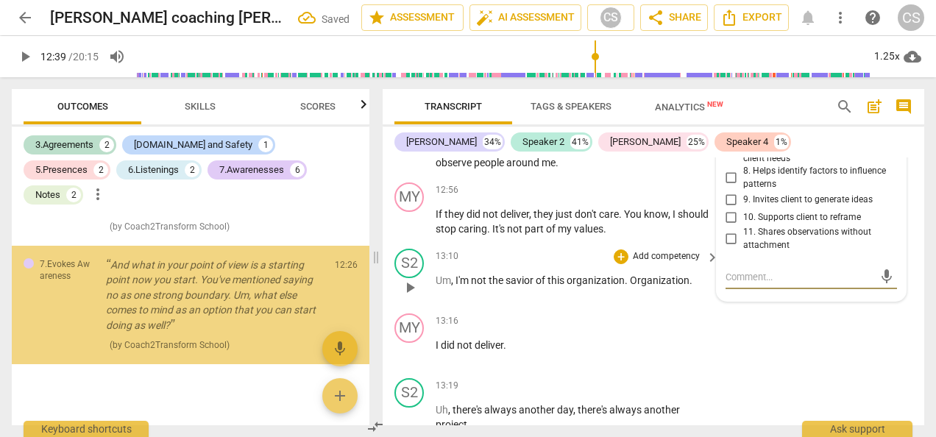
scroll to position [1976, 0]
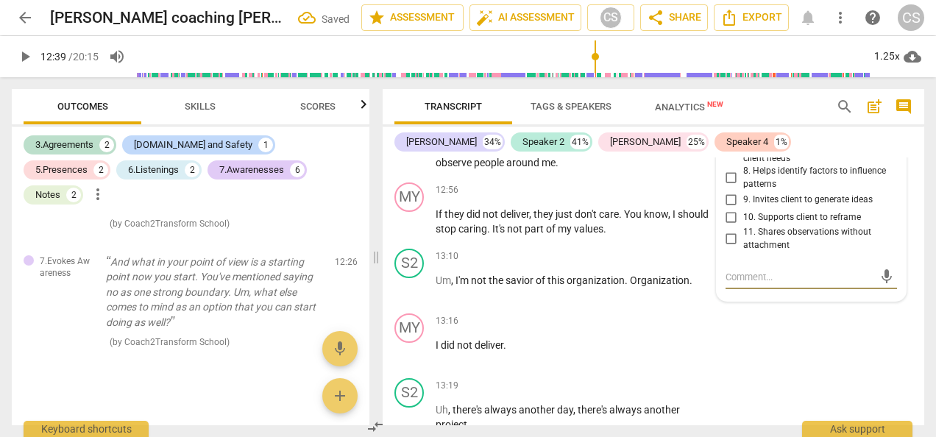
click at [727, 208] on input "9. Invites client to generate ideas" at bounding box center [731, 200] width 24 height 18
checkbox input "true"
click at [25, 54] on span "play_arrow" at bounding box center [25, 57] width 18 height 18
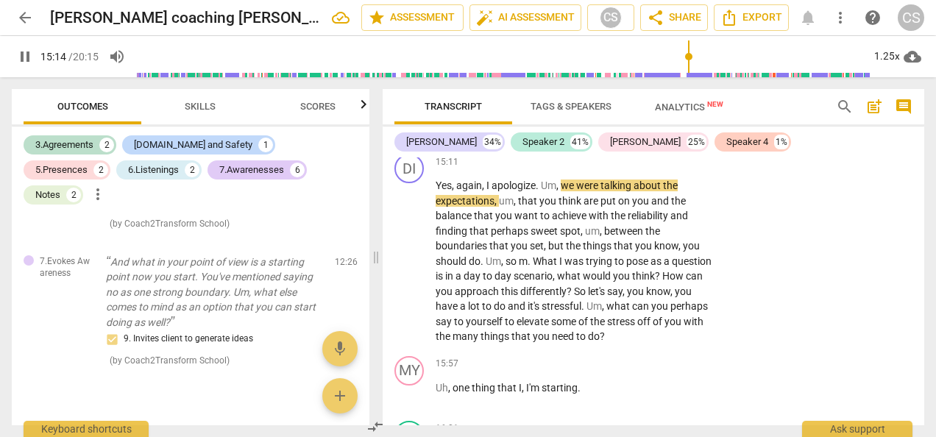
scroll to position [9547, 0]
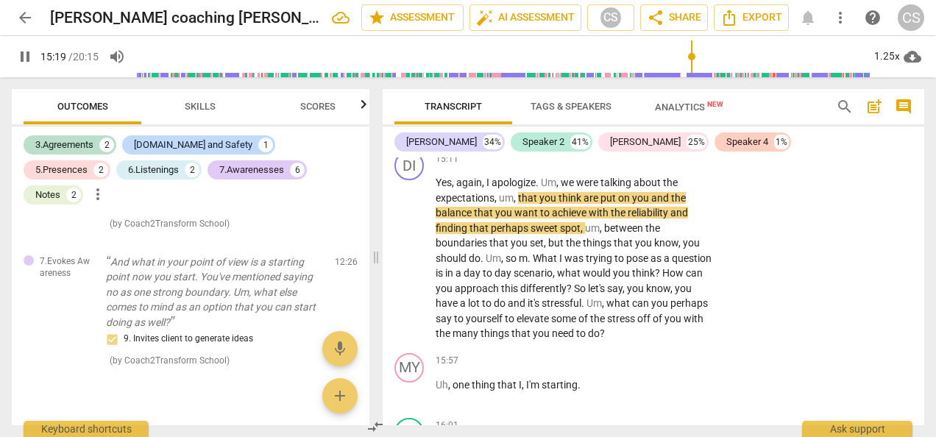
click at [23, 56] on span "pause" at bounding box center [25, 57] width 18 height 18
click at [21, 54] on span "play_arrow" at bounding box center [25, 57] width 18 height 18
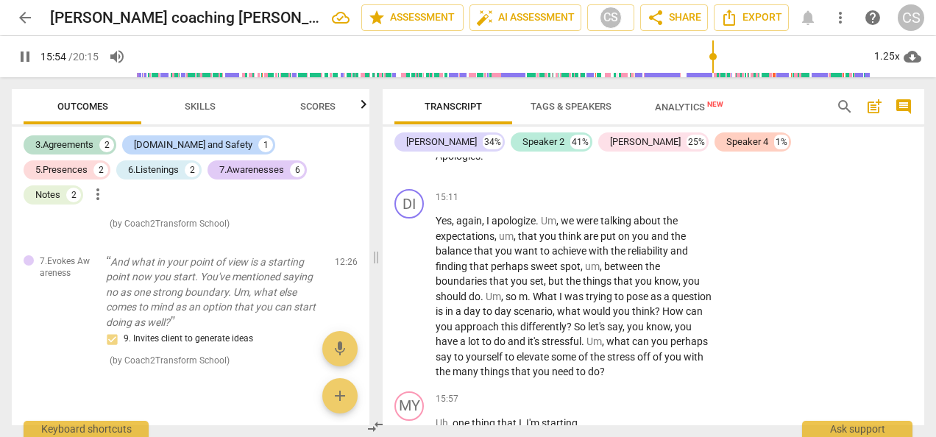
scroll to position [9505, 0]
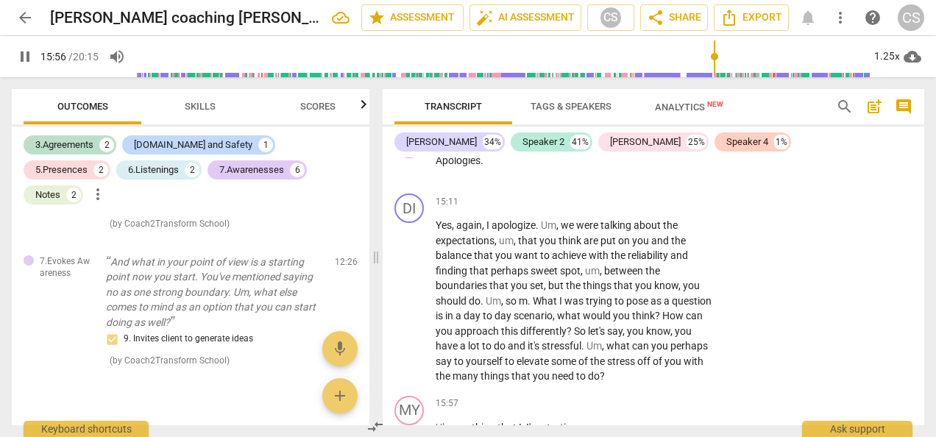
click at [15, 49] on span "pause" at bounding box center [25, 57] width 26 height 18
type input "957"
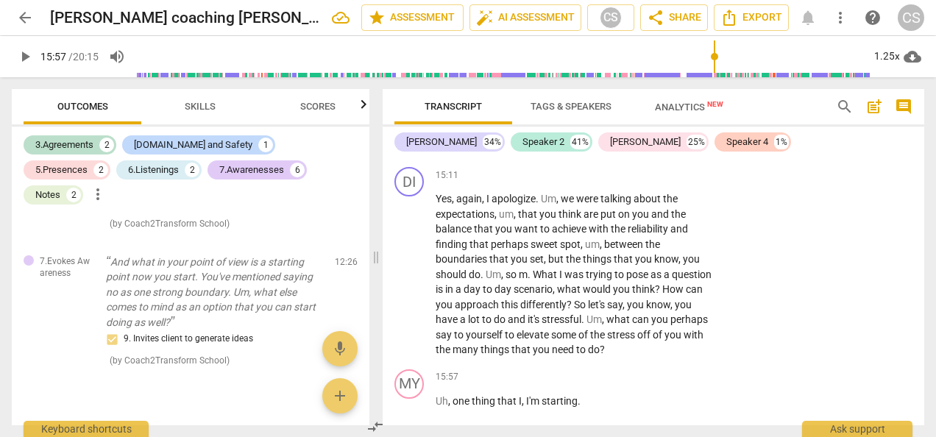
scroll to position [9523, 0]
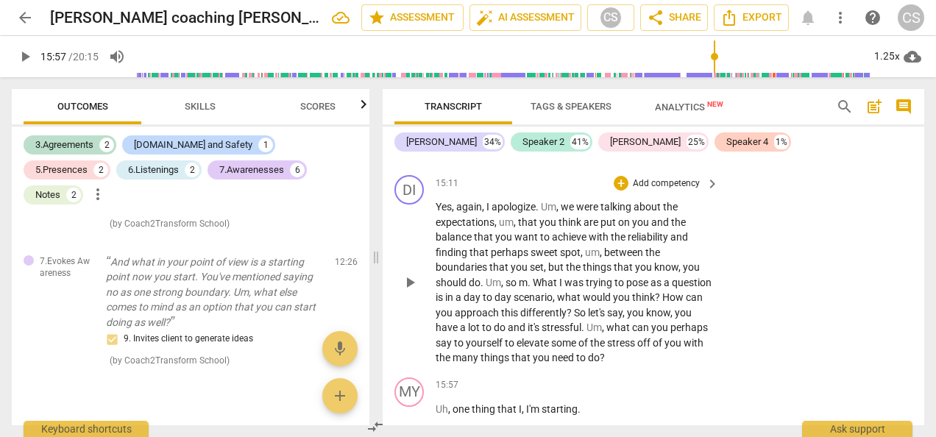
click at [669, 202] on span "the" at bounding box center [670, 207] width 15 height 12
click at [620, 184] on div "+" at bounding box center [620, 183] width 15 height 15
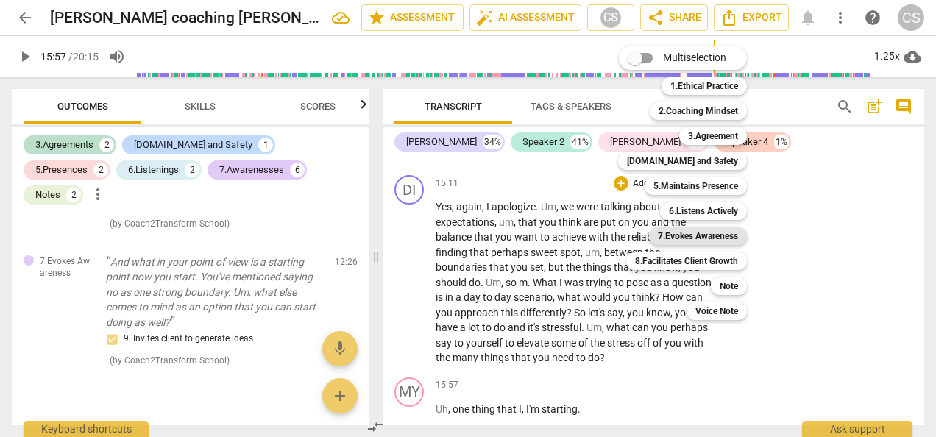
click at [688, 237] on b "7.Evokes Awareness" at bounding box center [698, 236] width 80 height 18
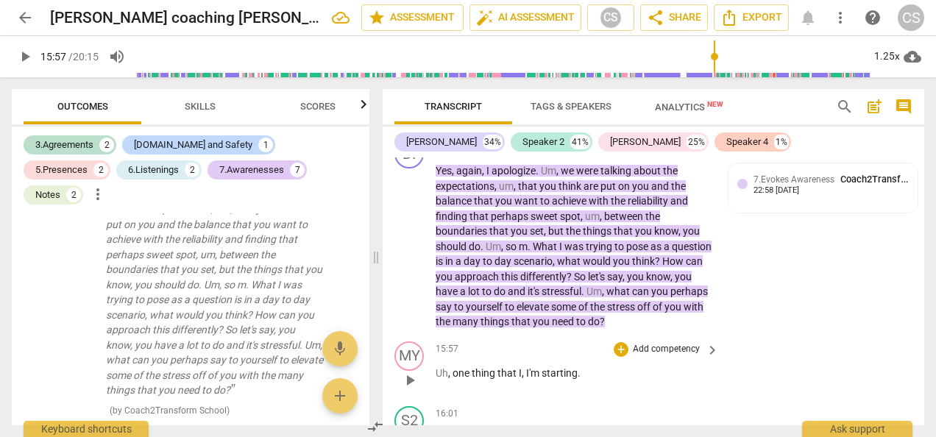
scroll to position [9546, 0]
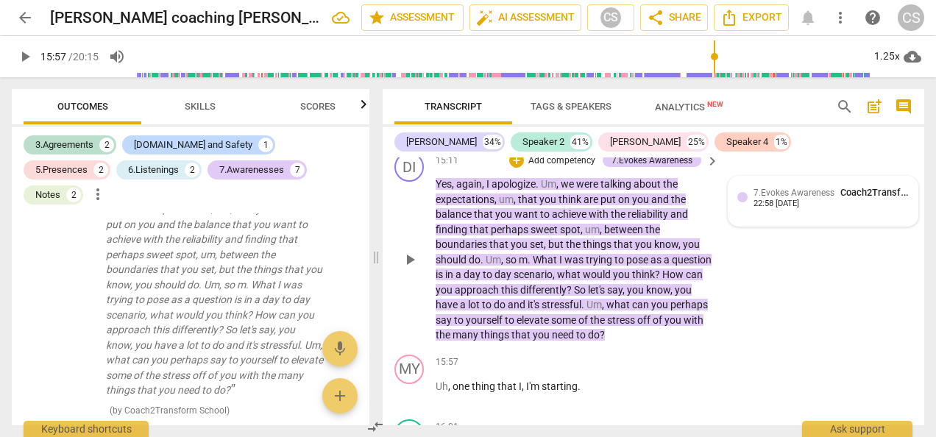
click at [777, 183] on div "7.Evokes Awareness Coach2Transform School 22:58 [DATE]" at bounding box center [822, 201] width 189 height 49
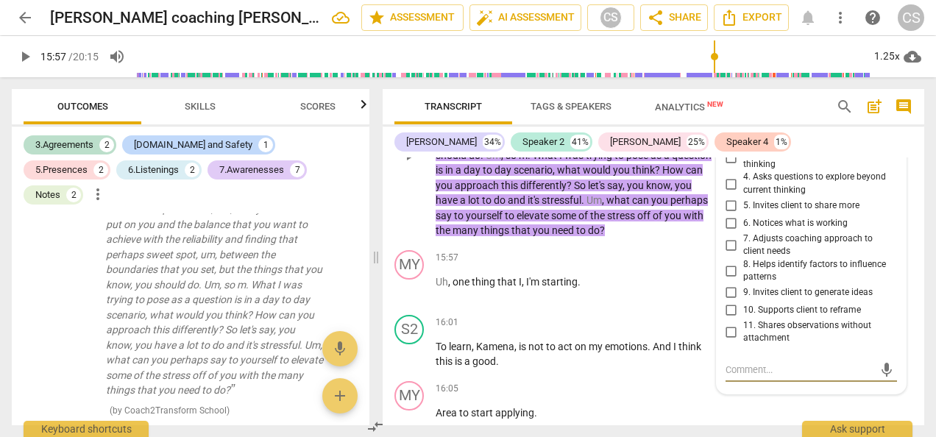
scroll to position [9638, 0]
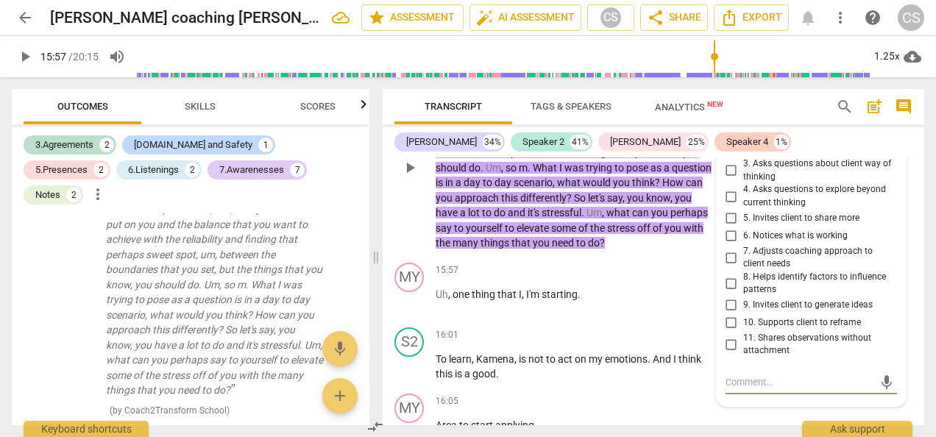
click at [725, 203] on input "4. Asks questions to explore beyond current thinking" at bounding box center [731, 197] width 24 height 18
checkbox input "true"
click at [725, 309] on input "9. Invites client to generate ideas" at bounding box center [731, 305] width 24 height 18
checkbox input "true"
click at [732, 385] on textarea at bounding box center [799, 382] width 148 height 14
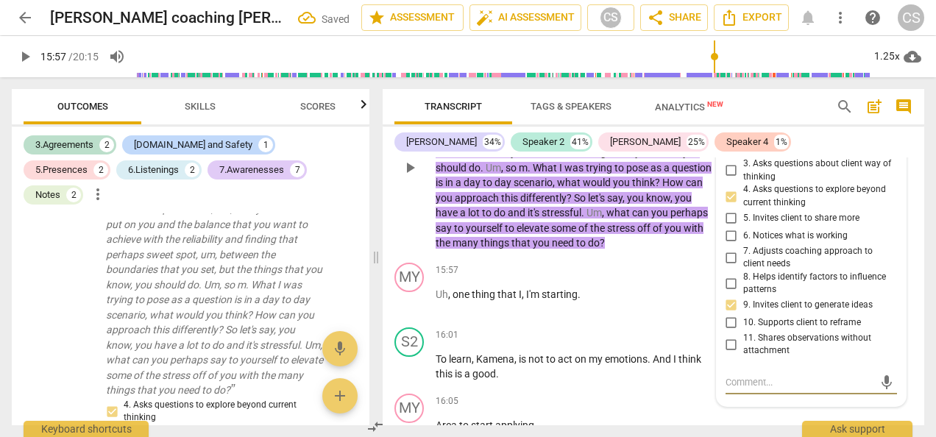
type textarea "L"
type textarea "Lo"
type textarea "Lon"
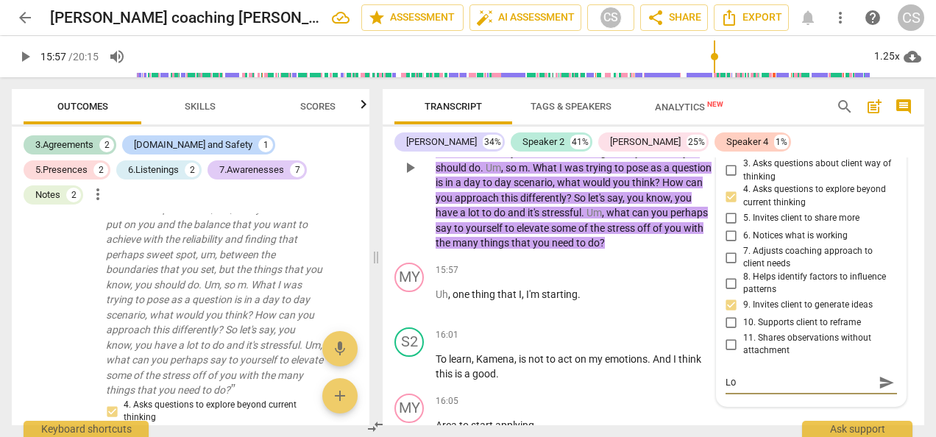
type textarea "Lon"
type textarea "Long"
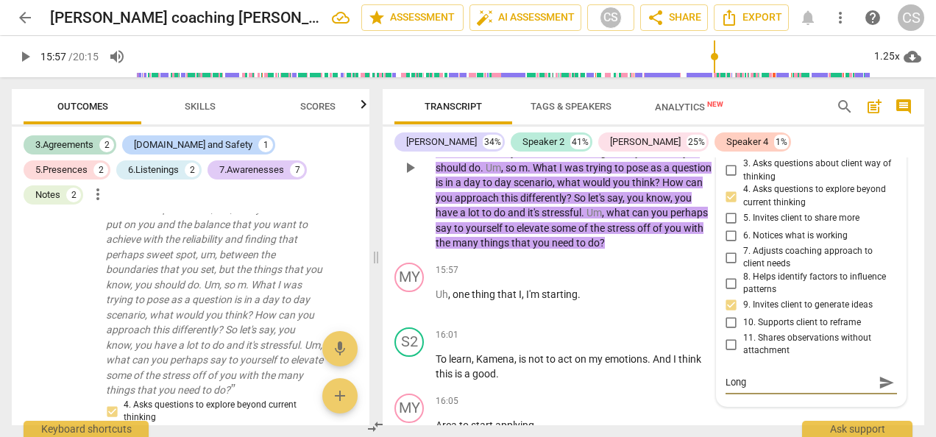
type textarea "Long s"
type textarea "Long se"
type textarea "Long sen"
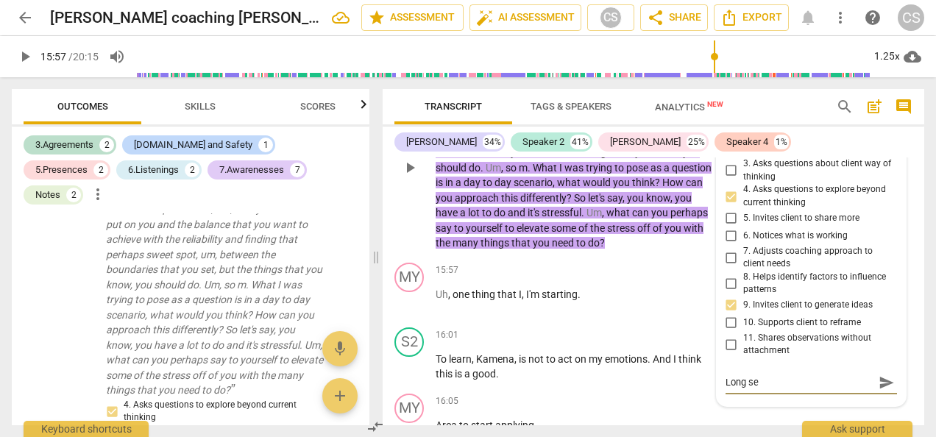
type textarea "Long sen"
type textarea "Long sent"
type textarea "Long sente"
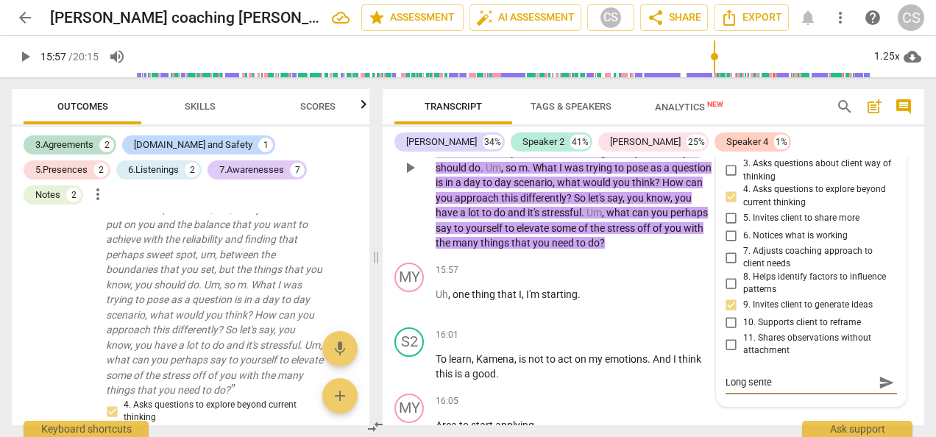
type textarea "Long senten"
type textarea "Long sentenc"
type textarea "Long sentence"
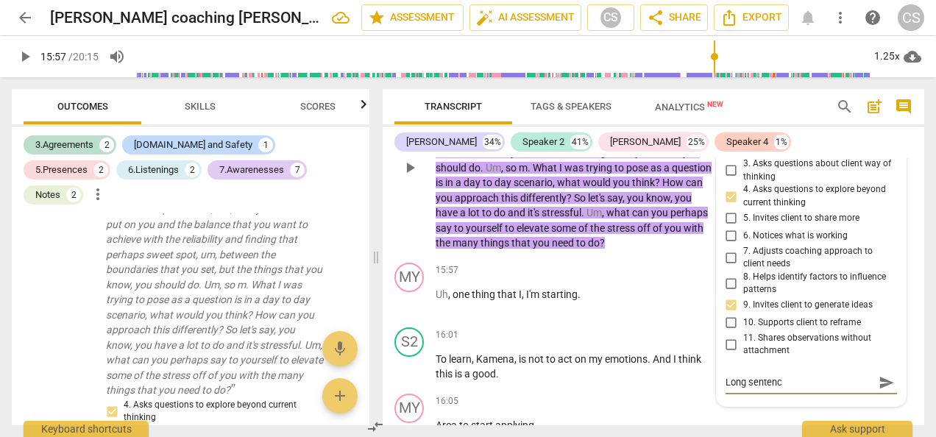
type textarea "Long sentence"
type textarea "Long sentences"
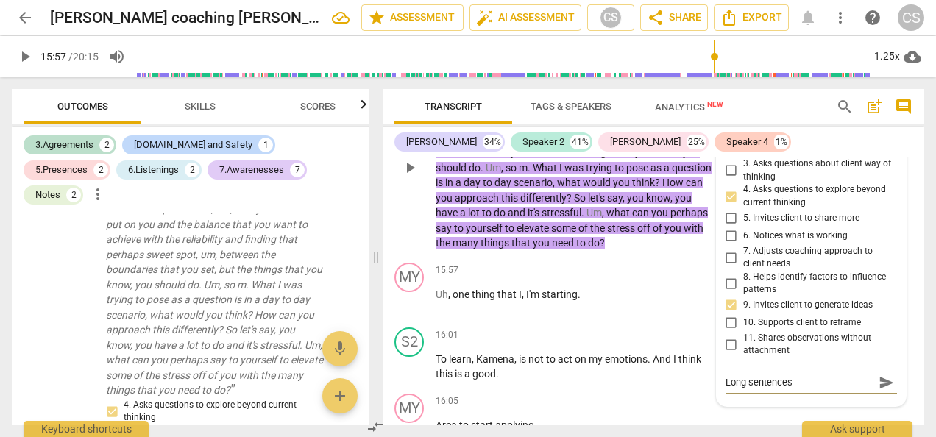
type textarea "Long sentences a"
type textarea "Long sentences an"
type textarea "Long sentences and"
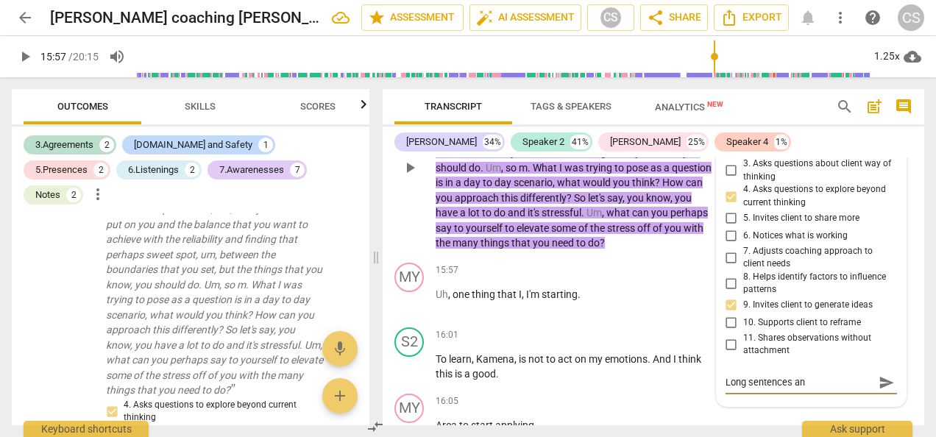
type textarea "Long sentences and"
type textarea "Long sentences and s"
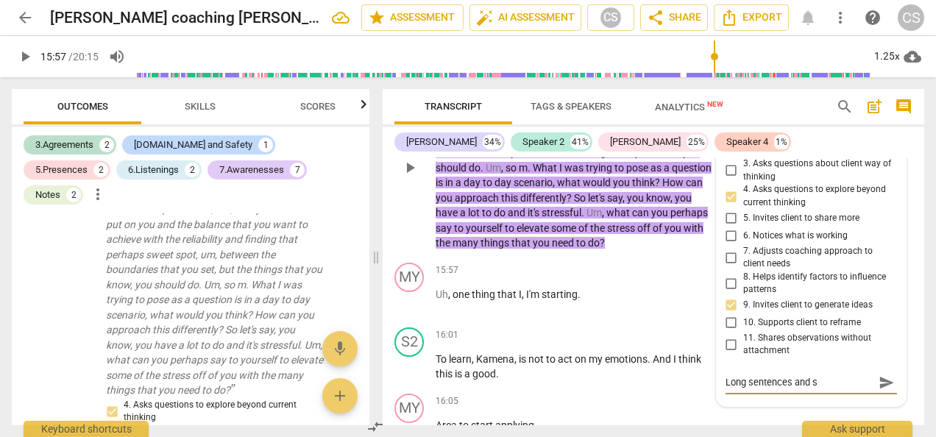
type textarea "Long sentences and st"
type textarea "Long sentences and sta"
type textarea "Long sentences and stac"
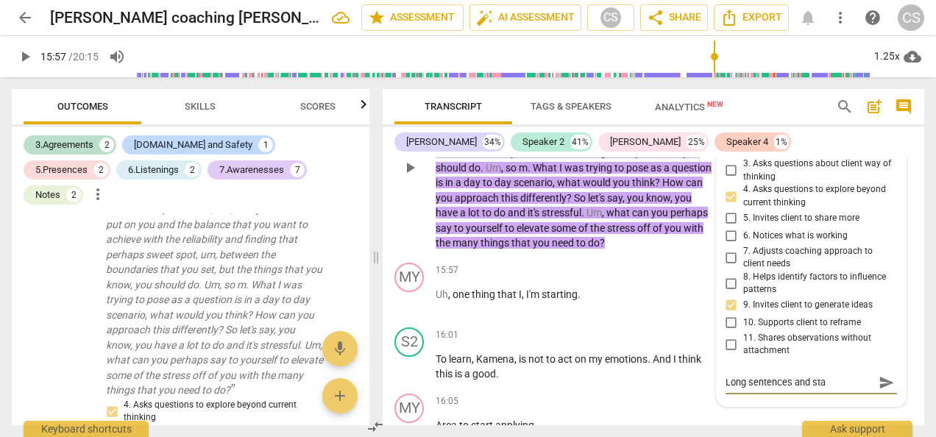
type textarea "Long sentences and stac"
type textarea "Long sentences and stack"
type textarea "Long sentences and stacki"
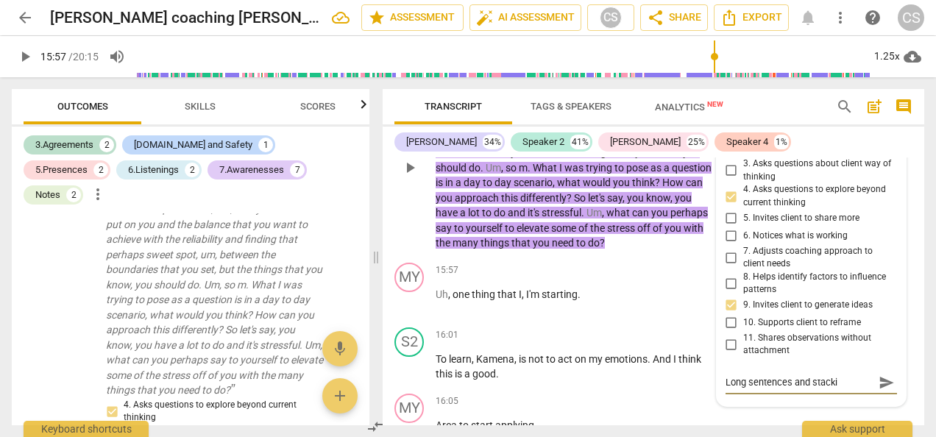
type textarea "Long sentences and stackin"
type textarea "Long sentences and stacking"
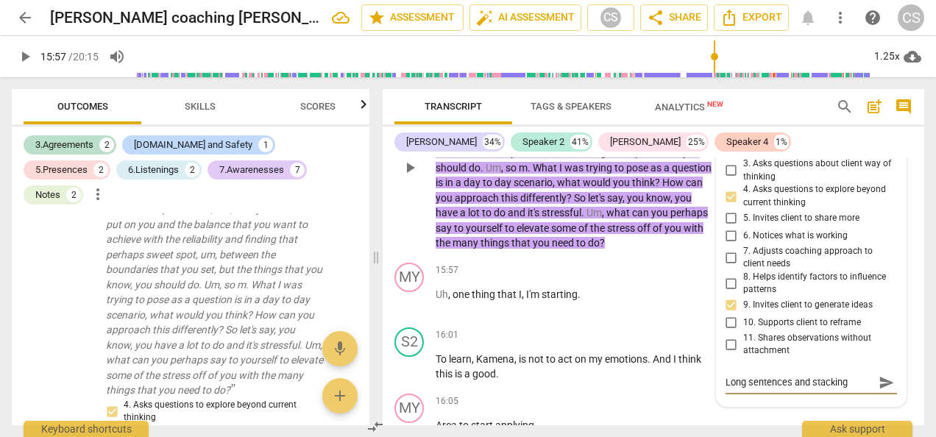
type textarea "Long sentences and stacking"
type textarea "Long sentences and stacking o"
type textarea "Long sentences and stacking of"
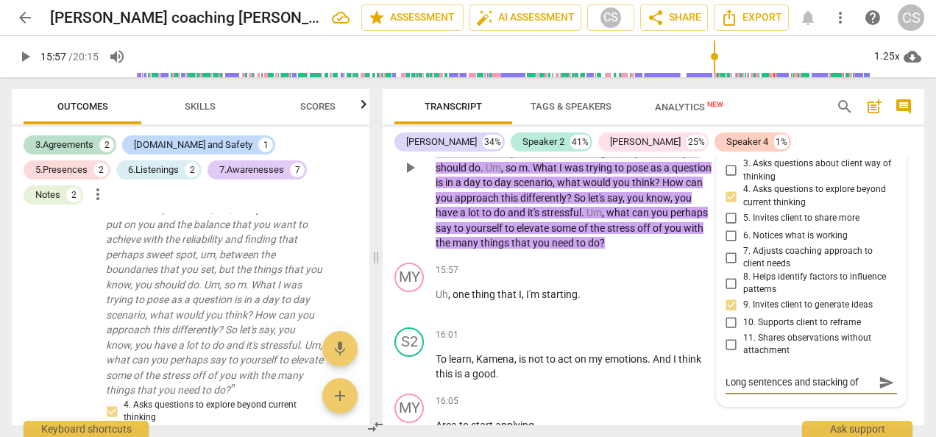
type textarea "Long sentences and stacking of"
type textarea "Long sentences and stacking of q"
type textarea "Long sentences and stacking of qu"
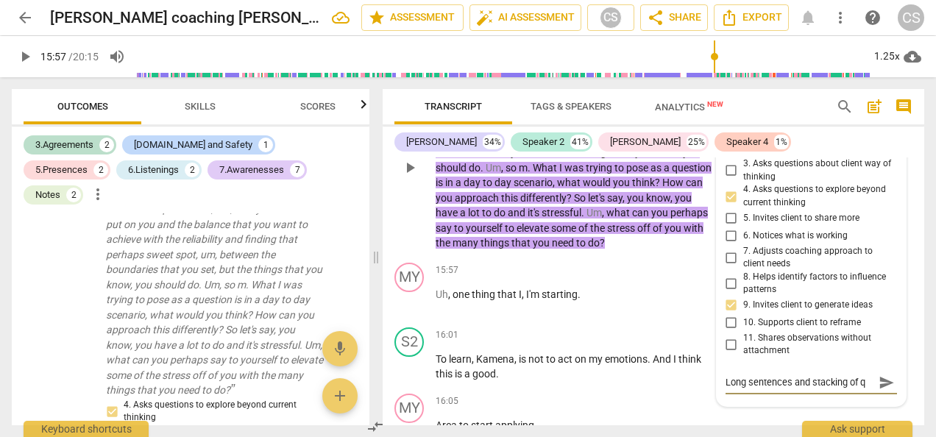
type textarea "Long sentences and stacking of qu"
type textarea "Long sentences and stacking of que"
type textarea "Long sentences and stacking of ques"
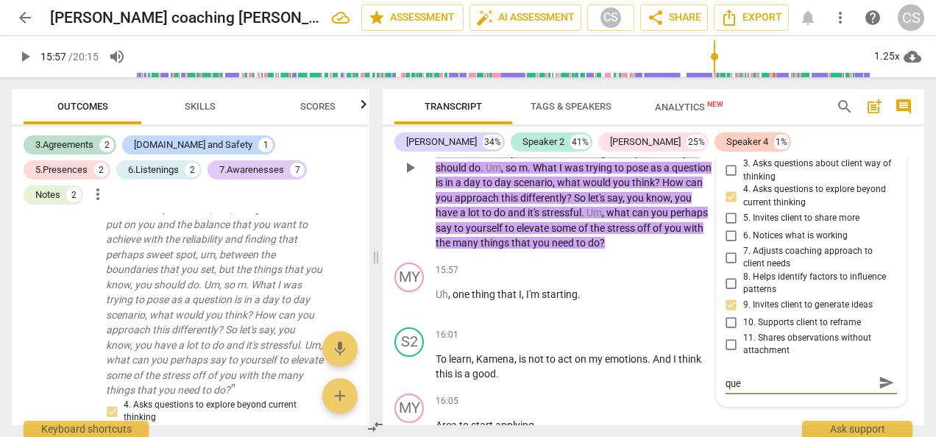
type textarea "Long sentences and stacking of ques"
type textarea "Long sentences and stacking of quest"
type textarea "Long sentences and stacking of questi"
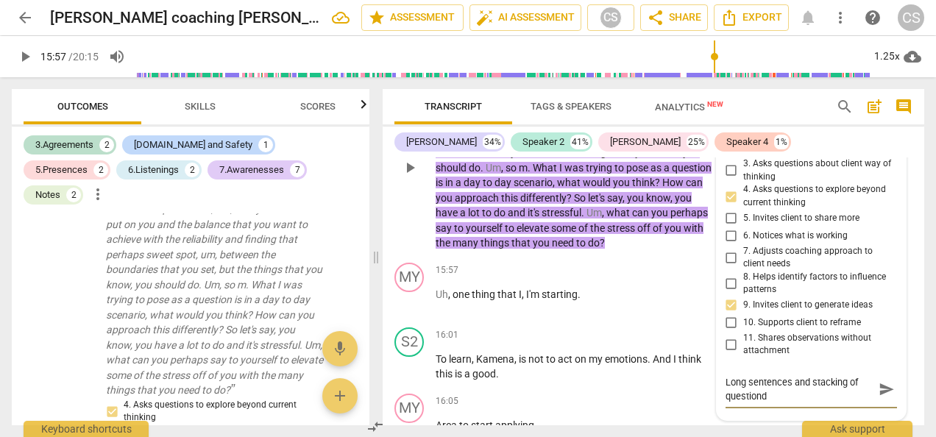
click at [879, 396] on span "send" at bounding box center [886, 389] width 16 height 16
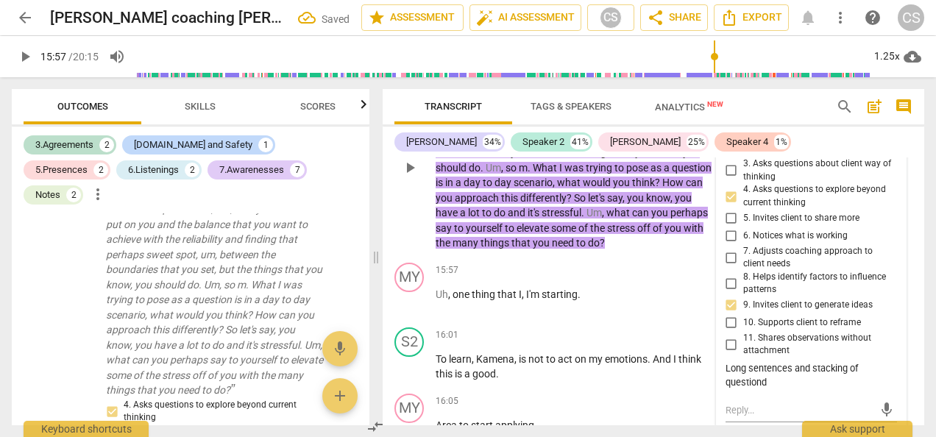
click at [763, 388] on div "Long sentences and stacking of questiond" at bounding box center [810, 376] width 171 height 28
click at [761, 384] on div "Long sentences and stacking of questiond" at bounding box center [810, 376] width 171 height 28
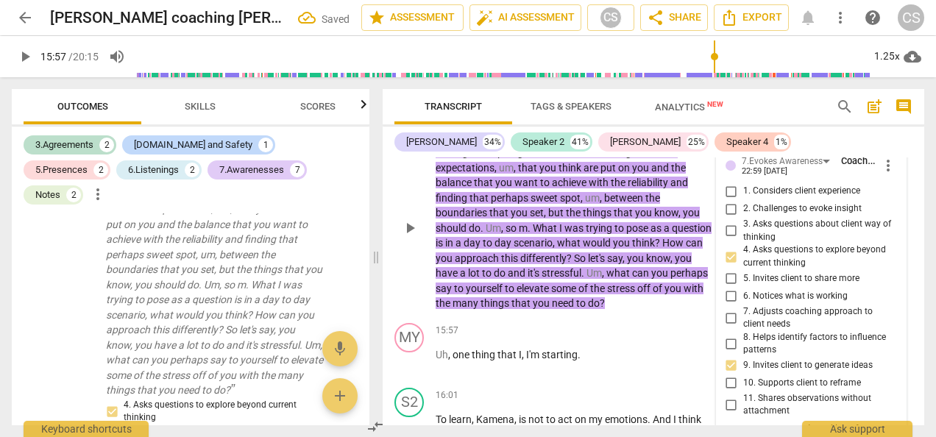
scroll to position [9566, 0]
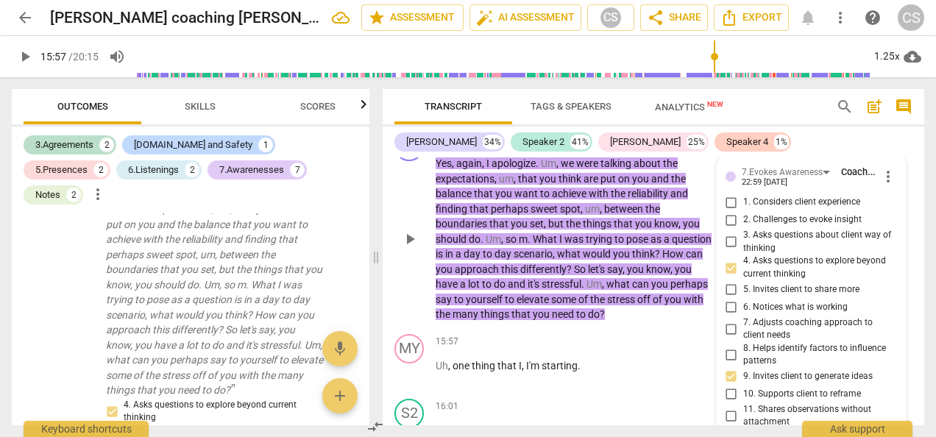
click at [880, 178] on span "more_vert" at bounding box center [888, 177] width 18 height 18
click at [891, 179] on li "Edit" at bounding box center [897, 176] width 51 height 28
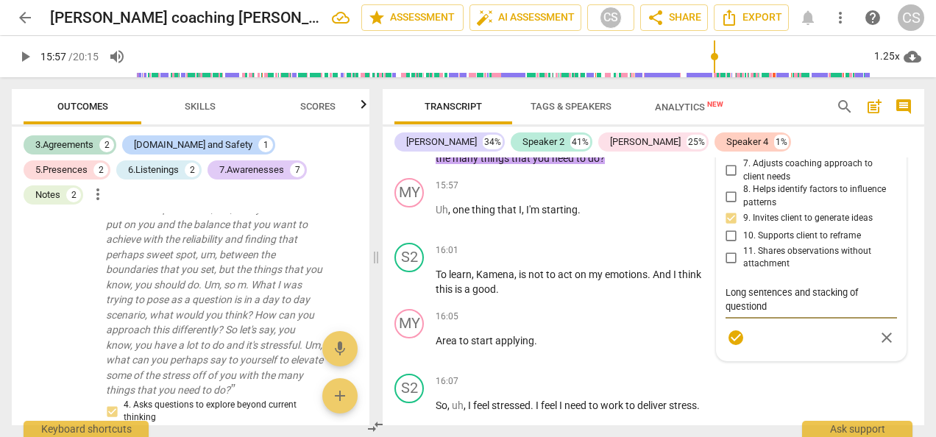
click at [771, 311] on textarea "Long sentences and stacking of questiond" at bounding box center [810, 299] width 171 height 28
click at [725, 344] on span "check_circle" at bounding box center [735, 338] width 21 height 18
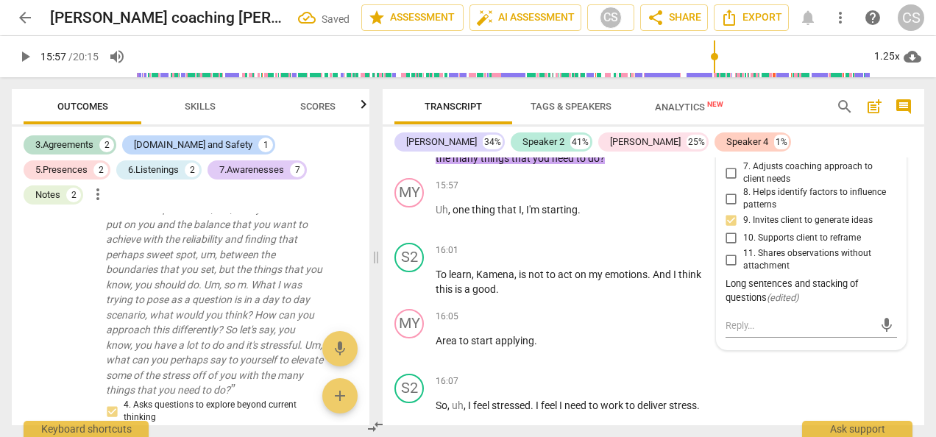
click at [26, 51] on span "play_arrow" at bounding box center [25, 57] width 18 height 18
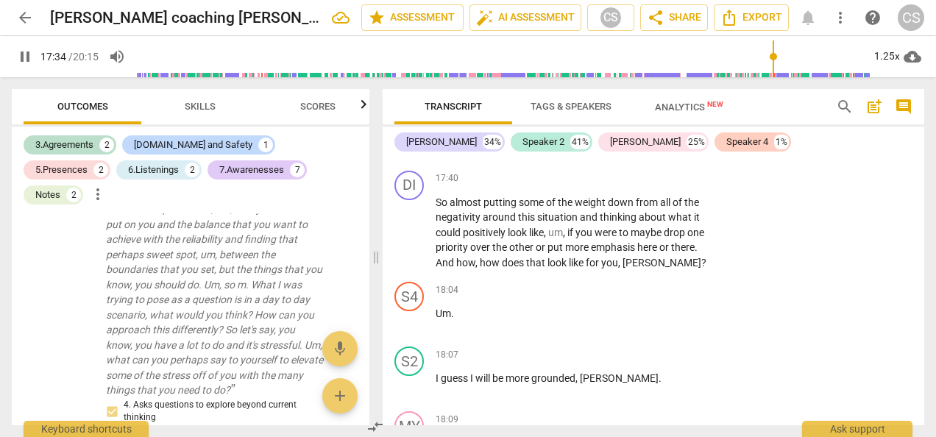
scroll to position [11289, 0]
click at [623, 177] on div "+" at bounding box center [620, 178] width 15 height 15
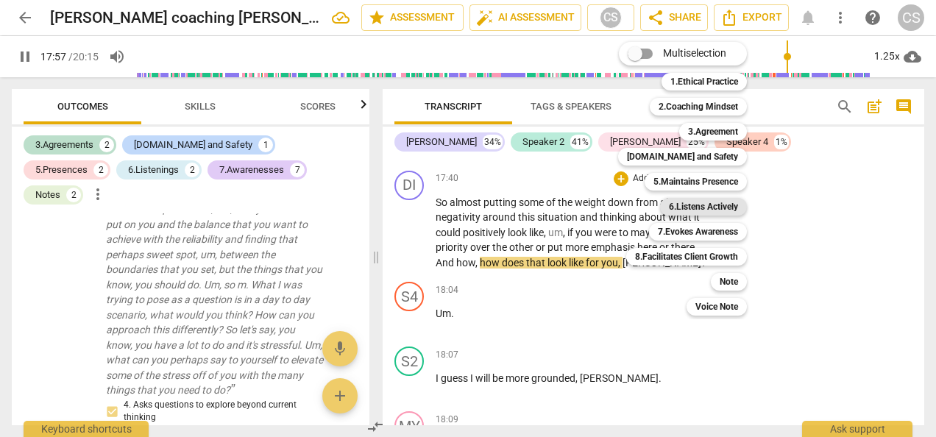
click at [732, 204] on b "6.Listens Actively" at bounding box center [703, 207] width 69 height 18
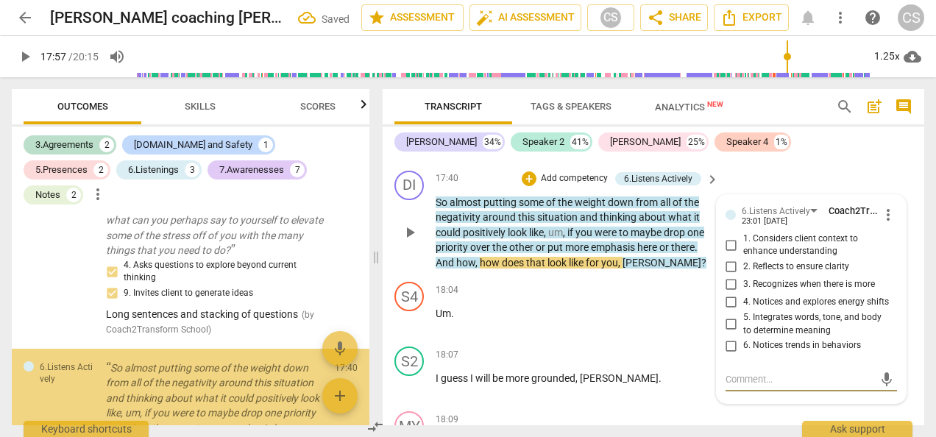
scroll to position [2441, 0]
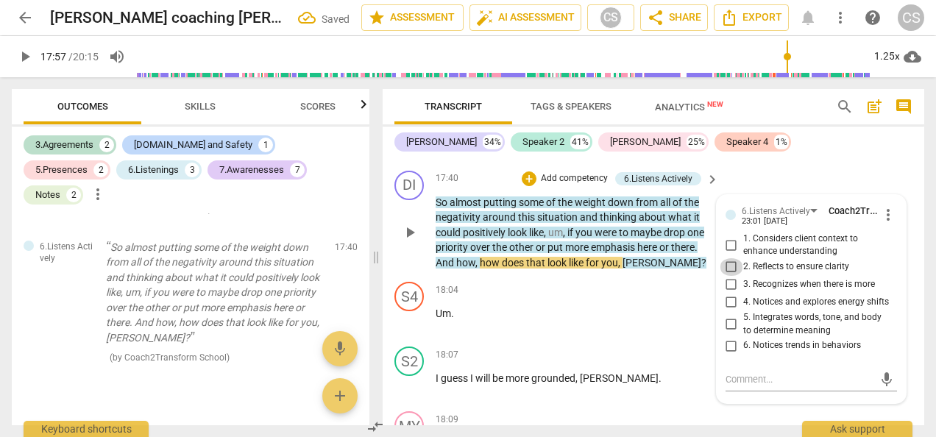
click at [731, 263] on input "2. Reflects to ensure clarity" at bounding box center [731, 267] width 24 height 18
click at [527, 174] on div "+" at bounding box center [528, 178] width 15 height 15
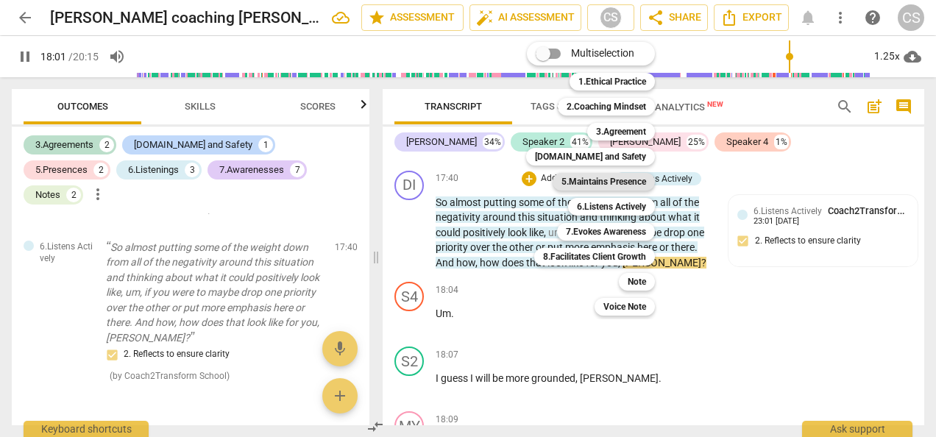
click at [622, 184] on b "5.Maintains Presence" at bounding box center [603, 182] width 85 height 18
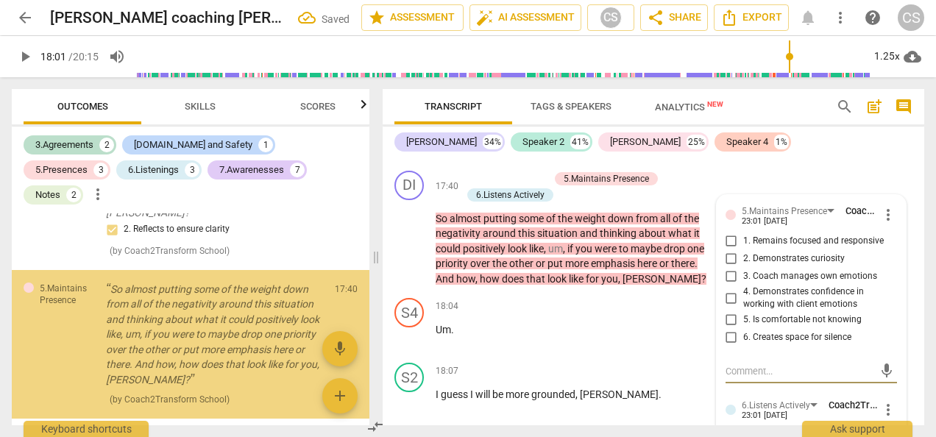
scroll to position [2608, 0]
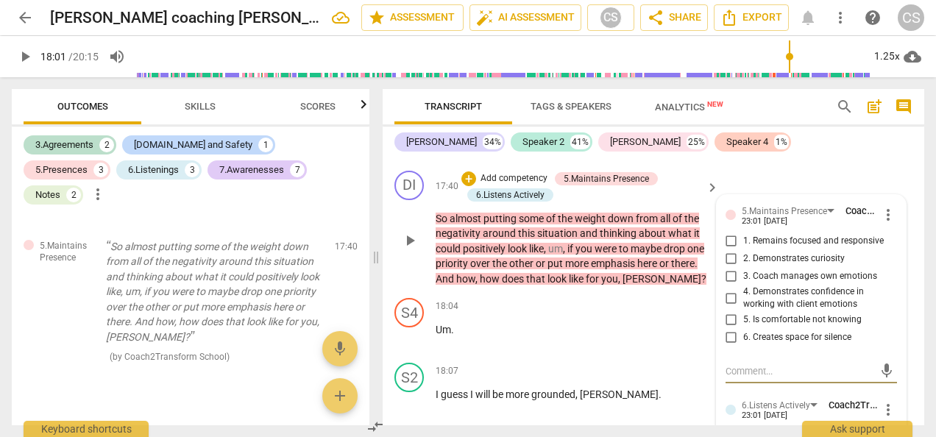
click at [881, 218] on span "more_vert" at bounding box center [888, 215] width 18 height 18
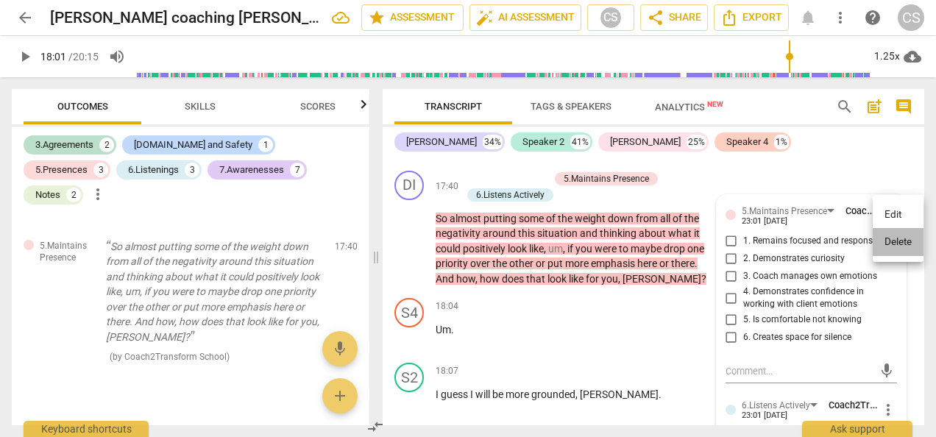
click at [900, 241] on li "Delete" at bounding box center [897, 242] width 51 height 28
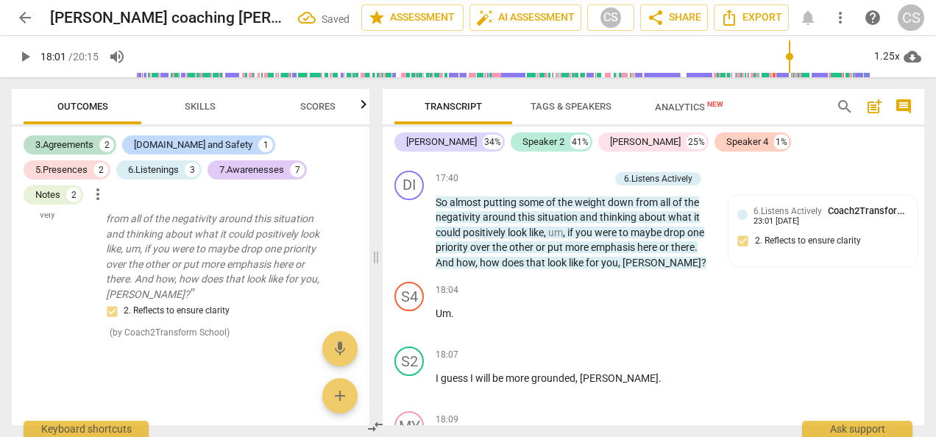
scroll to position [2489, 0]
click at [187, 110] on span "Skills" at bounding box center [200, 106] width 31 height 11
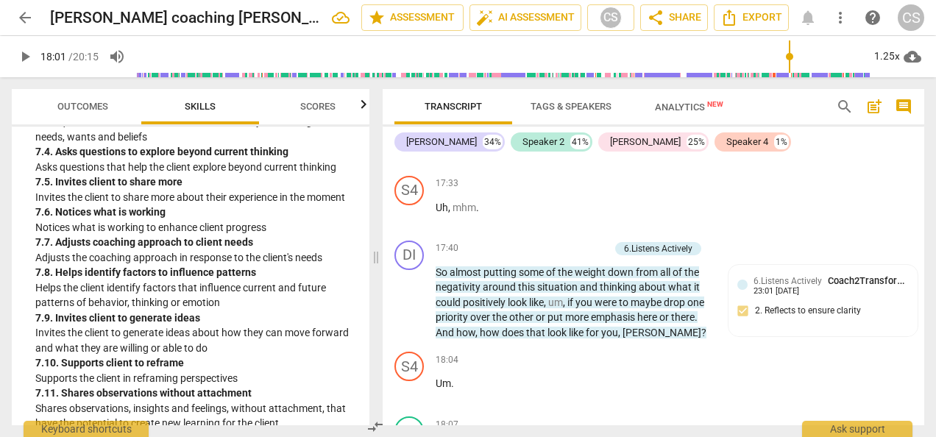
scroll to position [11208, 0]
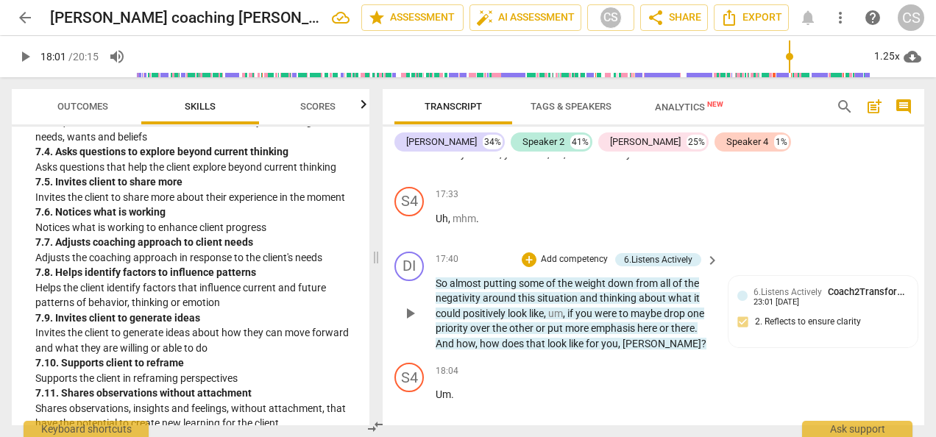
click at [567, 260] on p "Add competency" at bounding box center [574, 259] width 70 height 13
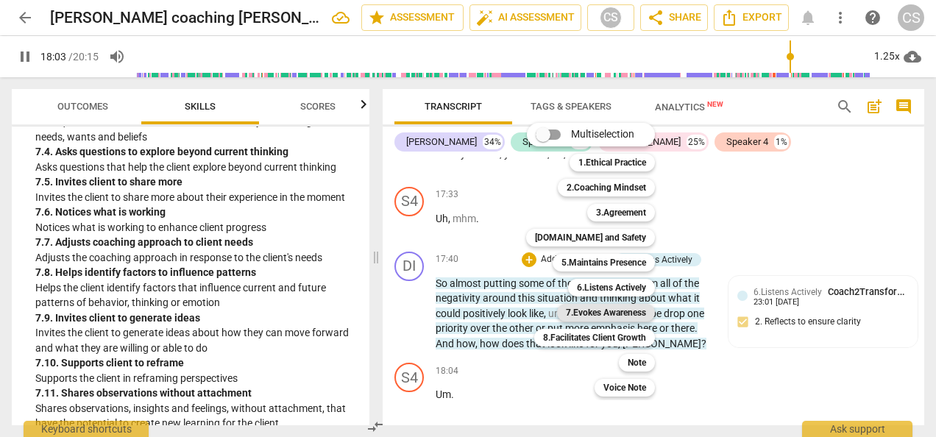
click at [590, 319] on b "7.Evokes Awareness" at bounding box center [606, 313] width 80 height 18
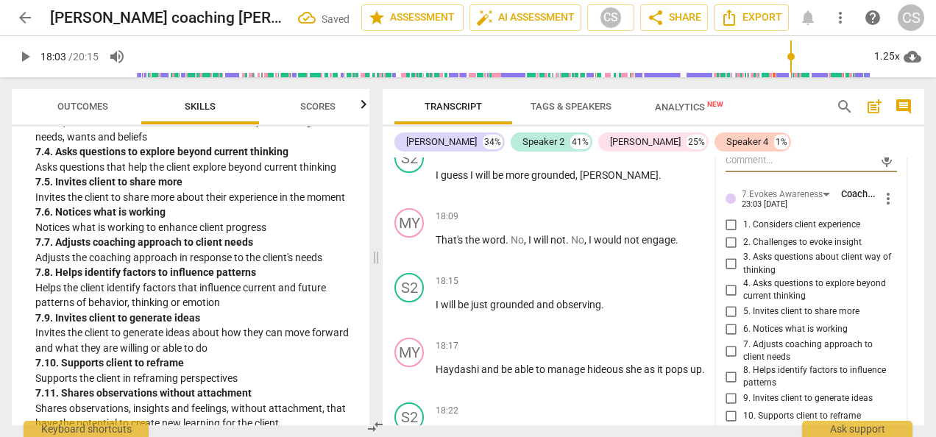
scroll to position [11526, 0]
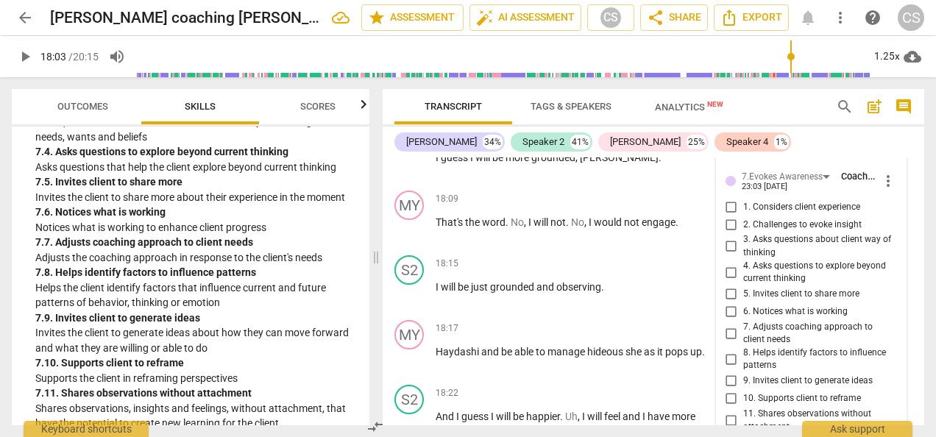
click at [727, 317] on input "6. Notices what is working" at bounding box center [731, 312] width 24 height 18
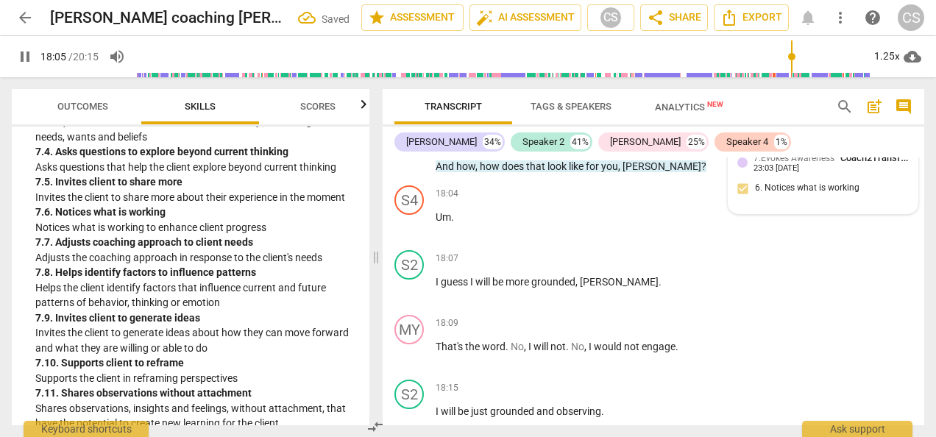
scroll to position [11403, 0]
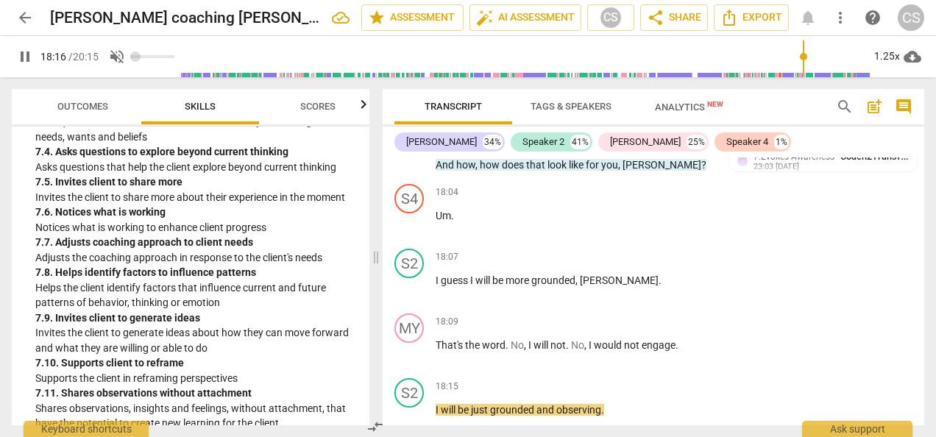
click at [116, 57] on span "volume_off" at bounding box center [117, 57] width 18 height 18
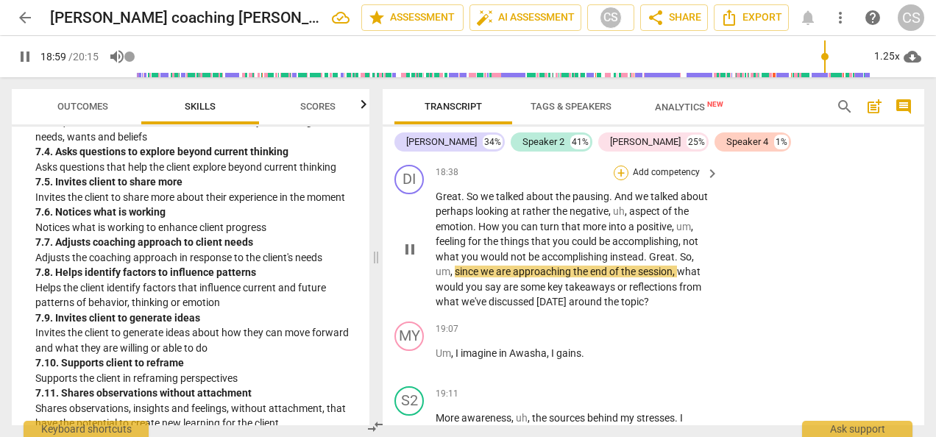
scroll to position [11830, 0]
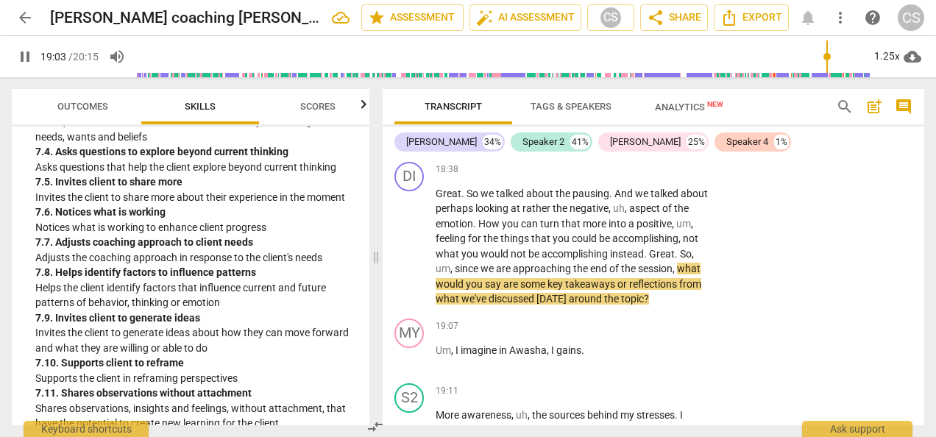
click at [18, 51] on span "pause" at bounding box center [25, 57] width 18 height 18
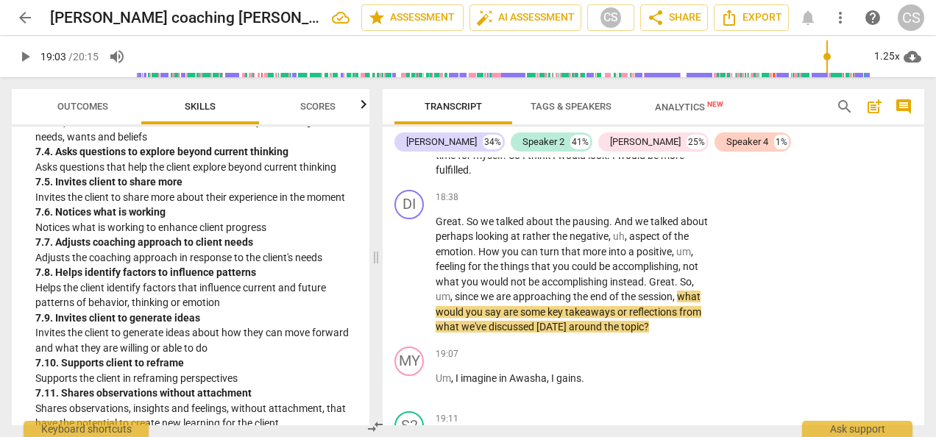
scroll to position [11769, 0]
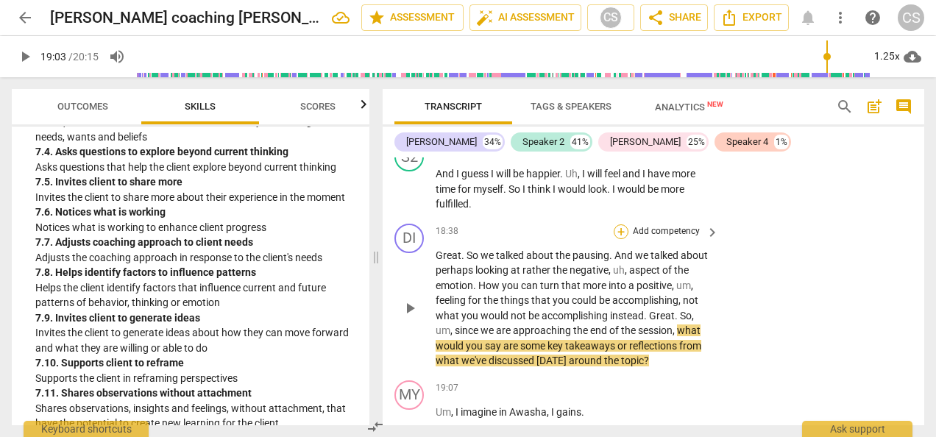
click at [622, 229] on div "+" at bounding box center [620, 231] width 15 height 15
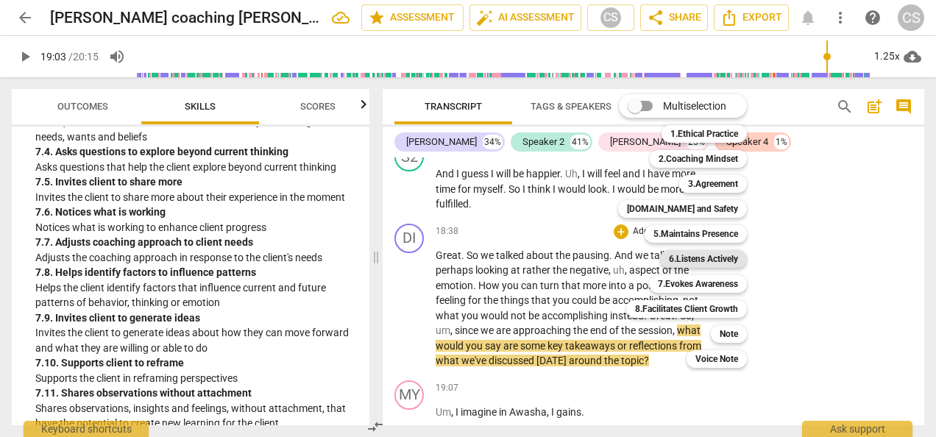
click at [693, 262] on b "6.Listens Actively" at bounding box center [703, 259] width 69 height 18
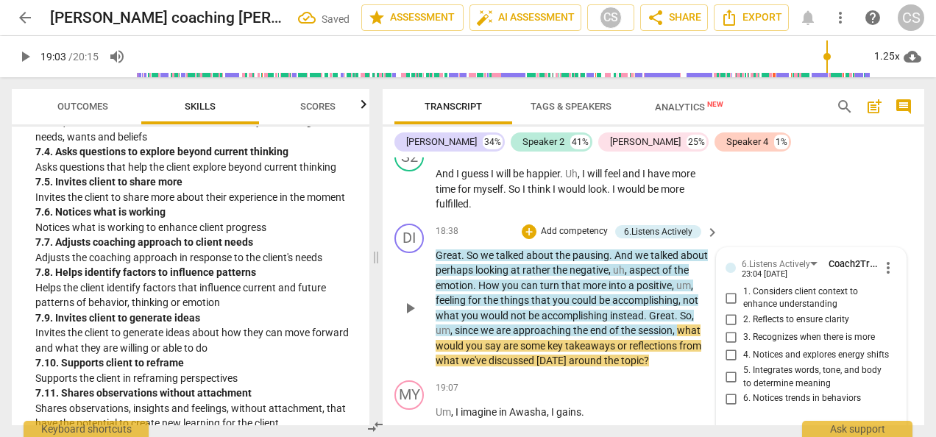
scroll to position [11909, 0]
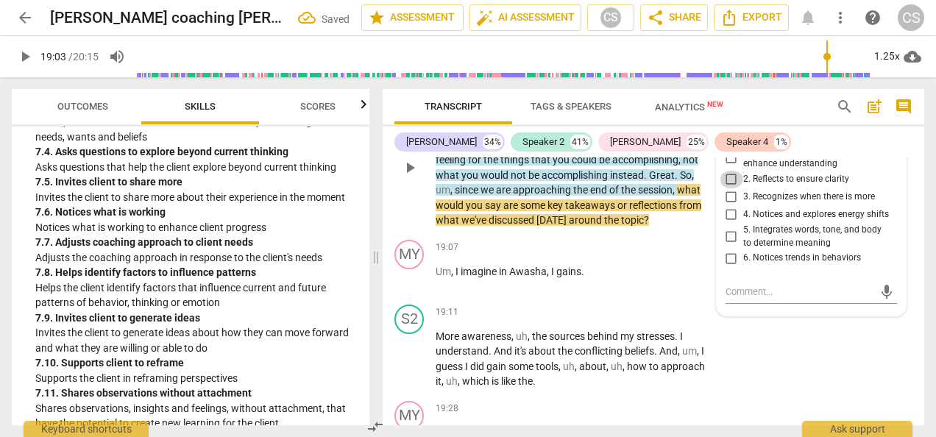
click at [722, 178] on input "2. Reflects to ensure clarity" at bounding box center [731, 180] width 24 height 18
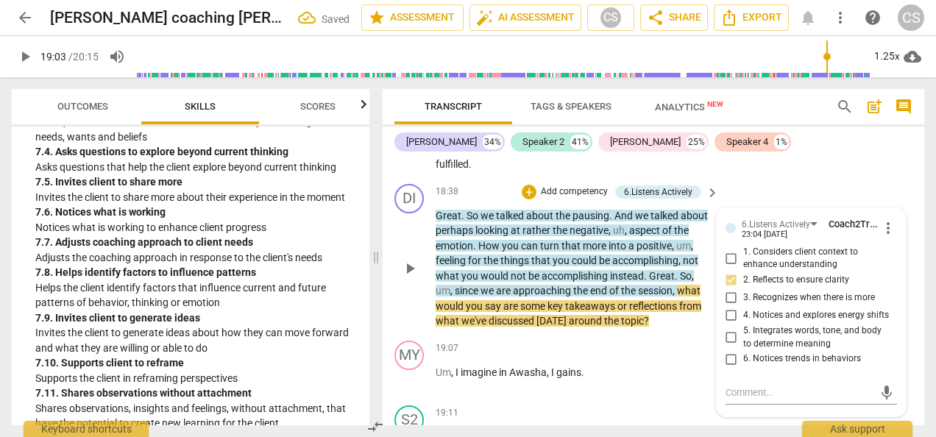
scroll to position [11805, 0]
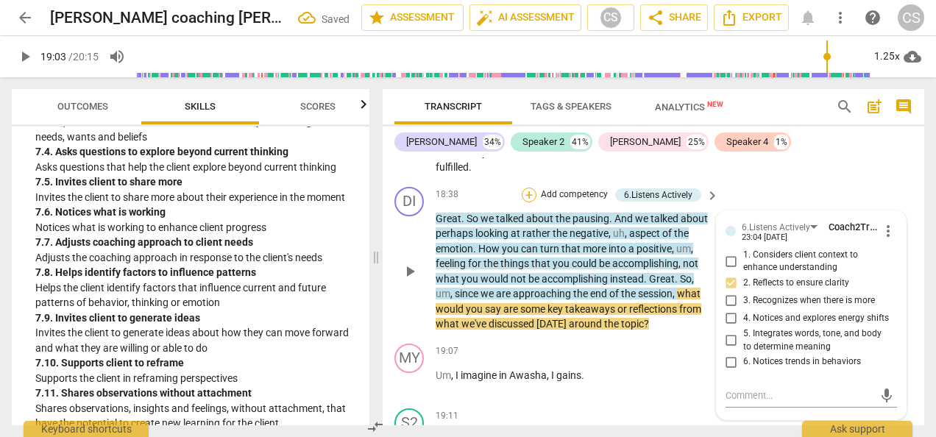
click at [532, 194] on div "+" at bounding box center [528, 195] width 15 height 15
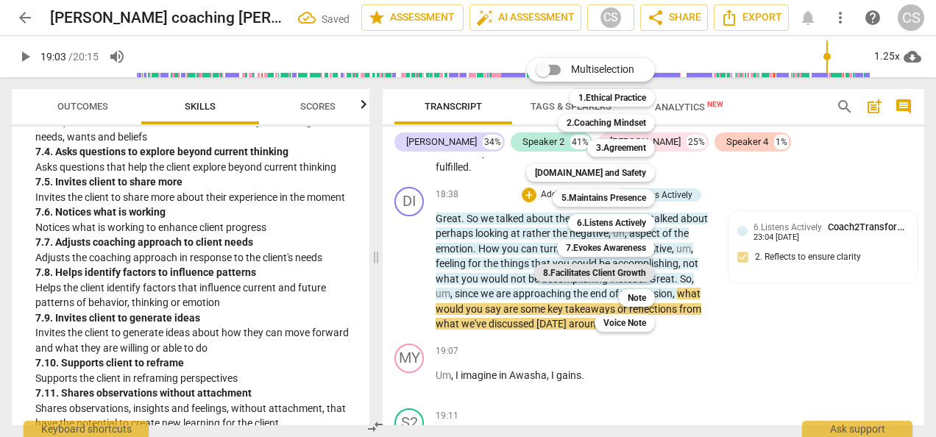
click at [588, 274] on b "8.Facilitates Client Growth" at bounding box center [594, 273] width 103 height 18
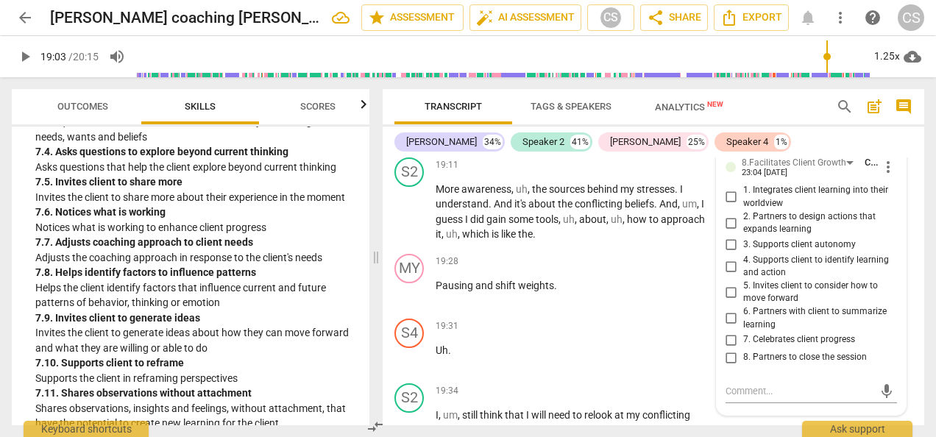
scroll to position [12074, 0]
click at [725, 272] on input "4. Supports client to identify learning and action" at bounding box center [731, 265] width 24 height 18
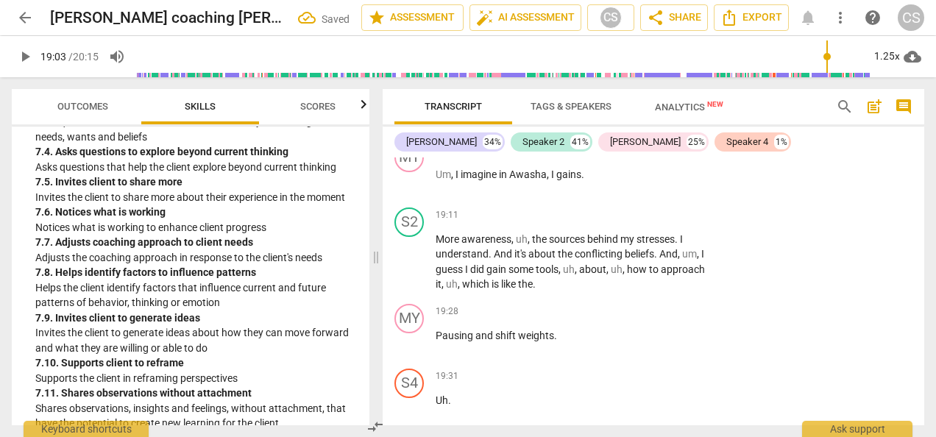
scroll to position [12023, 0]
click at [22, 53] on span "play_arrow" at bounding box center [25, 57] width 18 height 18
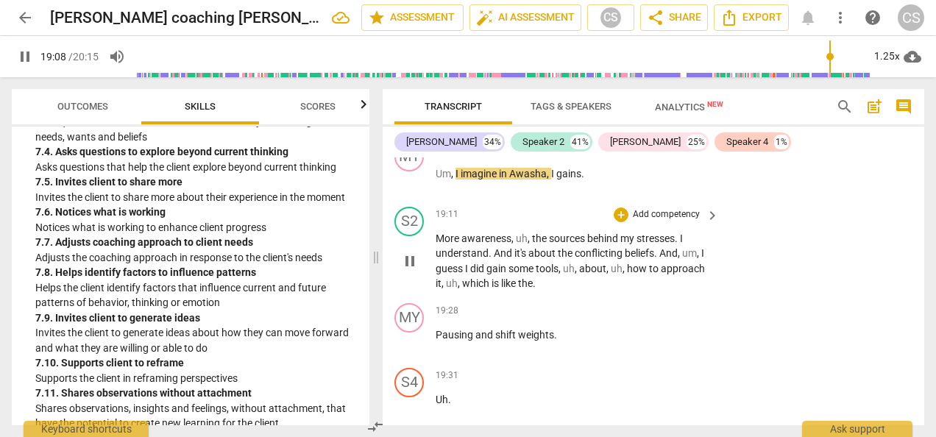
click at [438, 260] on p "More awareness , uh , the sources behind my stresses . I understand . And it's …" at bounding box center [573, 261] width 276 height 60
click at [443, 234] on span "More" at bounding box center [448, 238] width 26 height 12
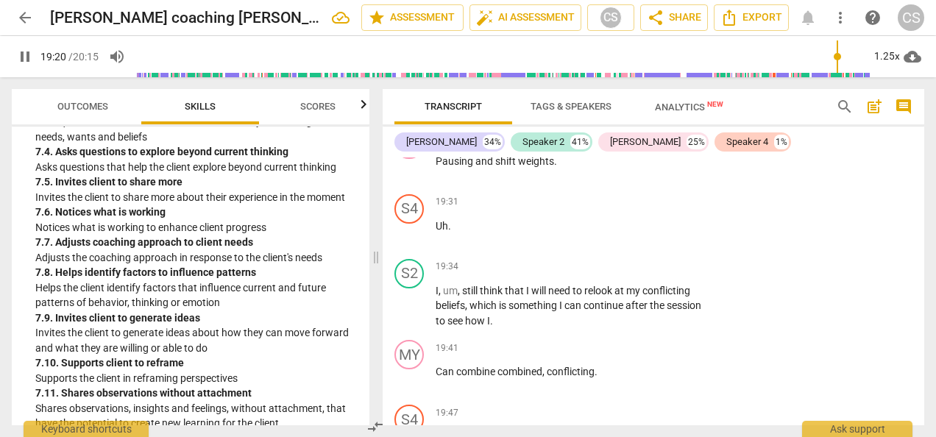
scroll to position [12201, 0]
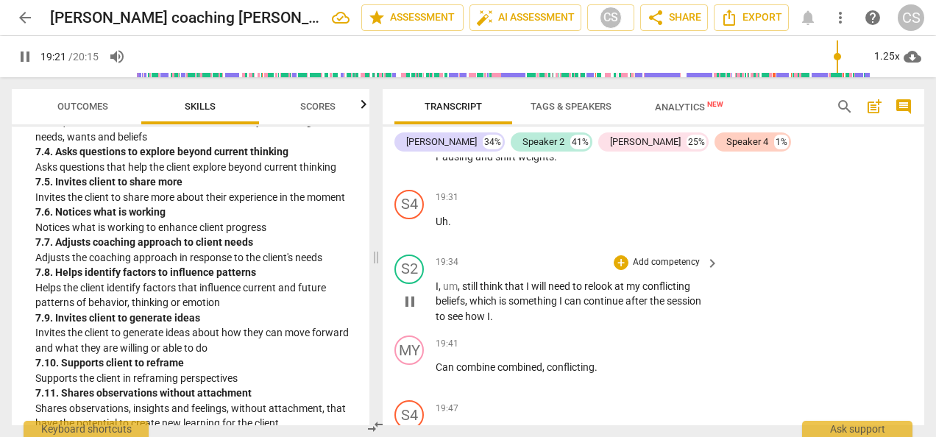
click at [443, 297] on span "beliefs" at bounding box center [449, 301] width 29 height 12
click at [419, 300] on span "pause" at bounding box center [410, 302] width 24 height 18
click at [410, 307] on span "play_arrow" at bounding box center [410, 302] width 18 height 18
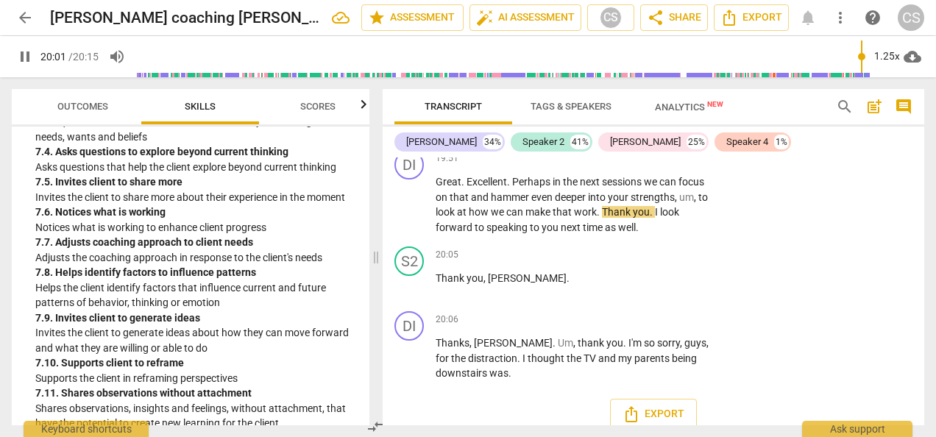
scroll to position [12660, 0]
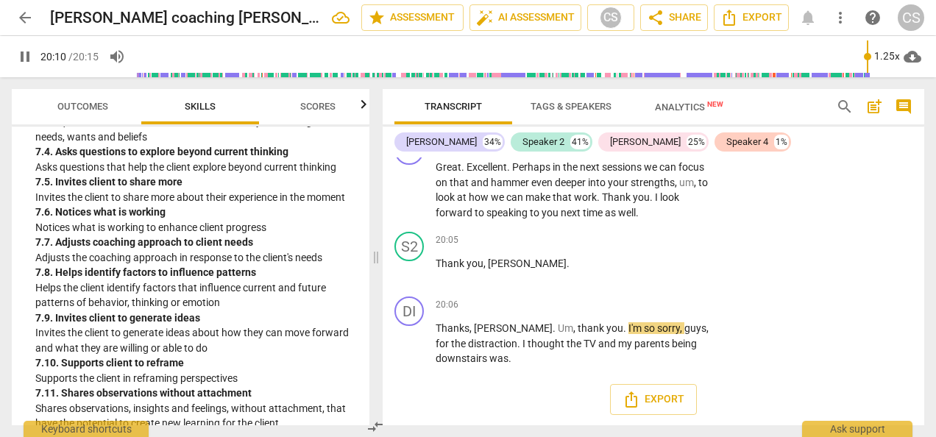
click at [22, 57] on span "pause" at bounding box center [25, 57] width 18 height 18
click at [653, 403] on span "Export" at bounding box center [653, 400] width 62 height 18
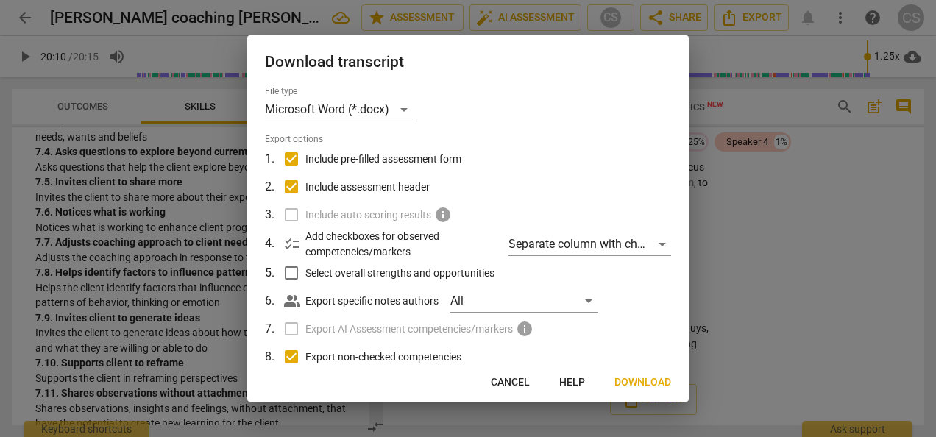
click at [637, 381] on span "Download" at bounding box center [642, 382] width 57 height 15
